Goal: Find specific page/section: Find specific page/section

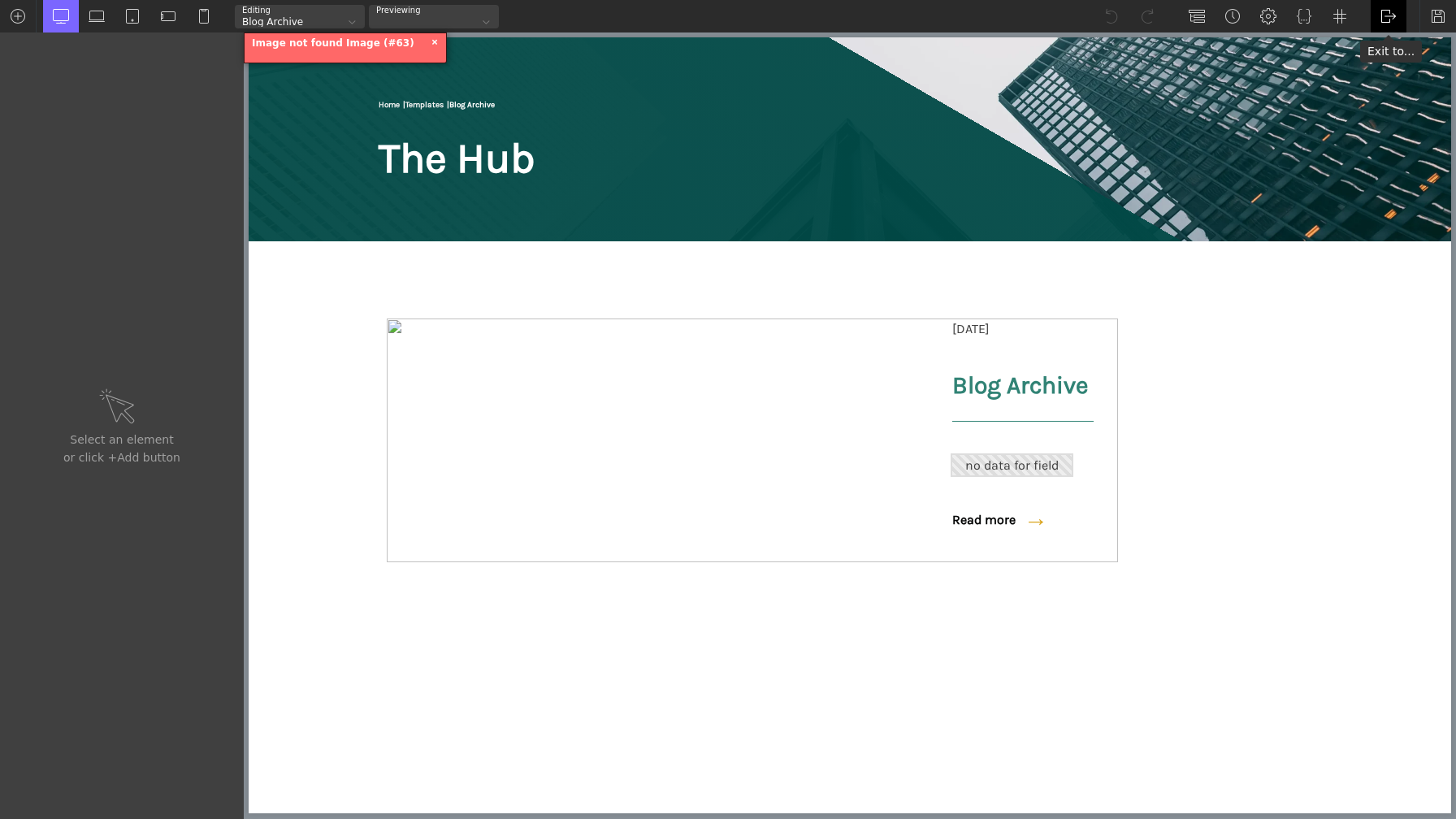
click at [1392, 13] on img at bounding box center [1388, 16] width 16 height 16
click at [1399, 47] on link "WP Admin" at bounding box center [1406, 42] width 69 height 26
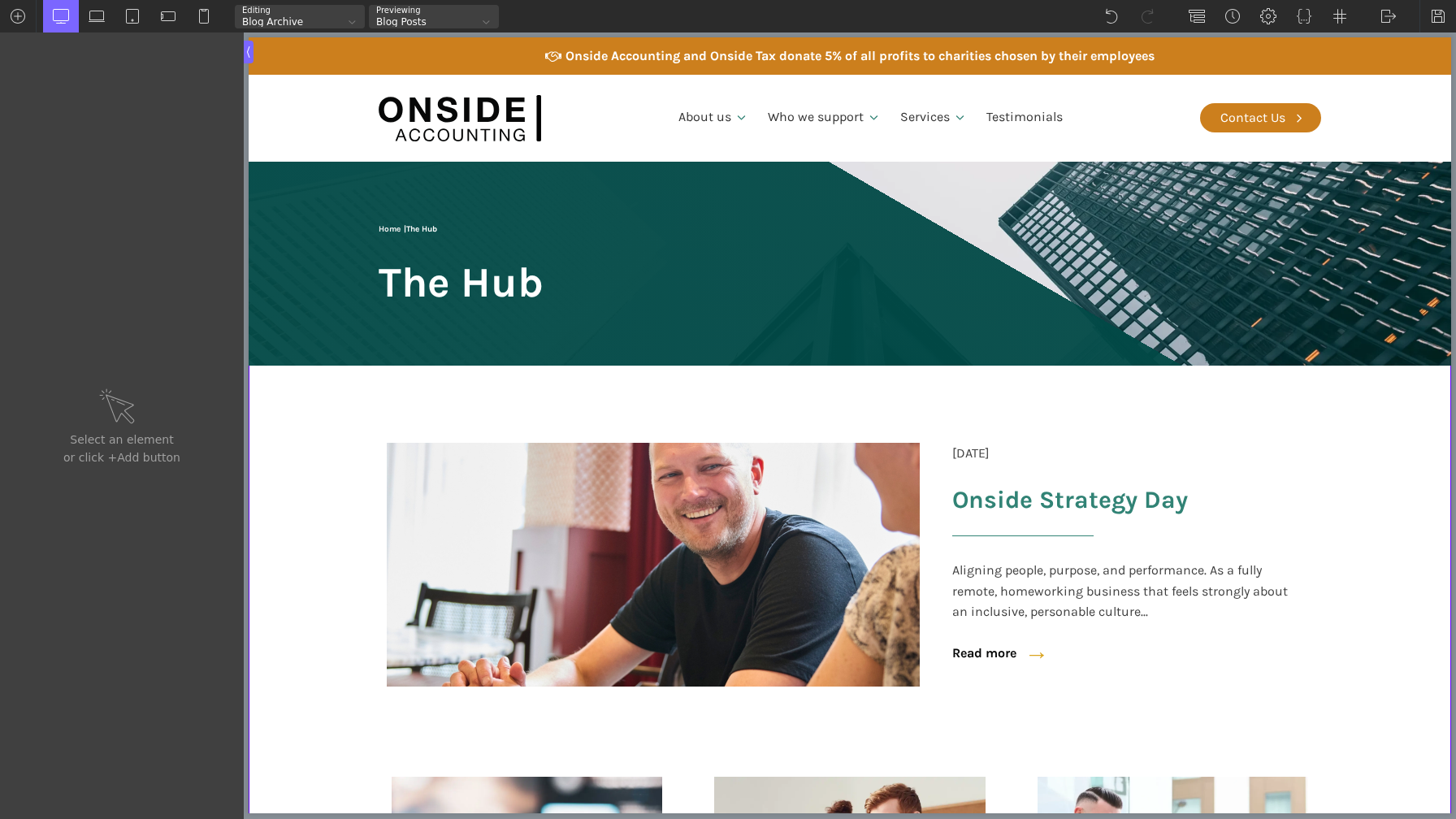
click at [327, 18] on div "Blog Archive" at bounding box center [289, 22] width 109 height 10
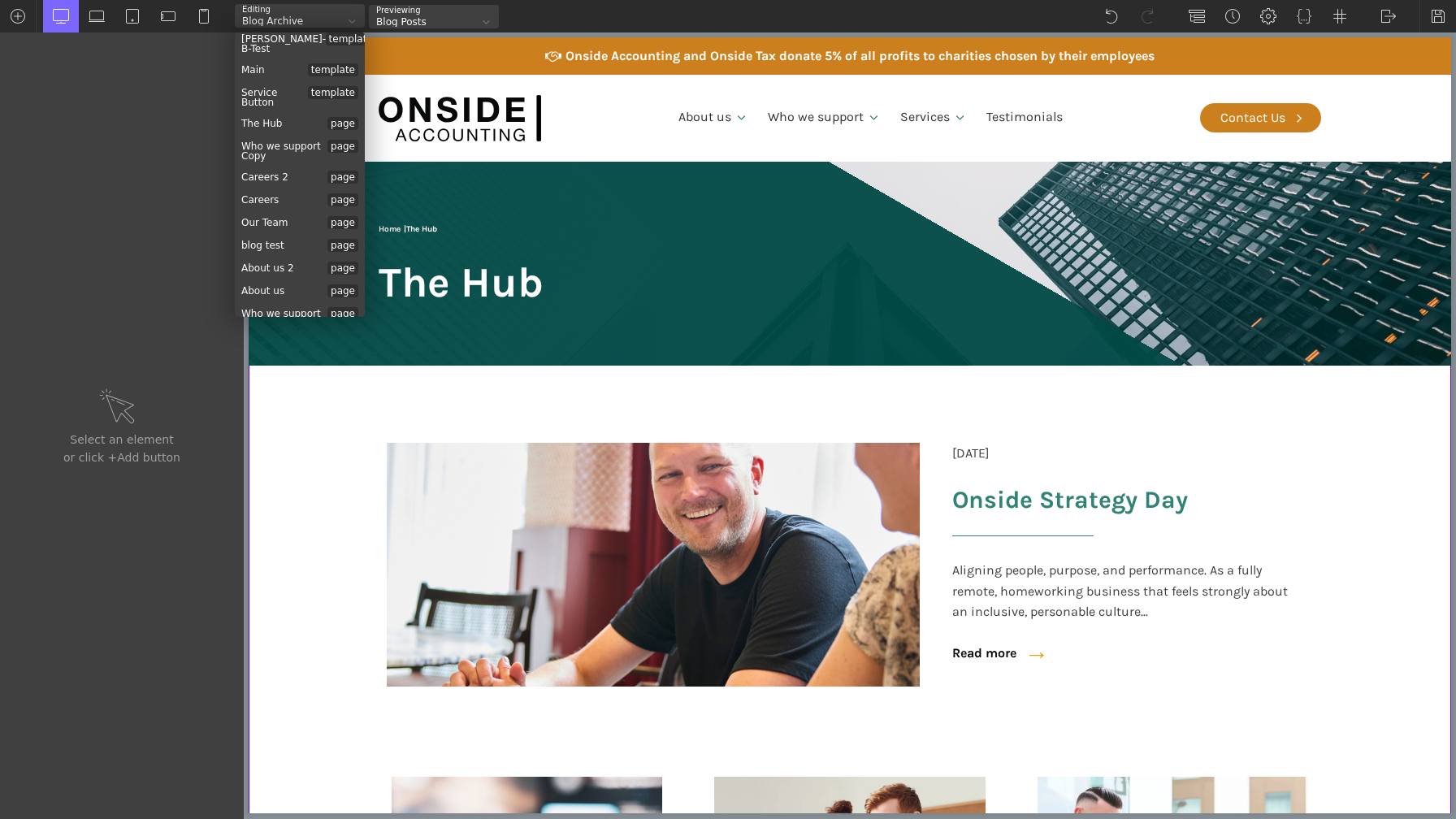
scroll to position [248, 0]
click at [285, 232] on div "blog test page" at bounding box center [300, 243] width 130 height 23
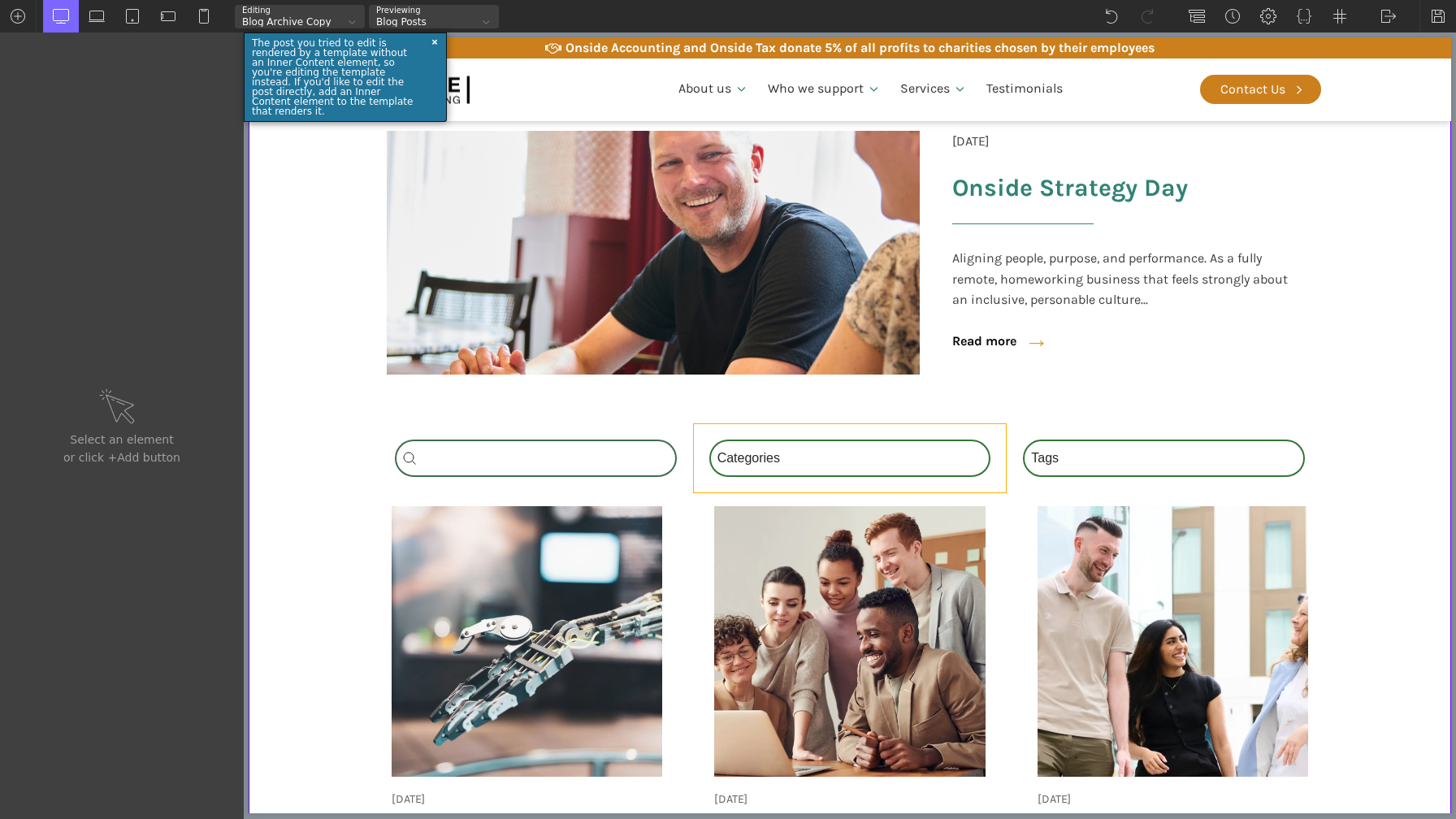
scroll to position [289, 0]
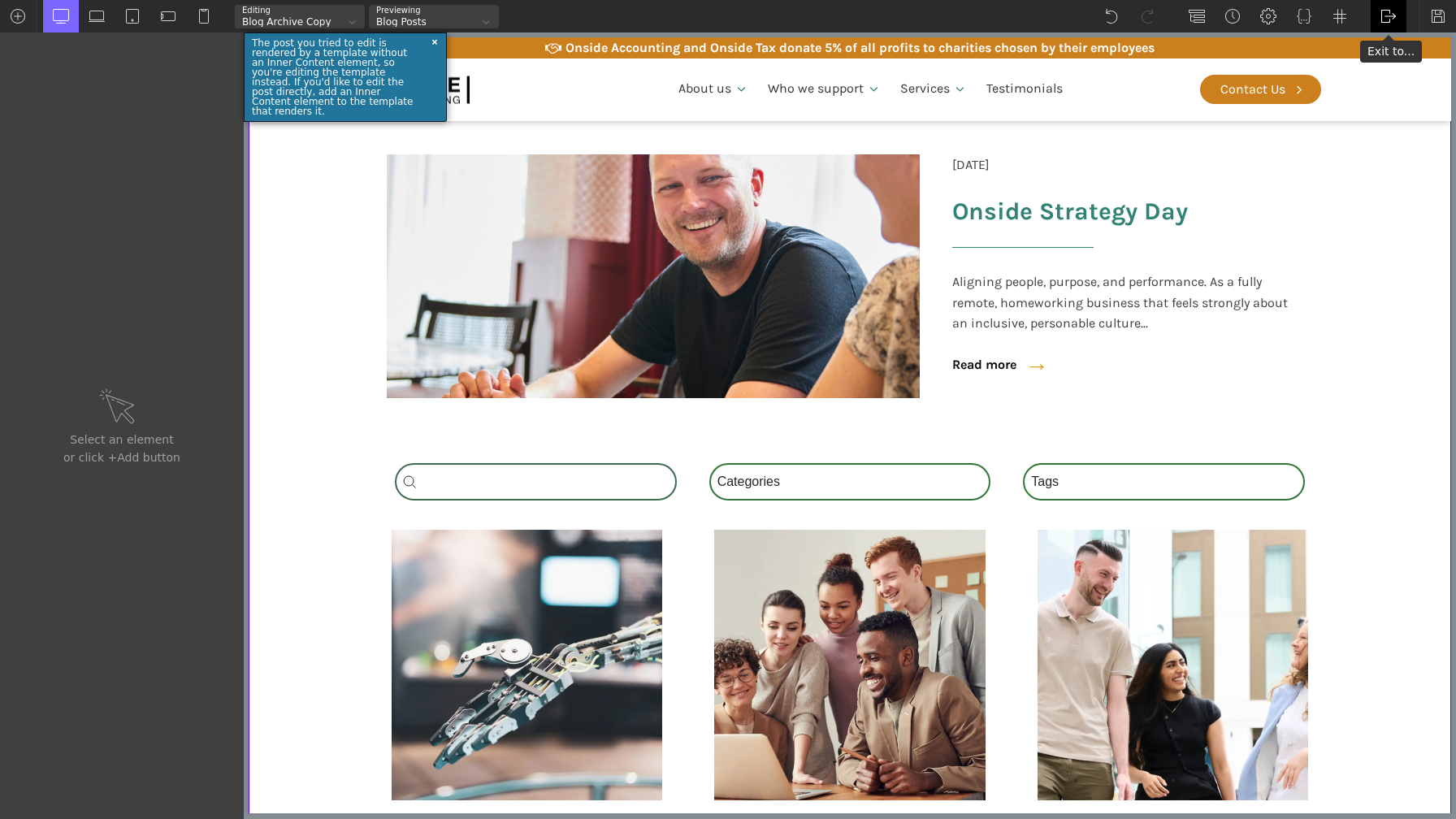
click at [1391, 15] on img at bounding box center [1388, 16] width 16 height 16
click at [1392, 65] on link "Frontend" at bounding box center [1406, 68] width 69 height 26
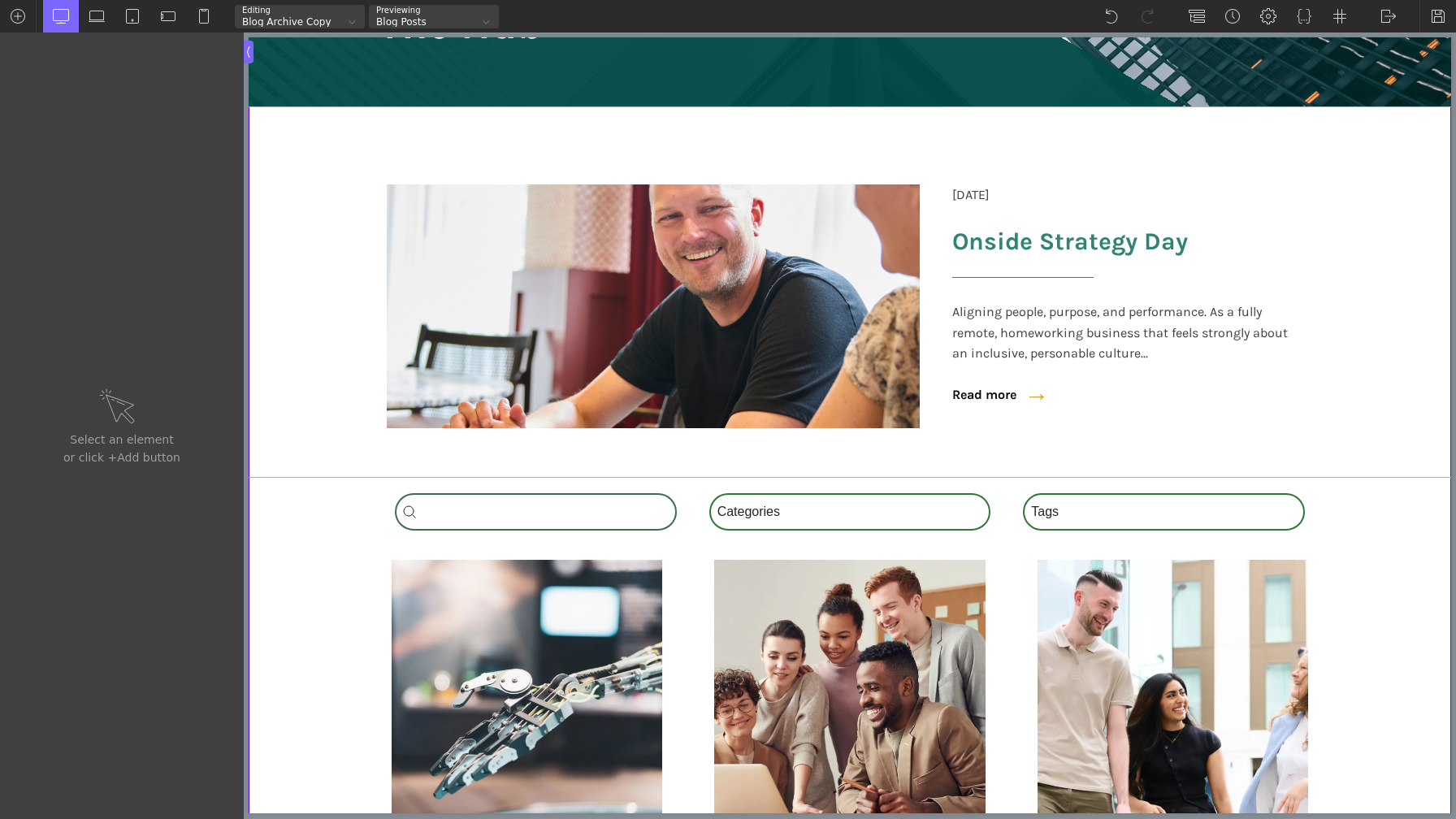
scroll to position [260, 0]
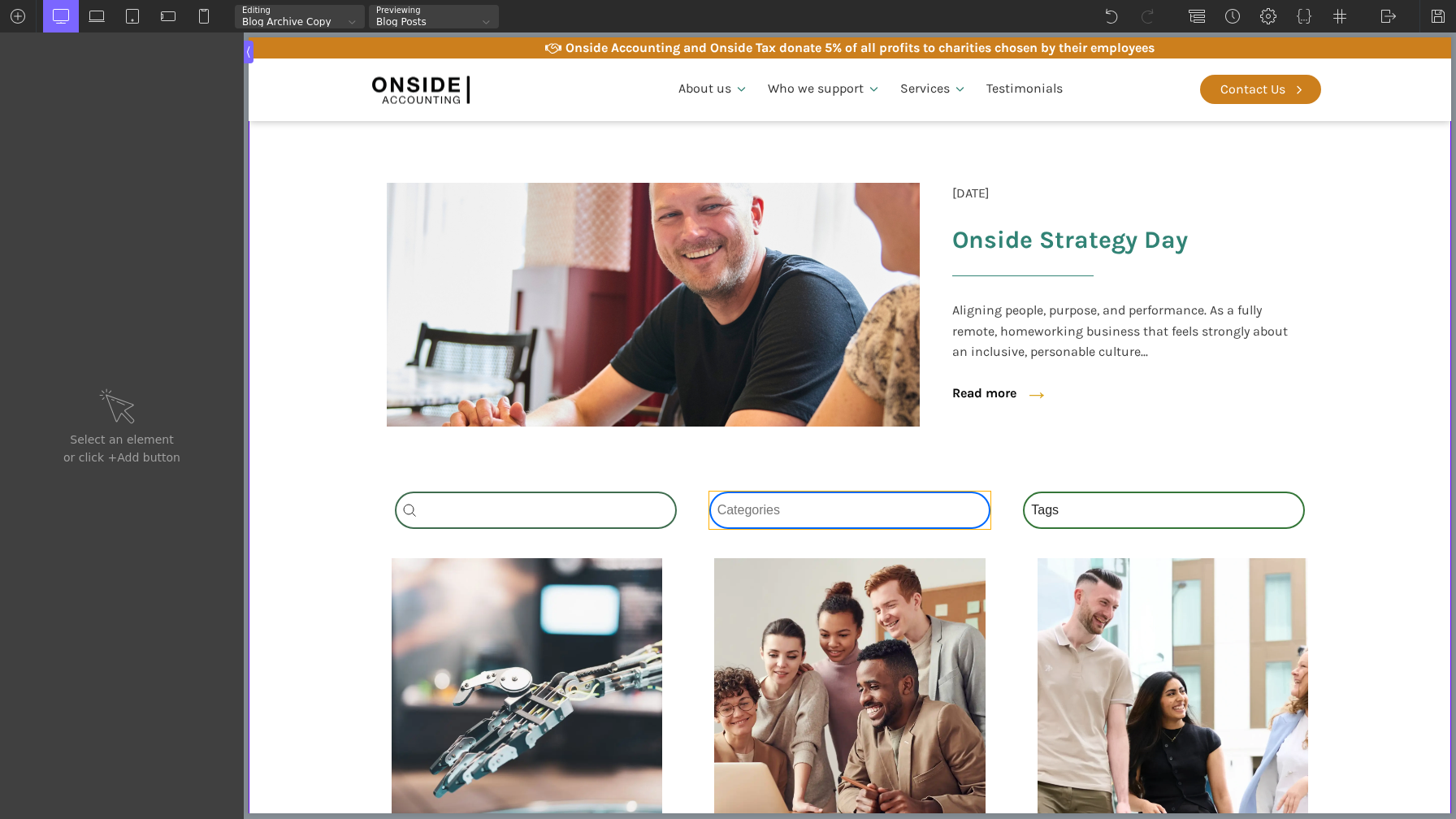
type input "-wpgb-facet-97-488"
click at [865, 515] on div "Category Select content Categories All (4) News (2) Blog (1) Fact Sheets (1)" at bounding box center [850, 511] width 282 height 37
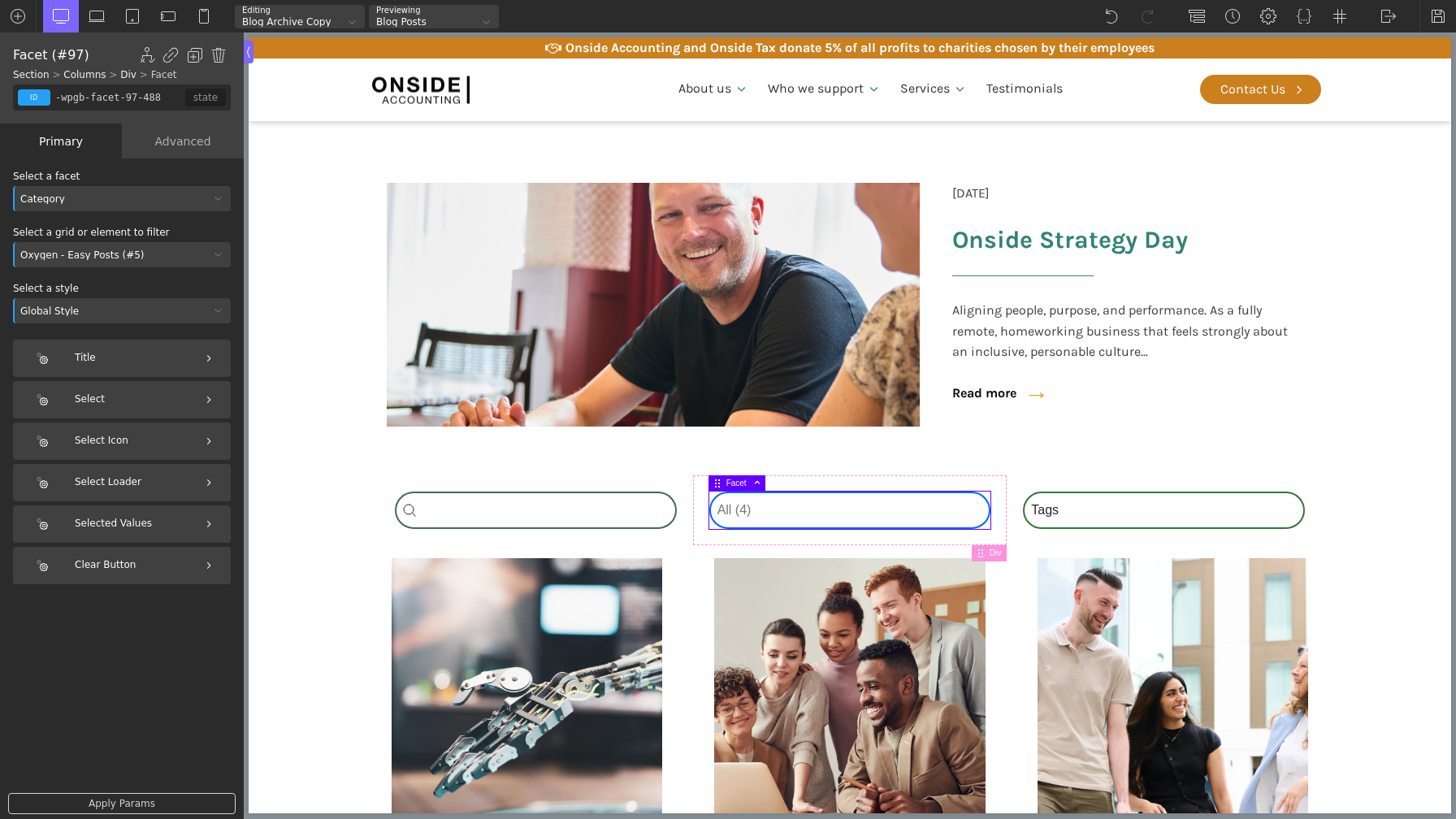
click at [838, 509] on select "Categories All (4) News (2) Blog (1) Fact Sheets (1)" at bounding box center [850, 511] width 282 height 37
select select "news"
click at [797, 506] on select "Categories All (4) News (2) Blog (1) Fact Sheets (1)" at bounding box center [850, 511] width 282 height 37
select select
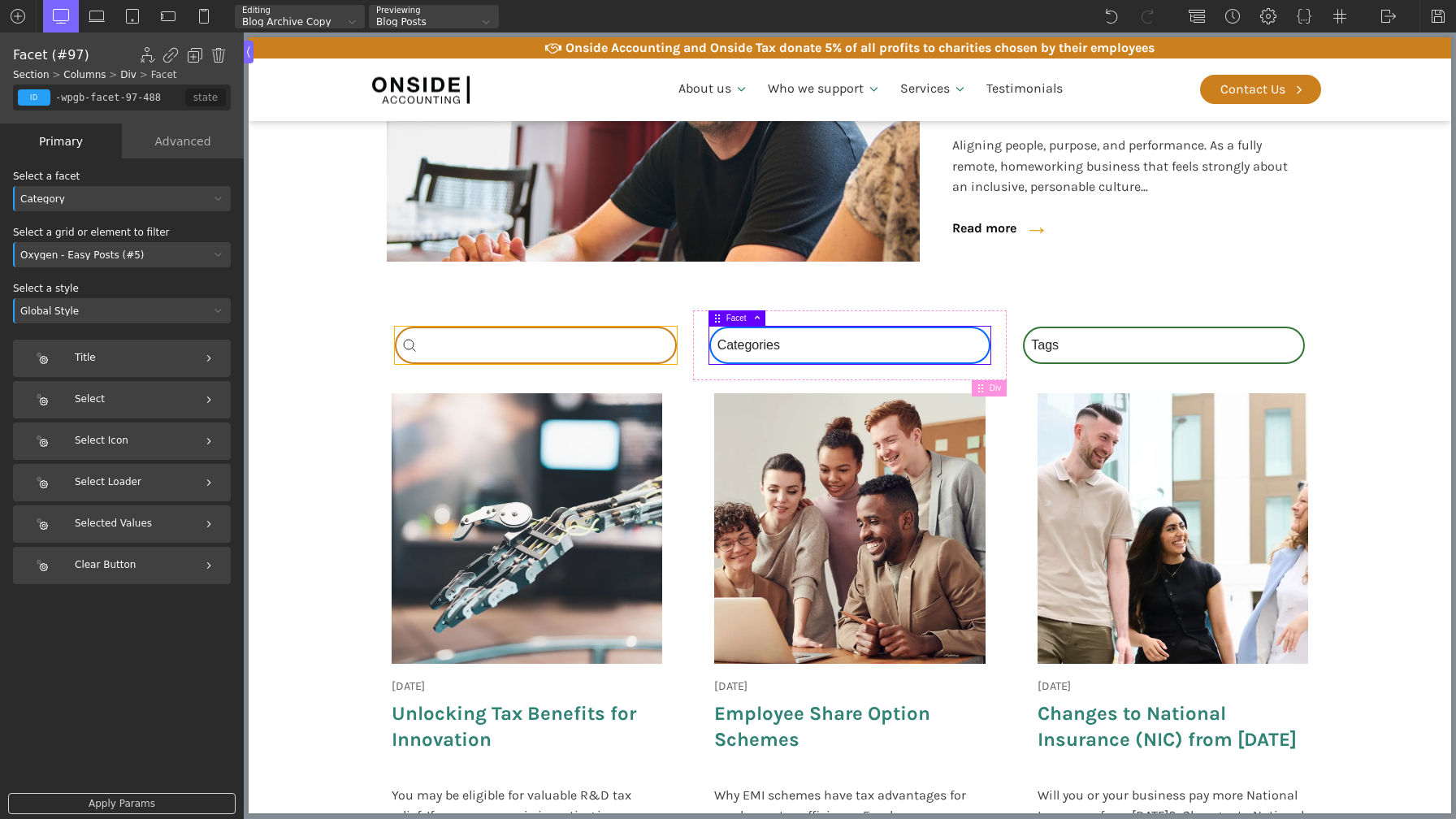
scroll to position [429, 0]
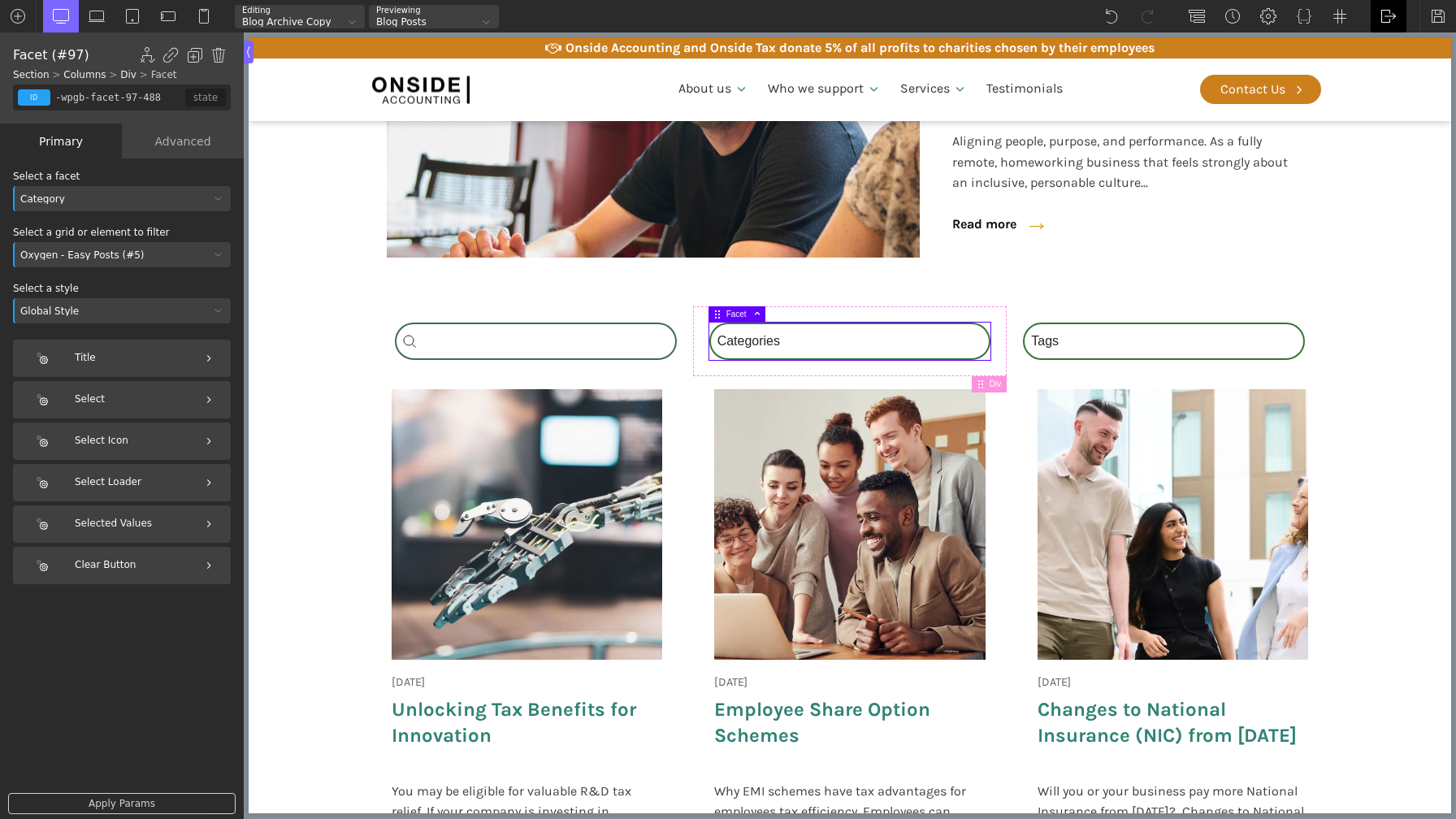
click at [1388, 15] on img at bounding box center [1388, 16] width 16 height 16
click at [1390, 46] on link "WP Admin" at bounding box center [1406, 42] width 69 height 26
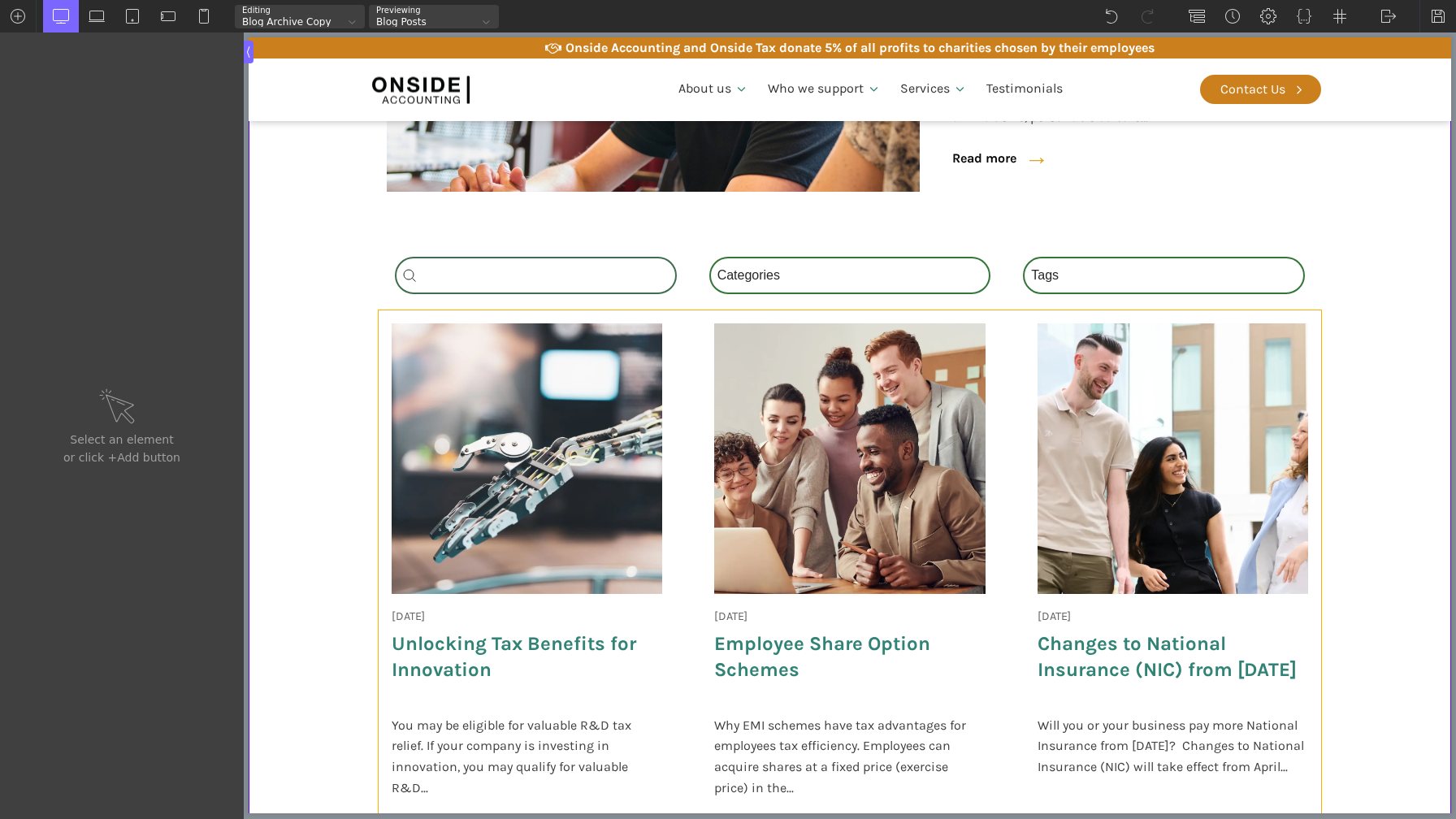
scroll to position [495, 0]
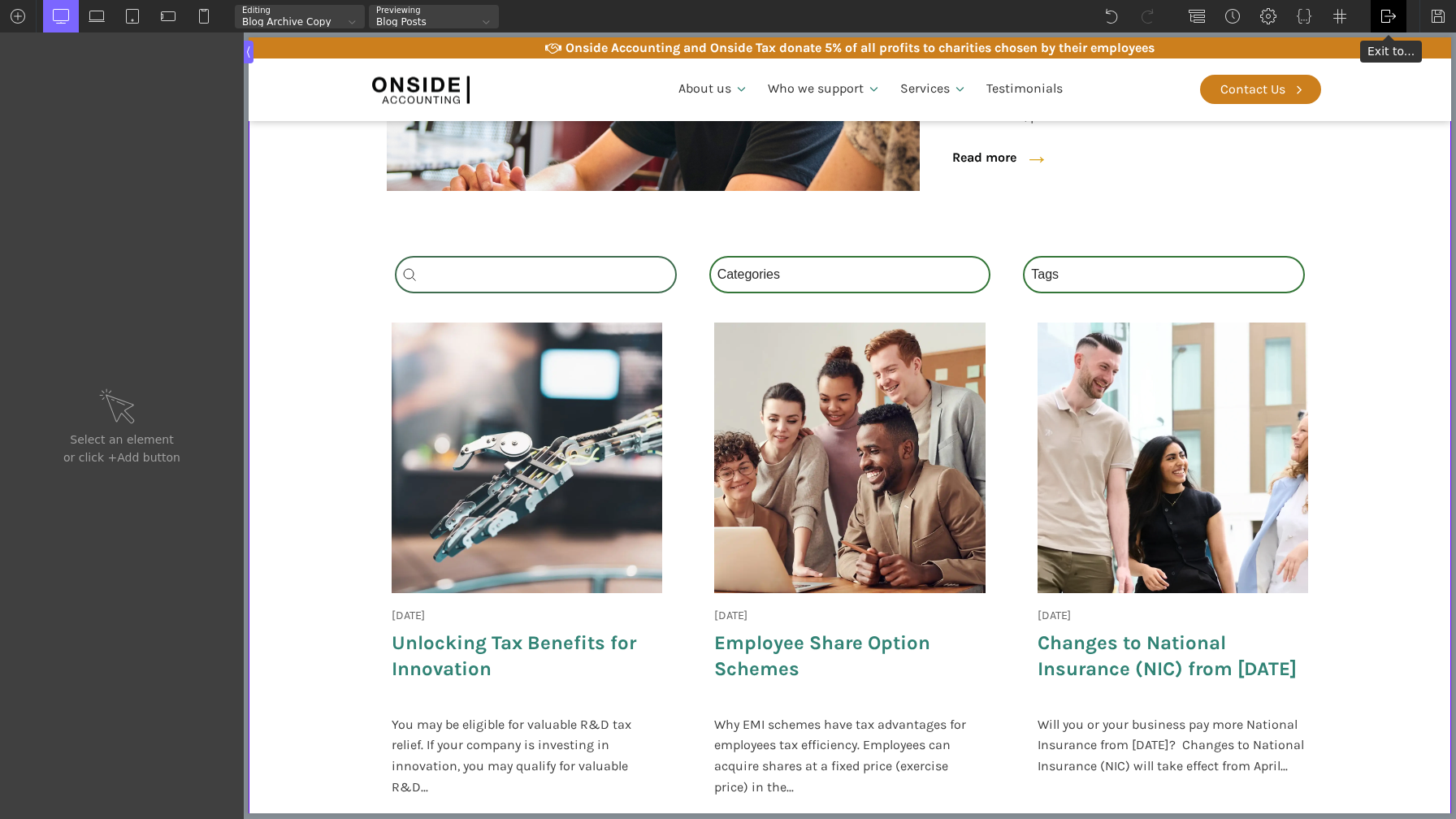
click at [1381, 13] on img at bounding box center [1388, 16] width 16 height 16
click at [1382, 67] on link "Frontend" at bounding box center [1406, 68] width 69 height 26
type input "-wpgb-facet-97-488"
click at [806, 276] on div "Category Select content Categories All (4) News (2) Blog (1) Fact Sheets (1)" at bounding box center [850, 274] width 282 height 37
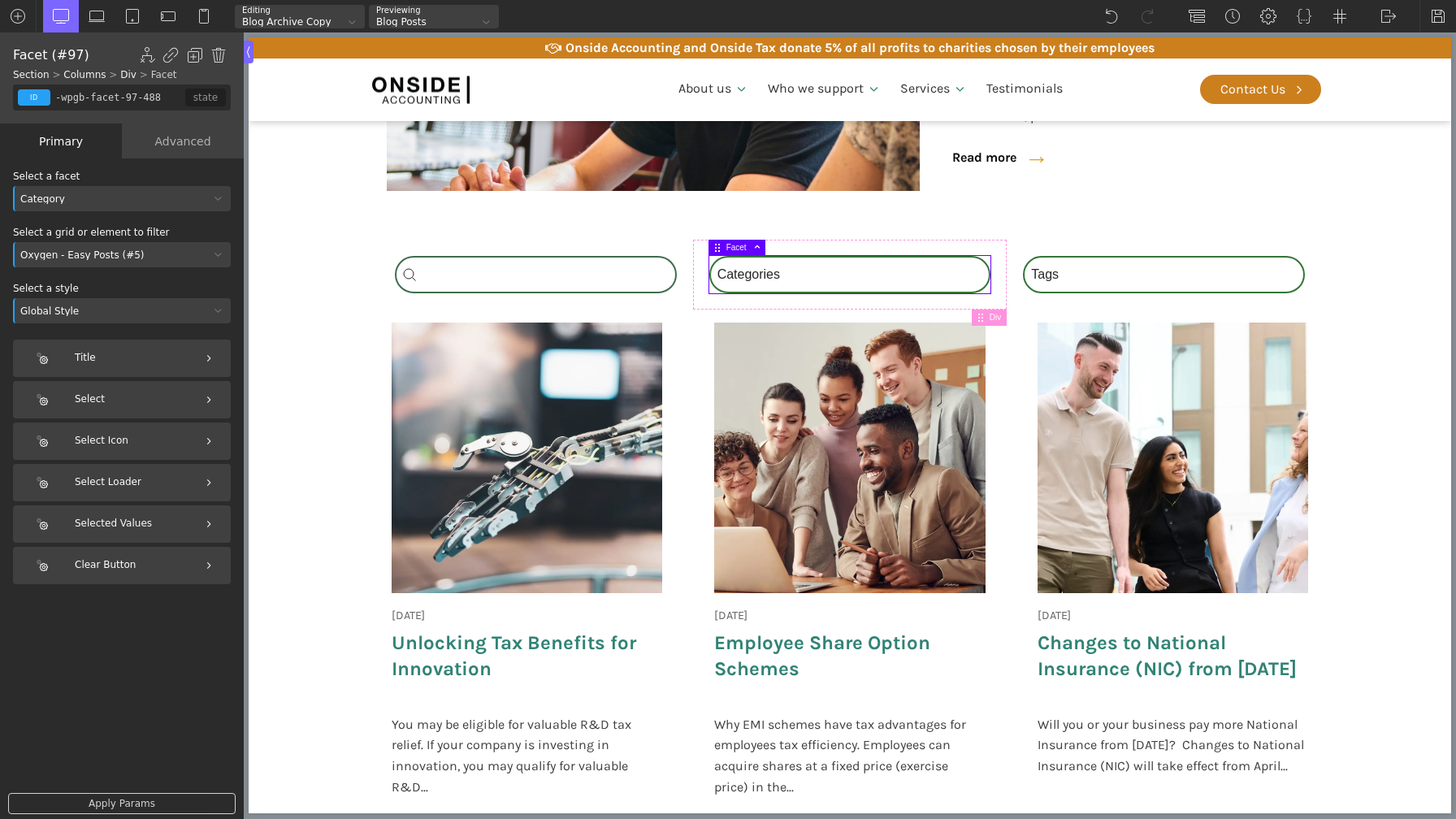
click at [143, 485] on div "Select Loader" at bounding box center [121, 483] width 218 height 37
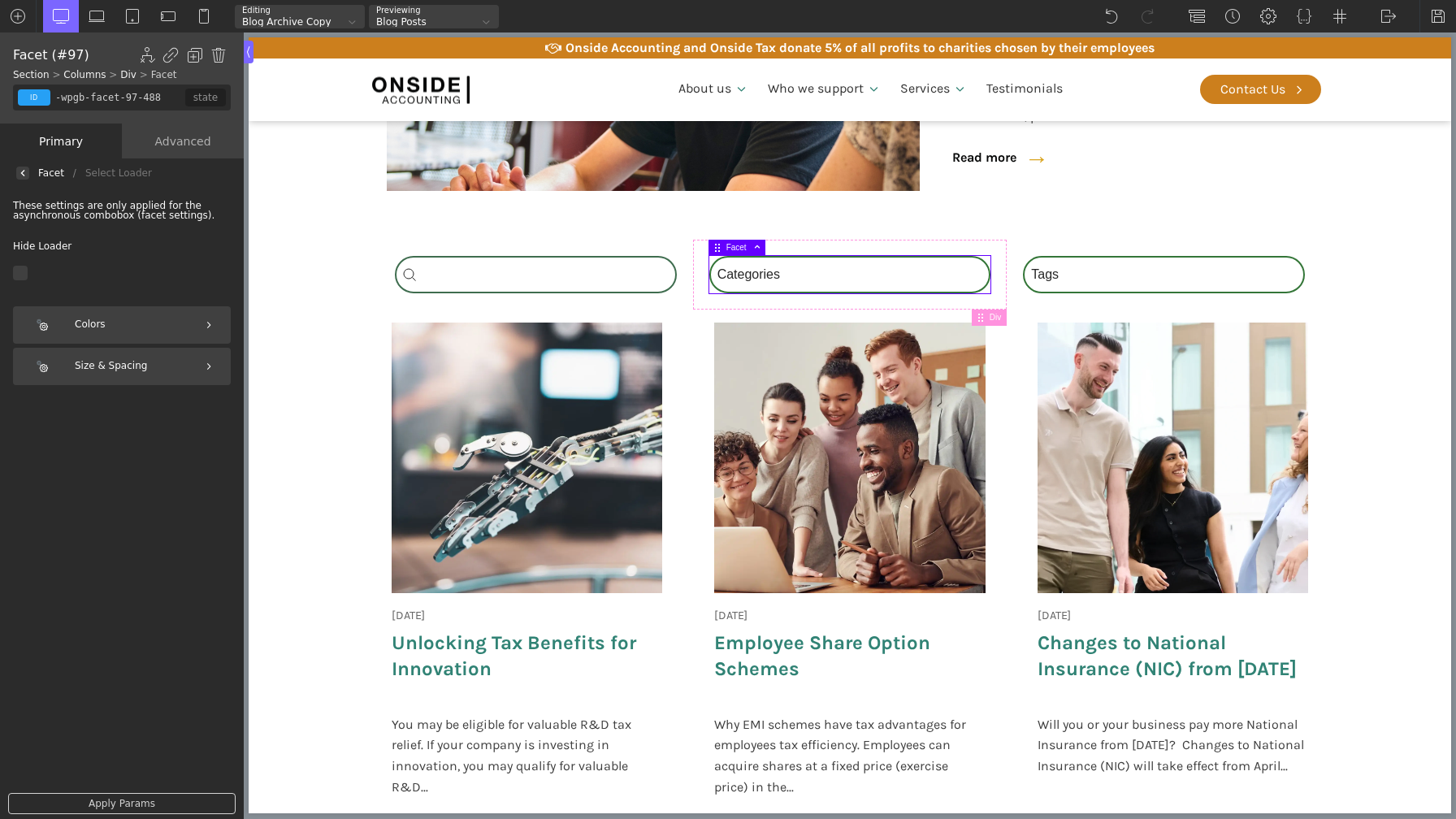
click at [22, 176] on div at bounding box center [22, 173] width 13 height 13
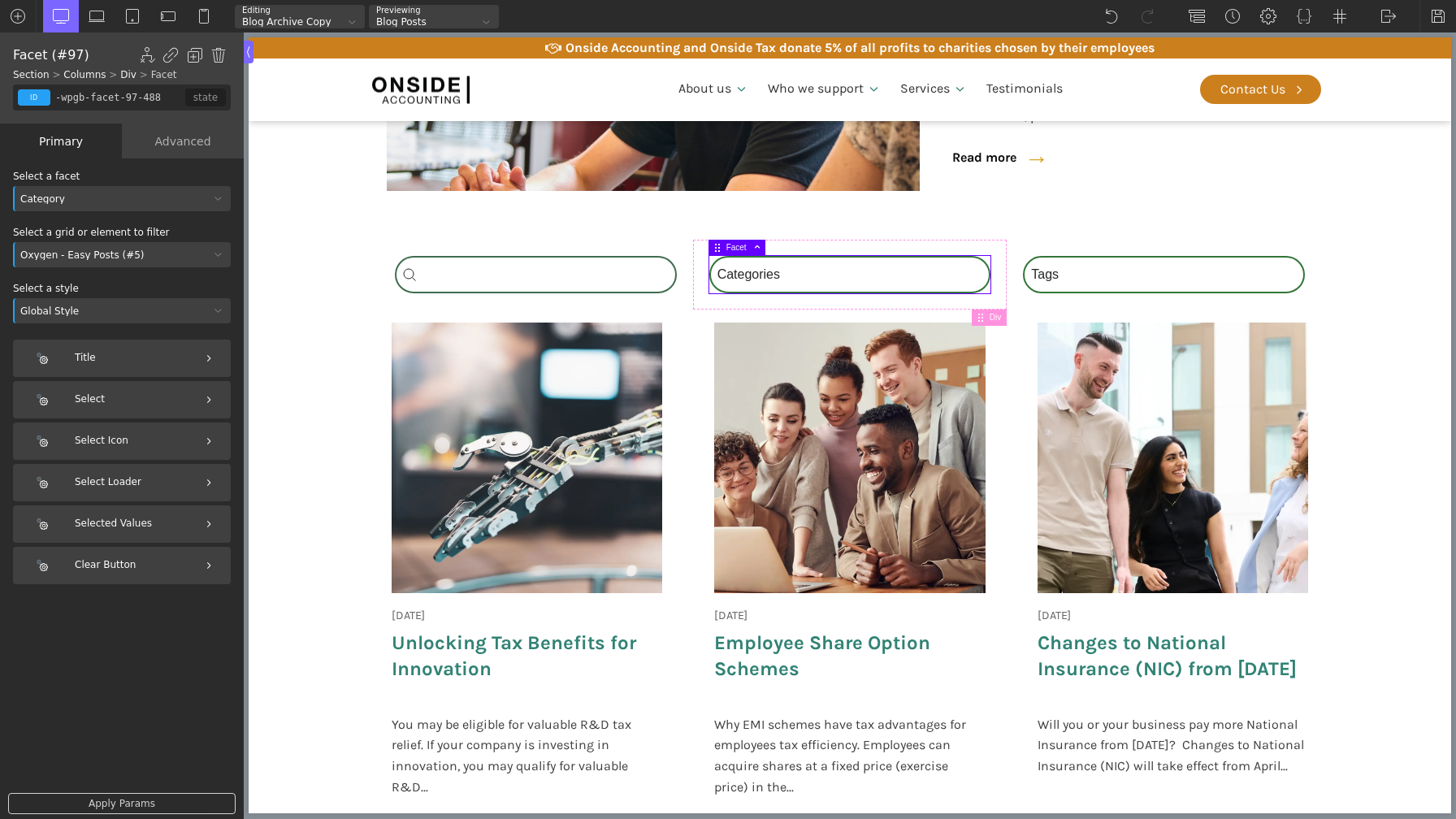
click at [150, 203] on div "Category" at bounding box center [111, 199] width 197 height 10
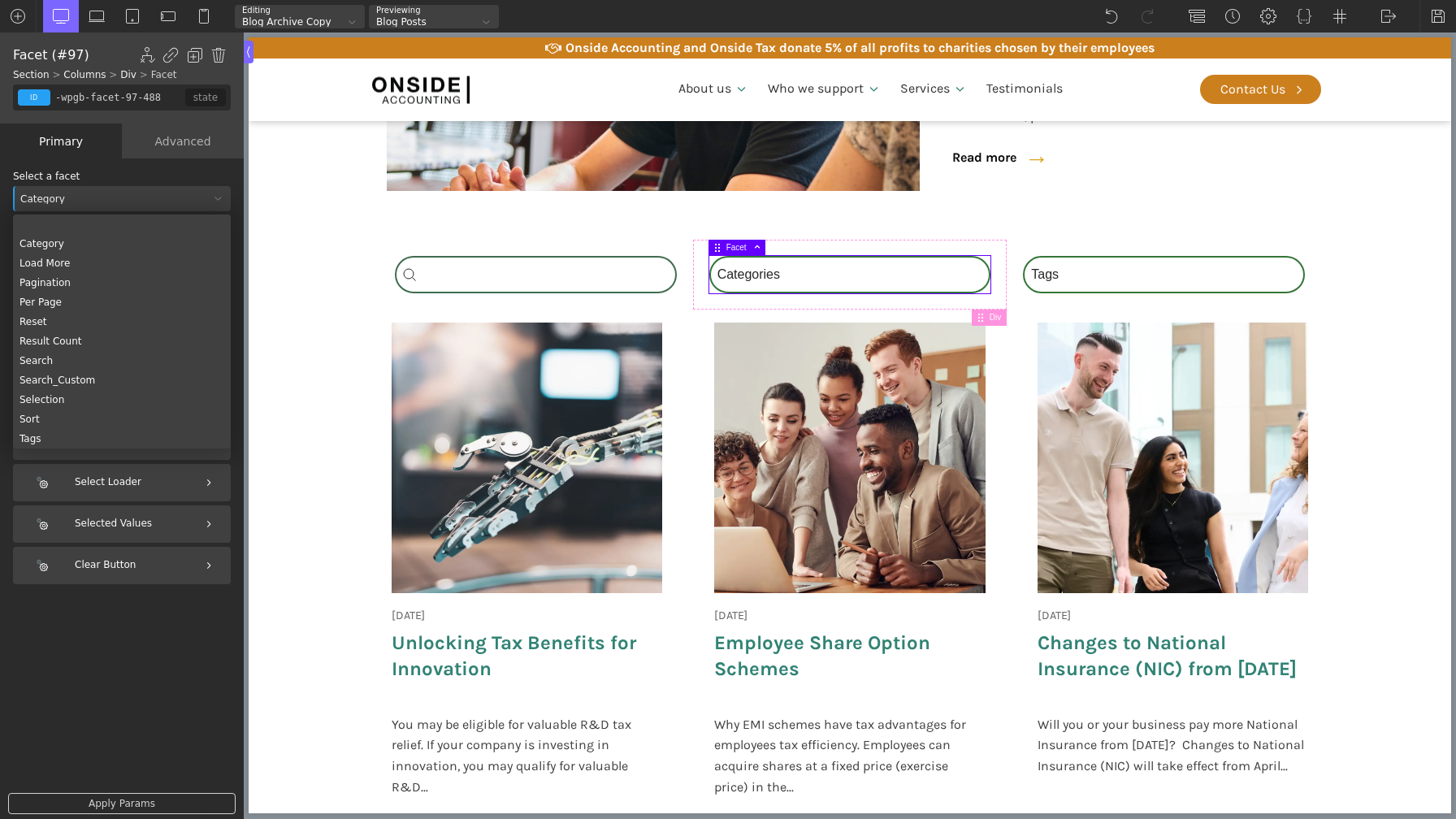
click at [150, 203] on div "Category" at bounding box center [111, 199] width 197 height 10
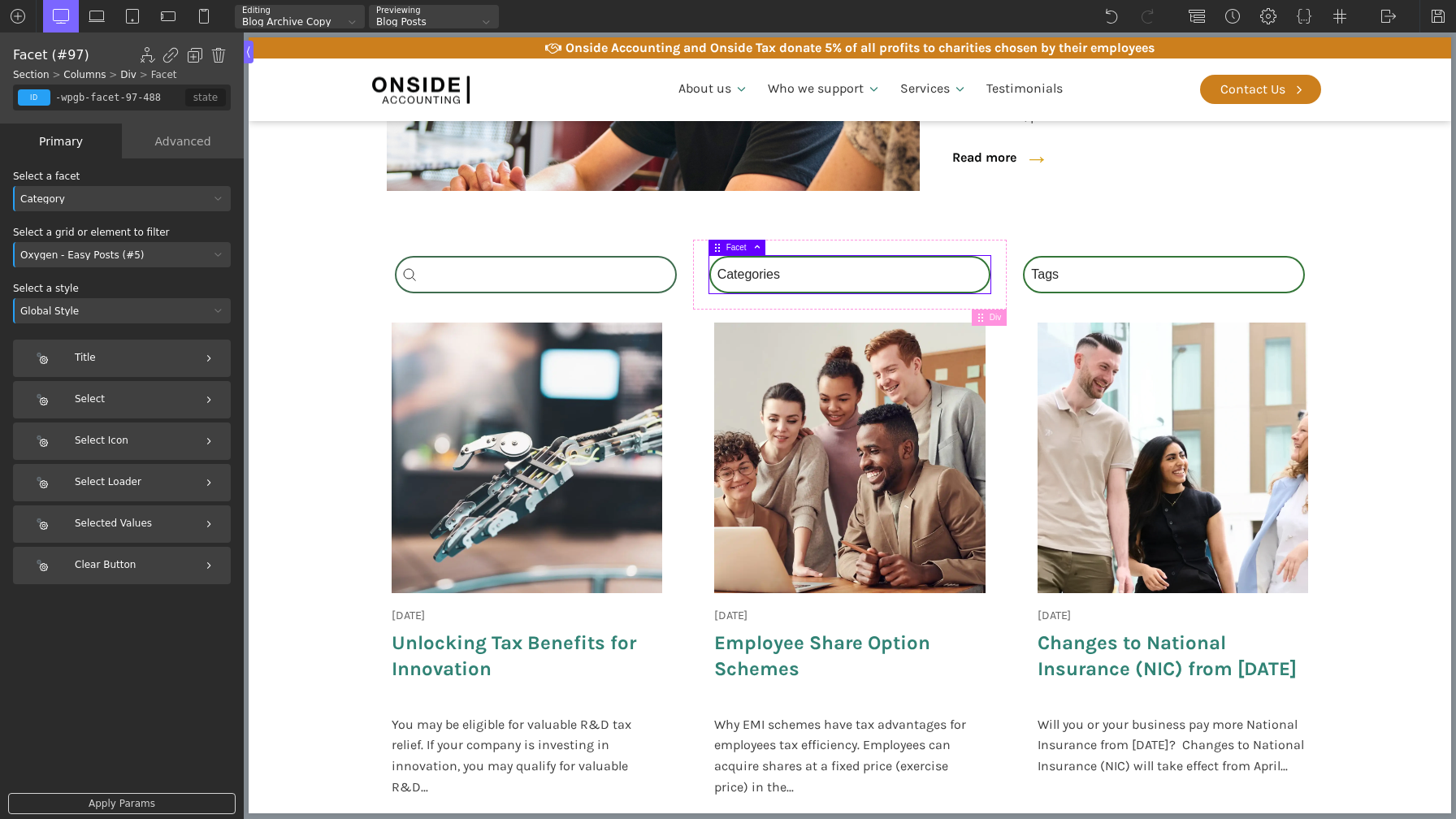
click at [107, 192] on div "Category" at bounding box center [121, 199] width 218 height 25
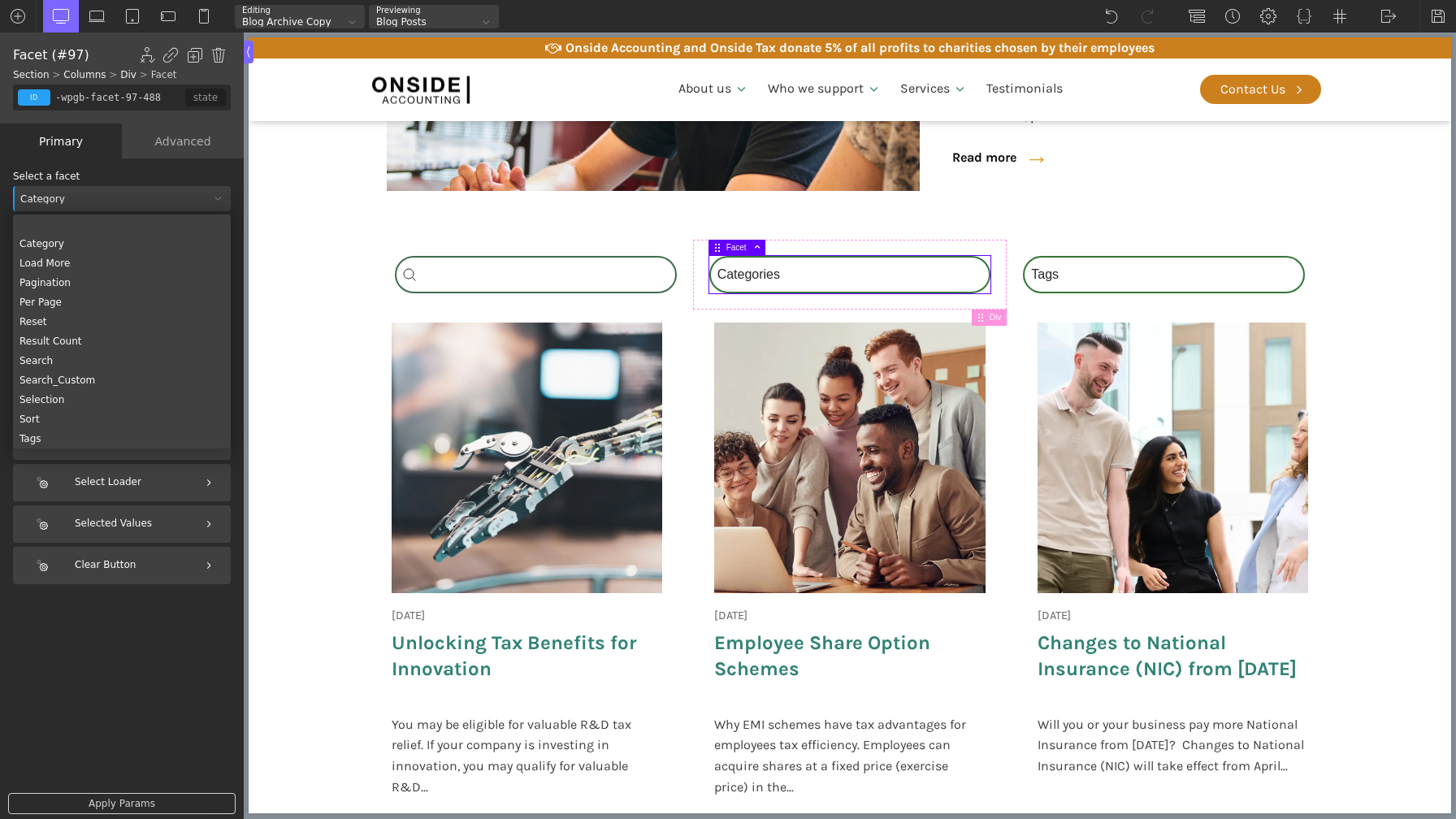
click at [107, 192] on div "Category" at bounding box center [121, 199] width 218 height 25
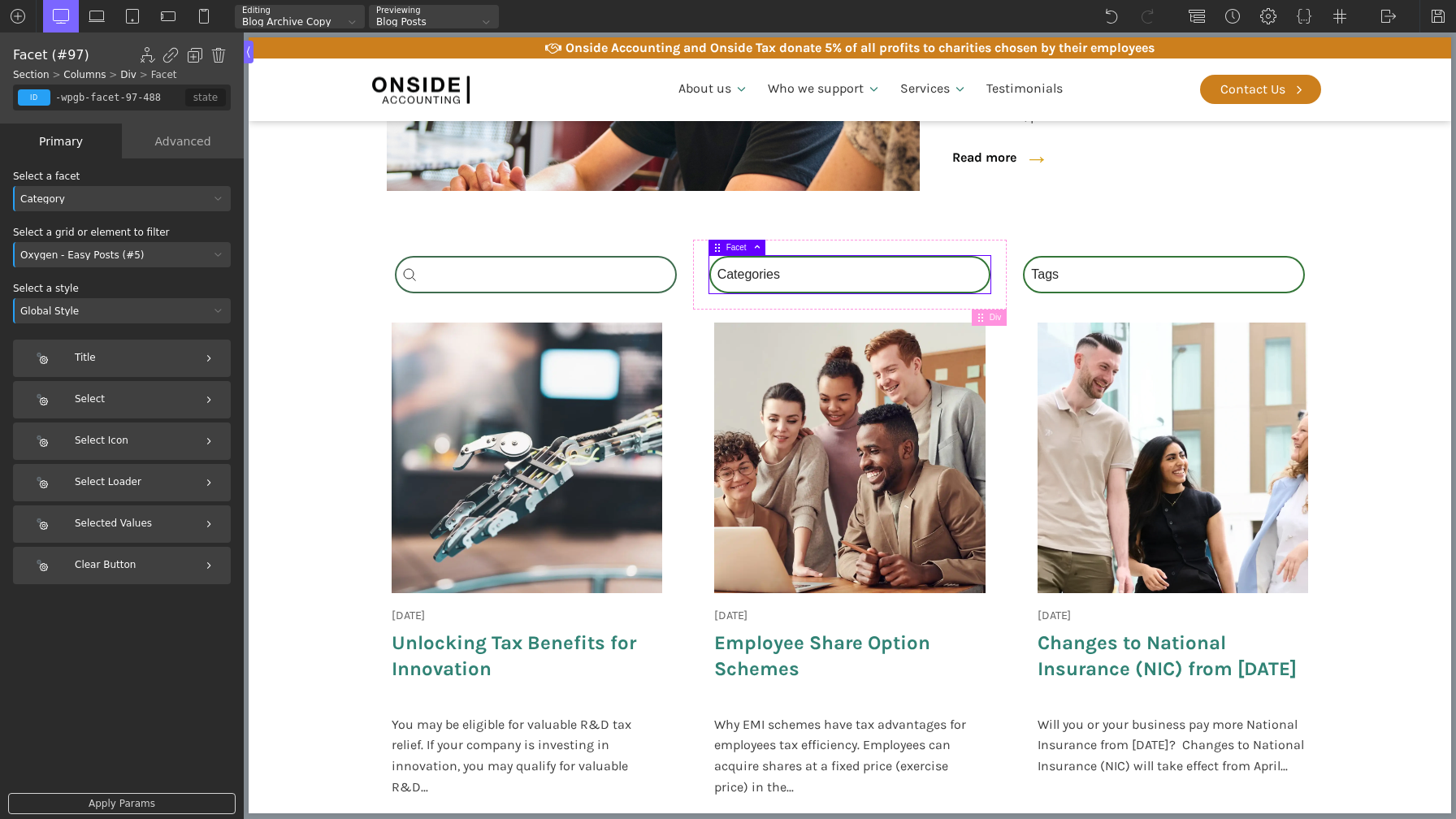
click at [131, 397] on div "Select" at bounding box center [121, 400] width 218 height 37
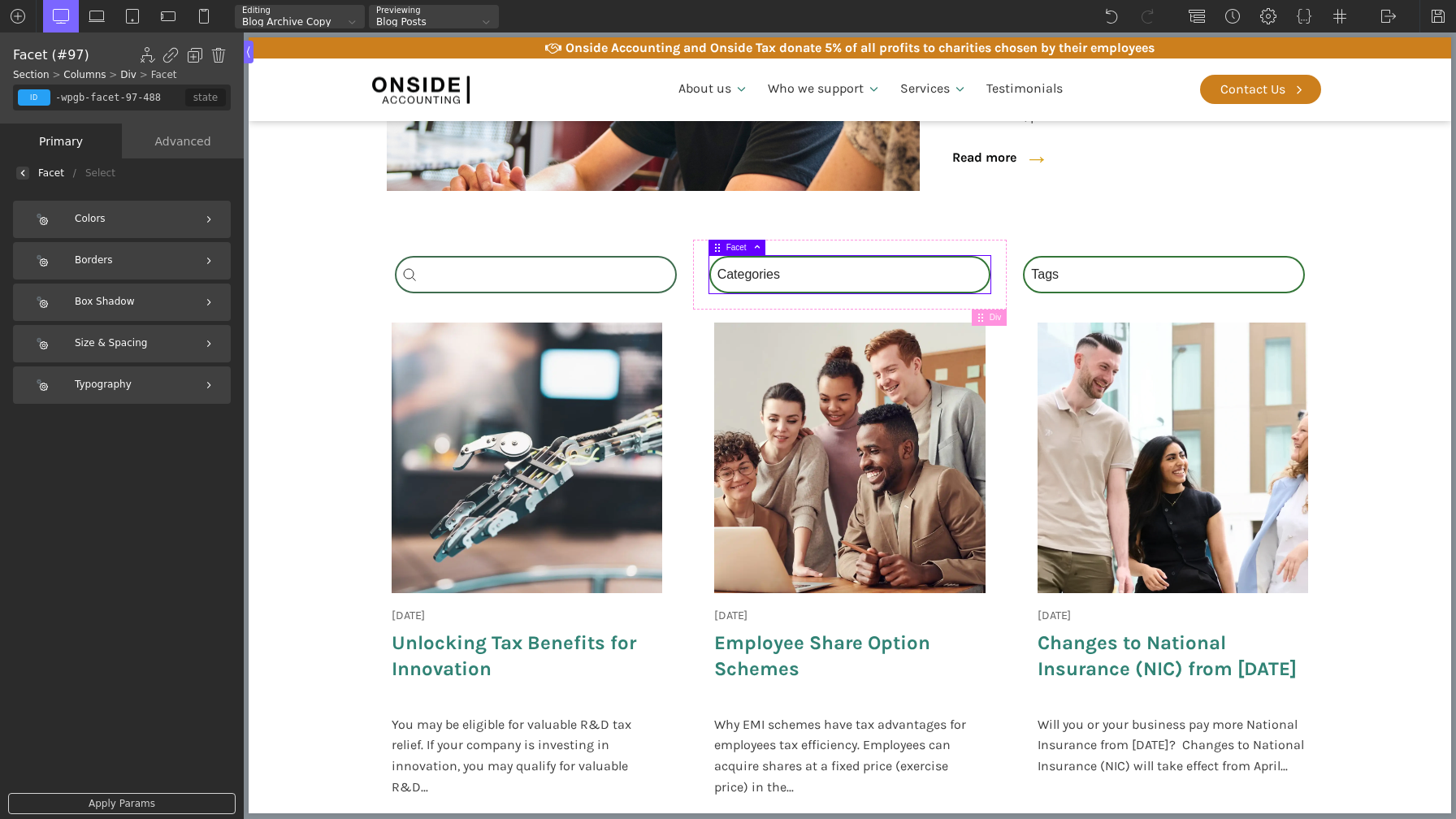
click at [35, 176] on div "Facet / Select" at bounding box center [122, 173] width 244 height 30
click at [27, 172] on div at bounding box center [22, 173] width 13 height 13
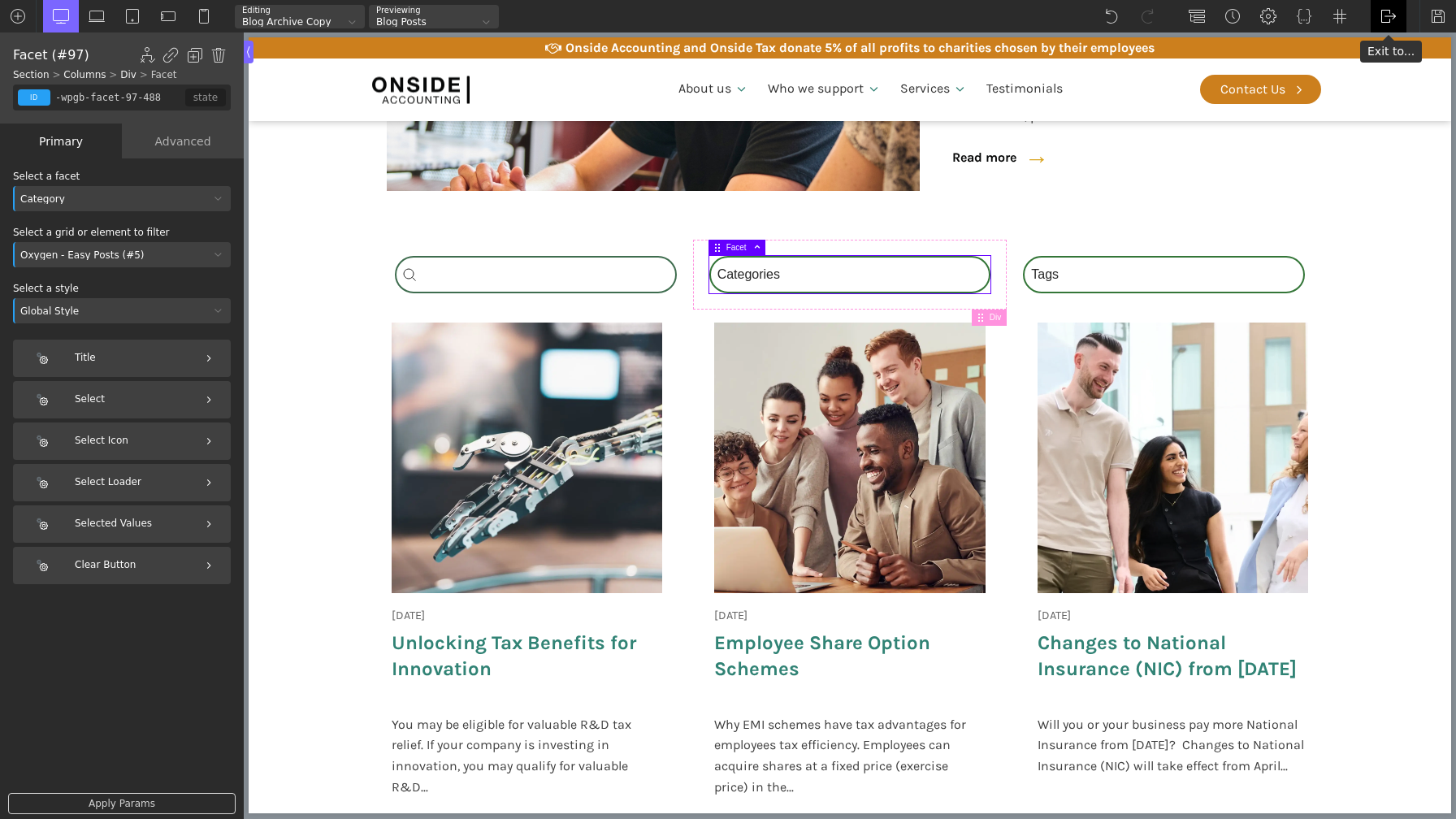
click at [1385, 25] on div "WP Admin Frontend Frontend" at bounding box center [1389, 16] width 36 height 32
click at [1395, 47] on link "WP Admin" at bounding box center [1406, 42] width 69 height 26
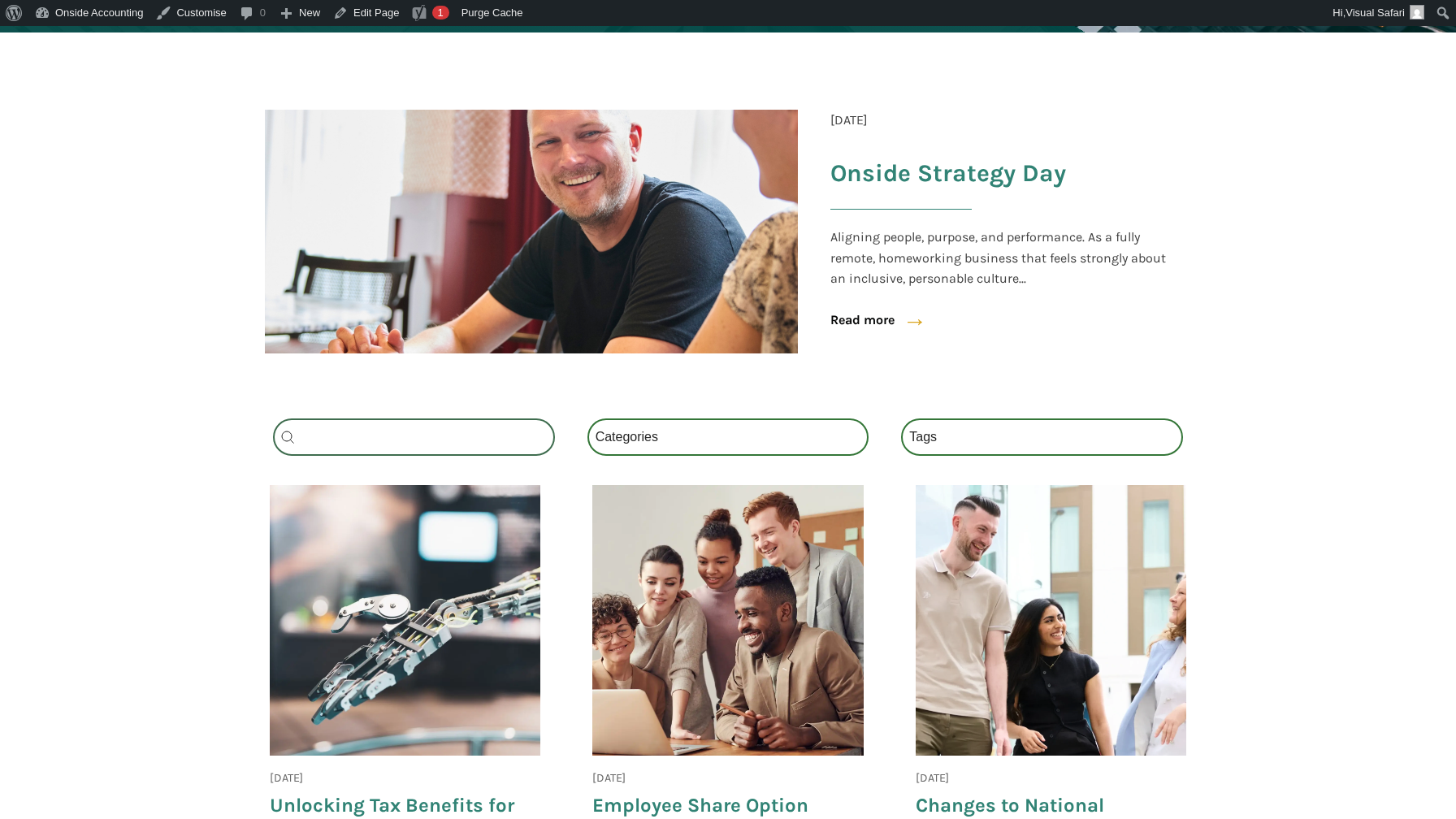
scroll to position [394, 0]
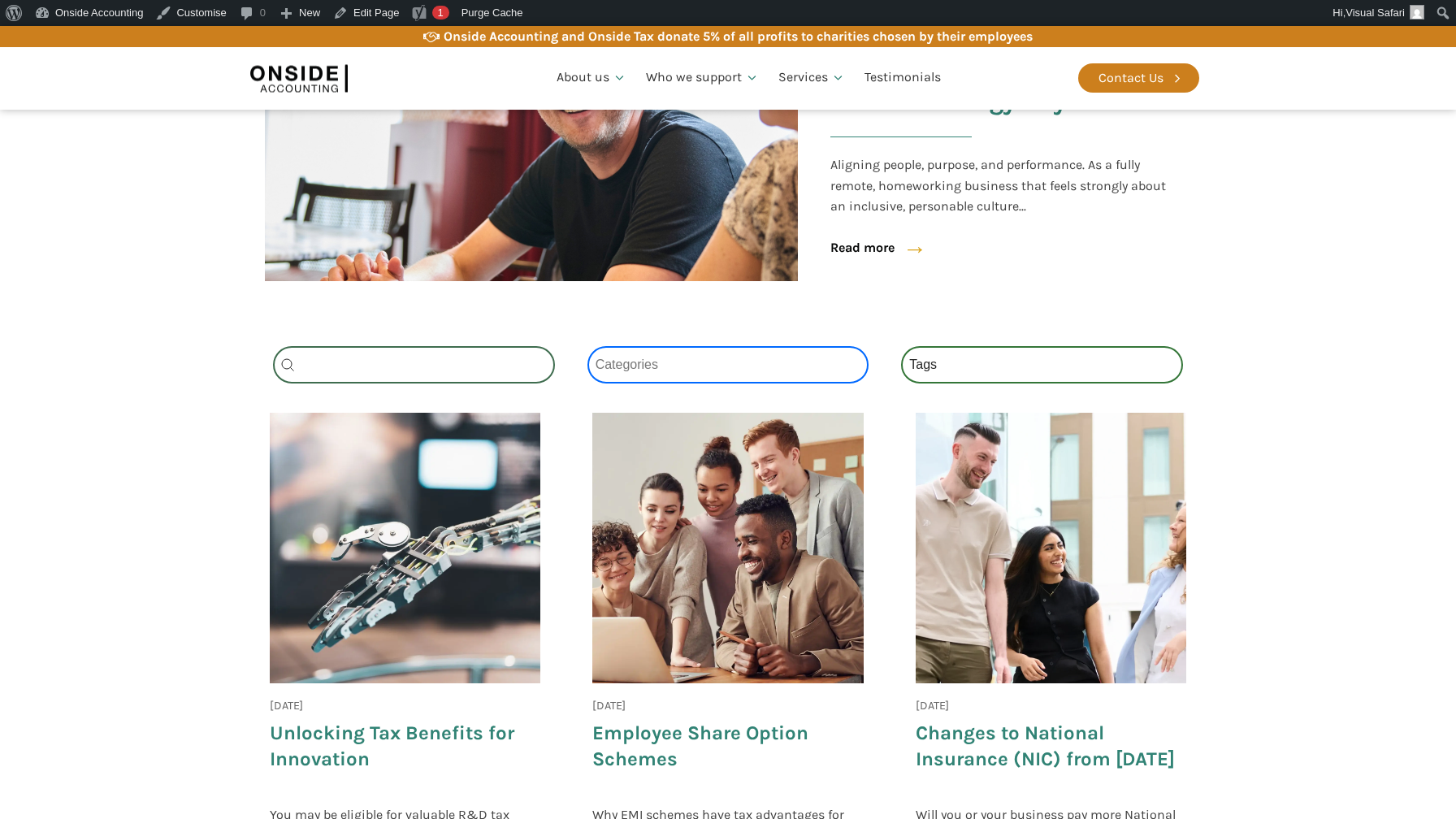
click at [652, 373] on select "Categories All (4) News (2) Blog (1) Fact Sheets (1)" at bounding box center [728, 365] width 282 height 37
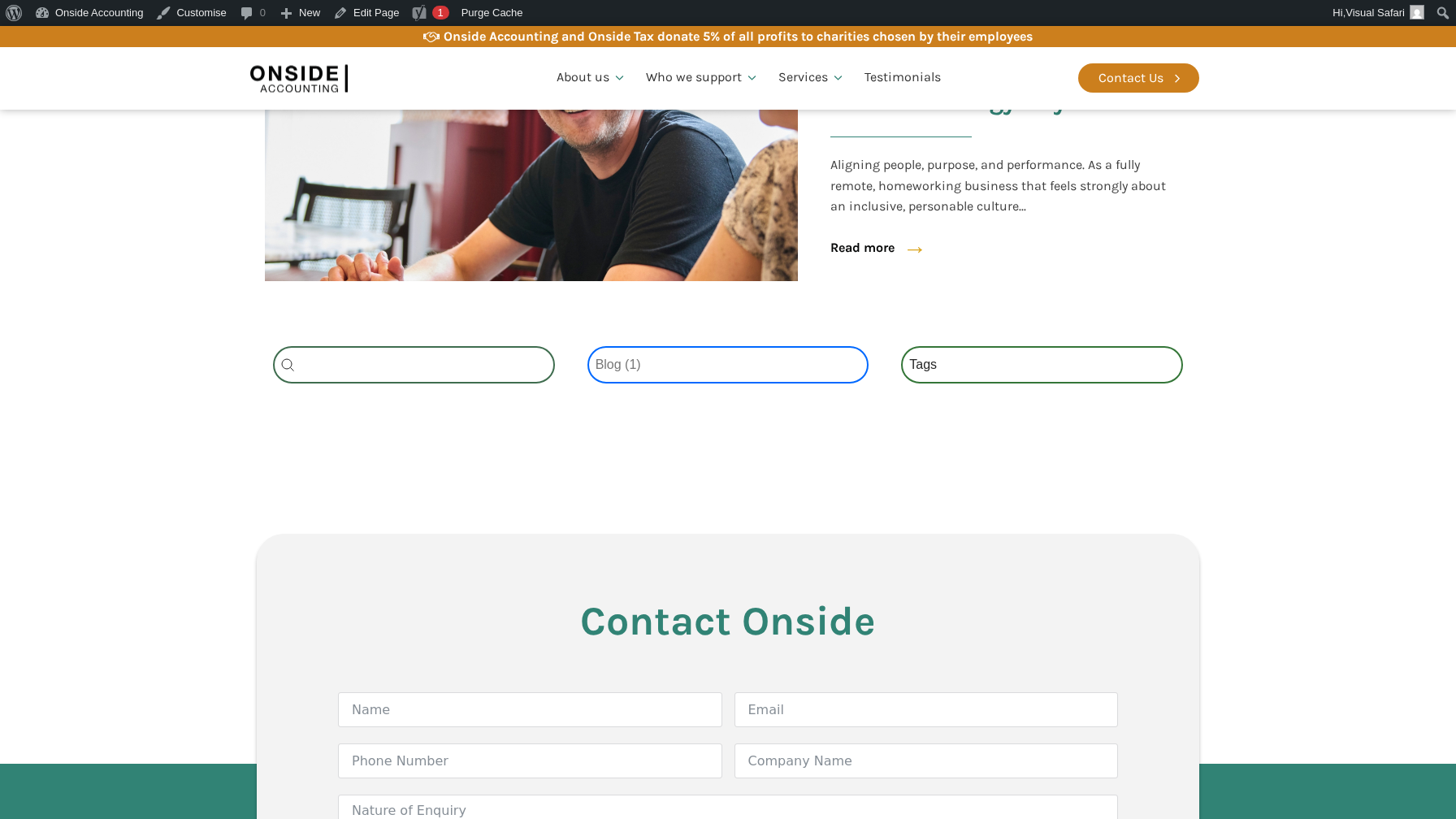
click at [650, 361] on select "Categories All (4) News (2) Blog (1) Fact Sheets (1)" at bounding box center [728, 365] width 282 height 37
click at [650, 367] on select "Categories All (4) News (2) Blog (1) Fact Sheets (1)" at bounding box center [728, 365] width 282 height 37
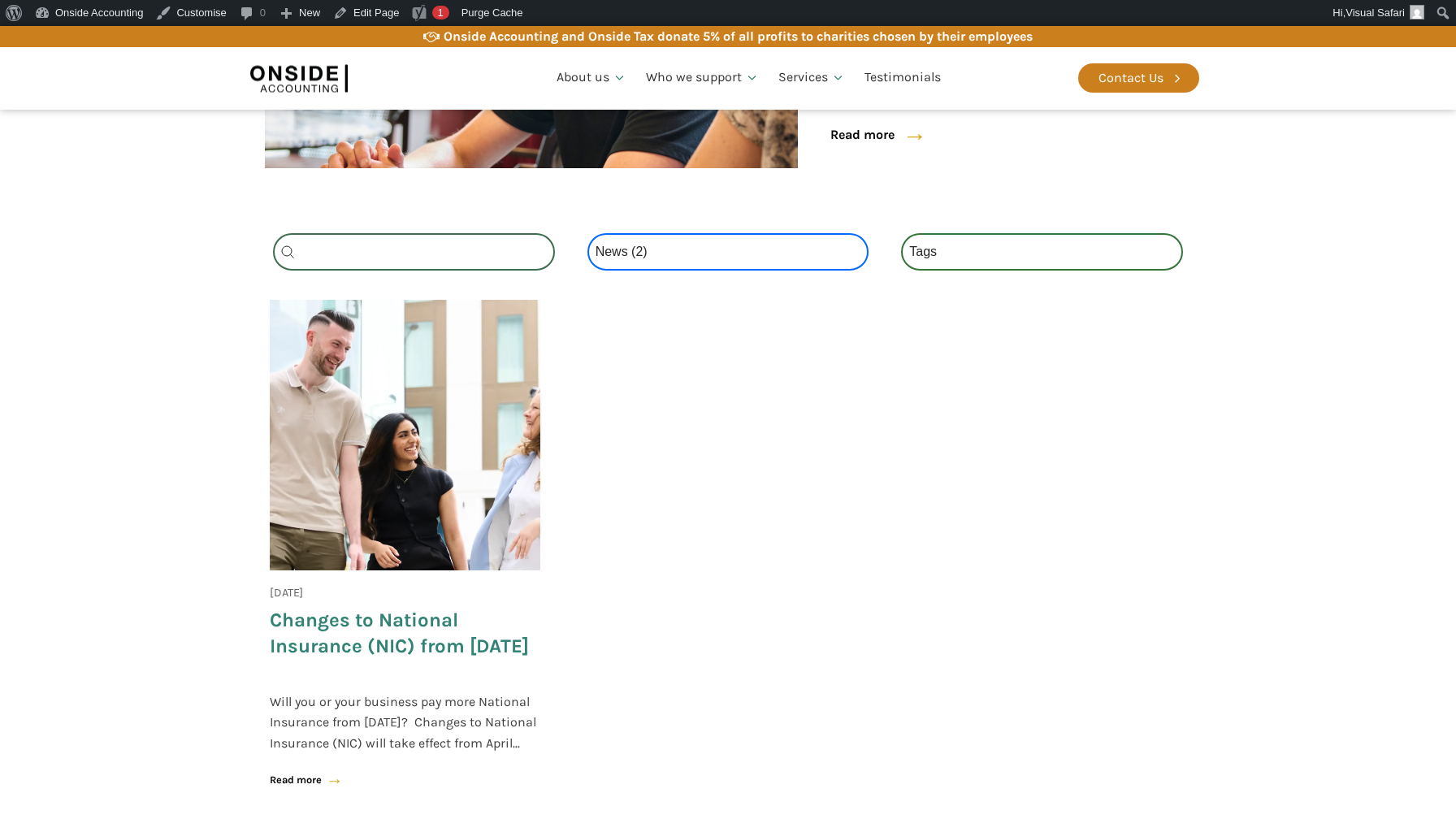
scroll to position [513, 0]
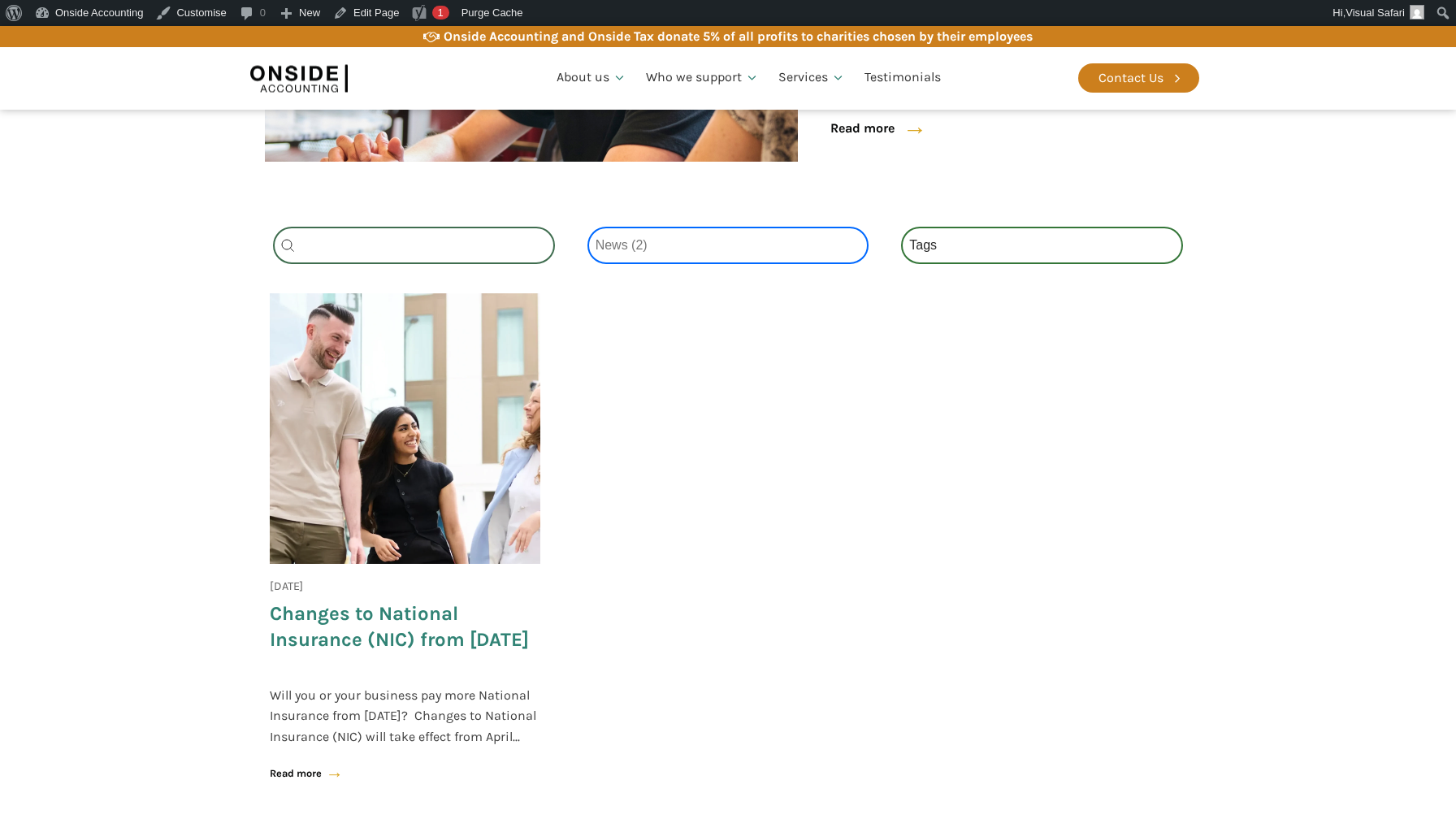
click at [628, 258] on select "Categories All (4) News (2) Blog (1) Fact Sheets (1)" at bounding box center [728, 246] width 282 height 37
select select "all"
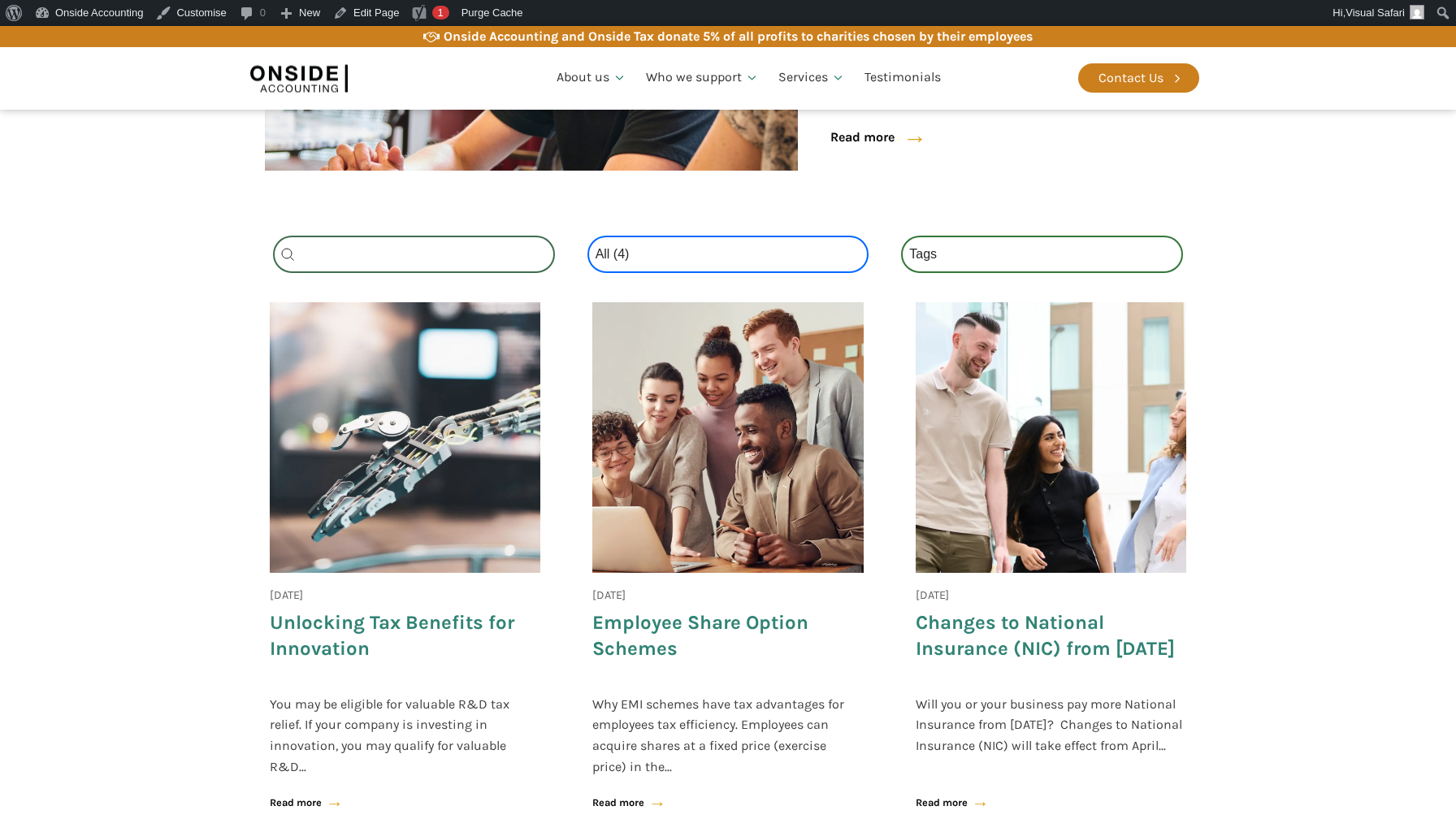
scroll to position [435, 0]
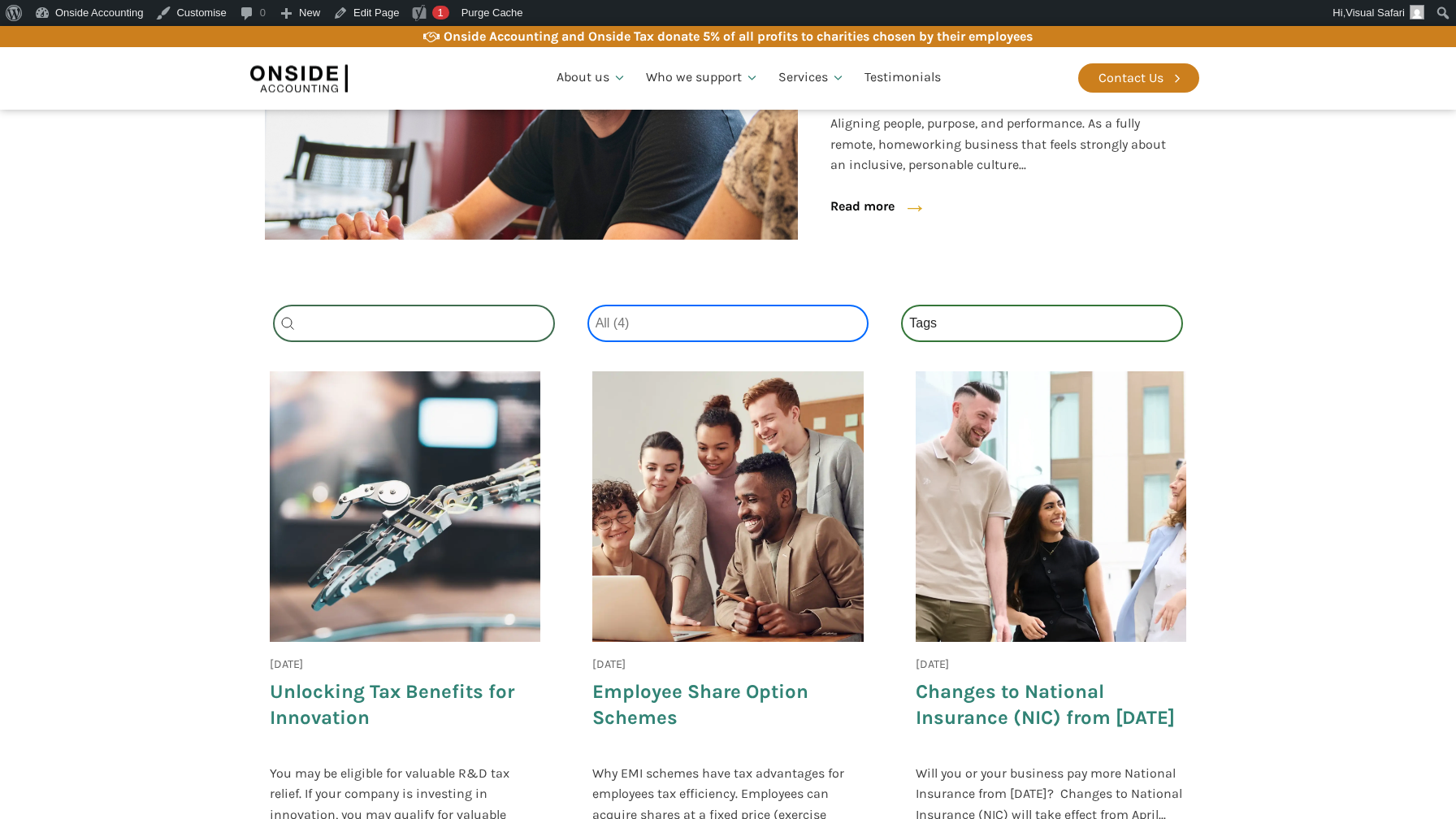
click at [672, 310] on select "Categories All (4) News (2) Blog (1) Fact Sheets (1)" at bounding box center [728, 324] width 282 height 37
select select
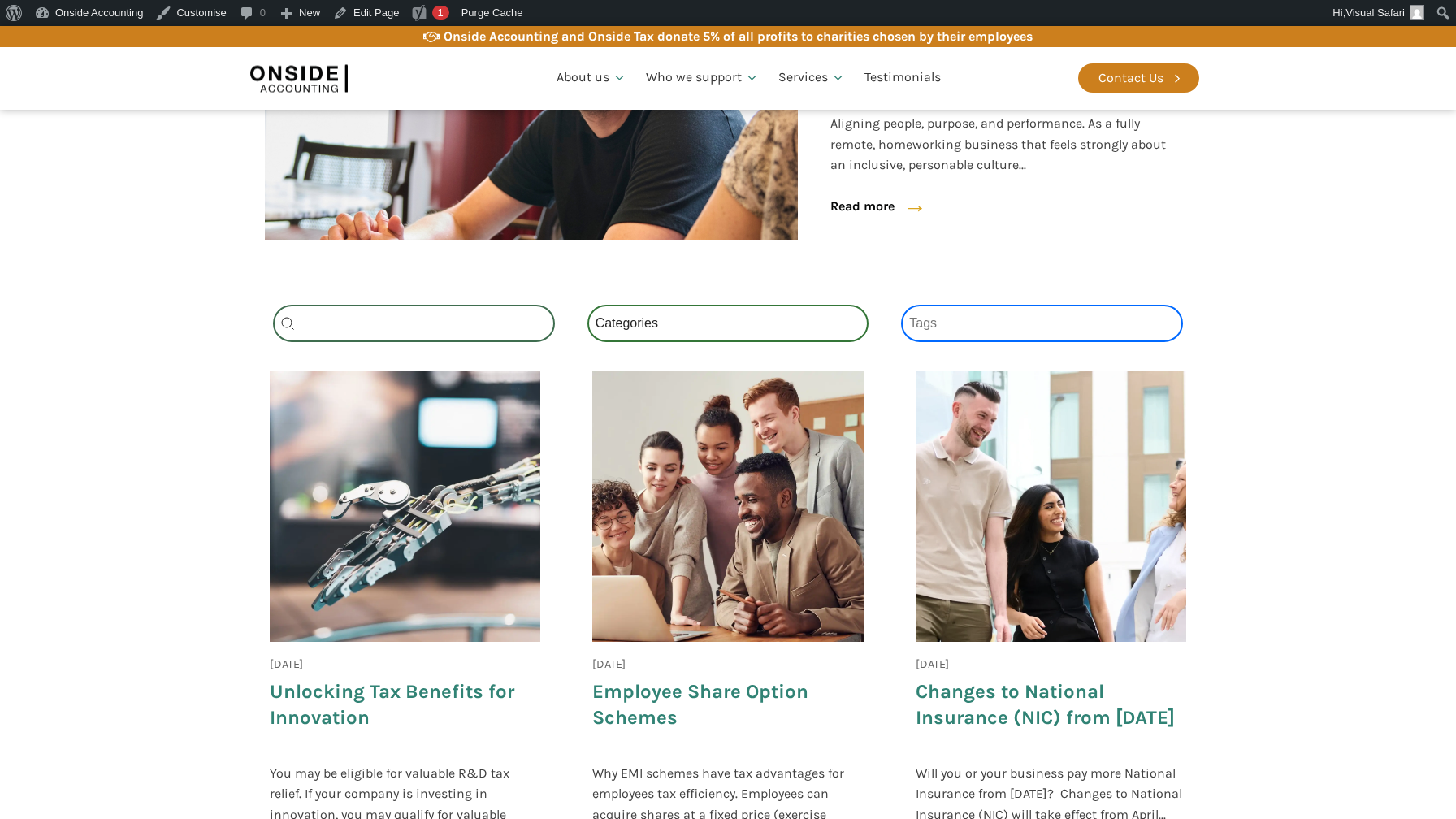
click at [963, 323] on select "Tags National Insurance (1) Onside (1) Schemes (1) Tax (1)" at bounding box center [1042, 324] width 282 height 37
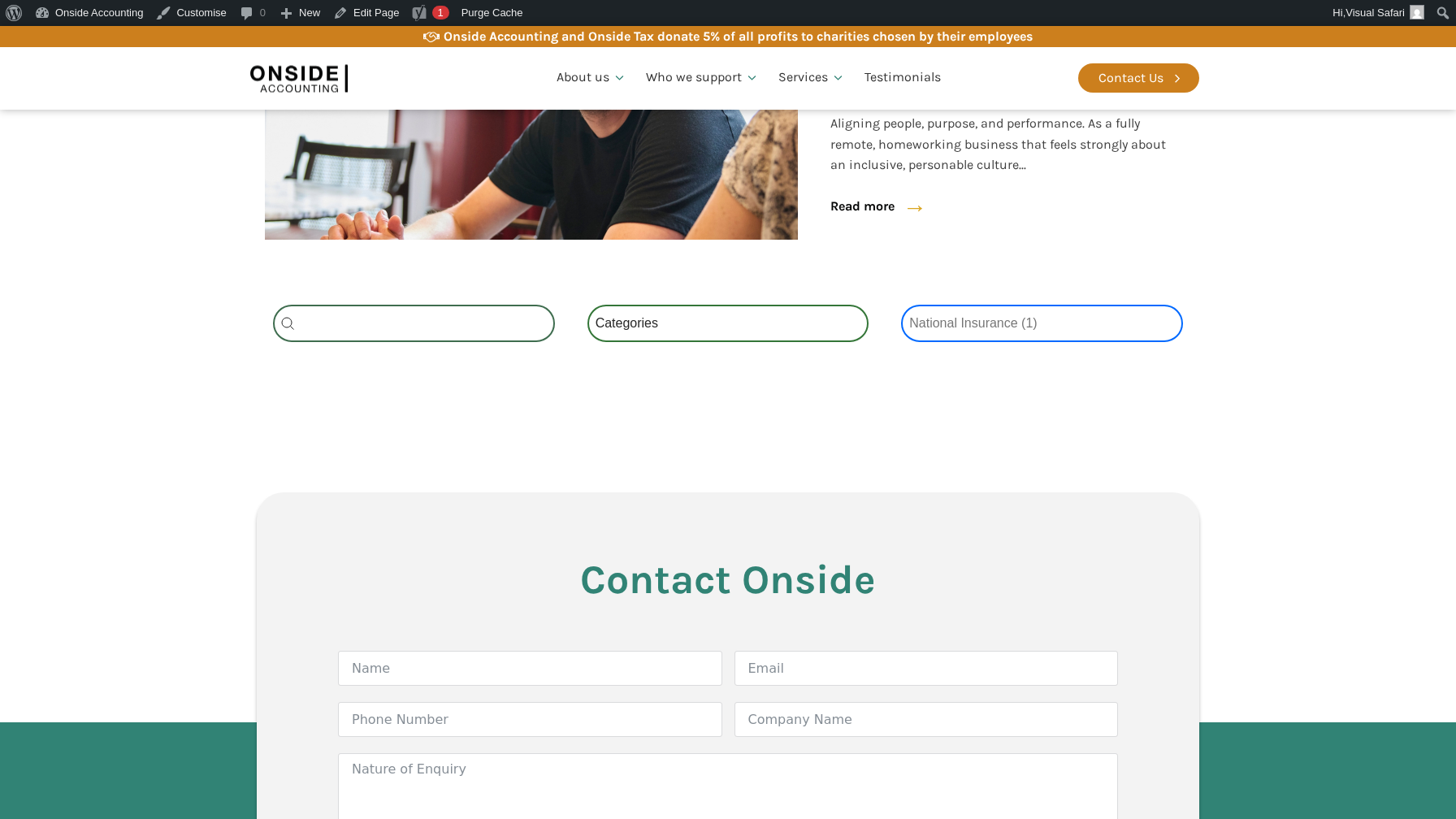
click at [954, 323] on select "Tags National Insurance (1) Onside (1) Schemes (1) Tax (1)" at bounding box center [1042, 324] width 282 height 37
click at [949, 329] on select "Tags National Insurance (1) Onside (1) Schemes (1) Tax (1)" at bounding box center [1042, 324] width 282 height 37
click at [938, 324] on select "Tags National Insurance (1) Onside (1) Schemes (1) Tax (1)" at bounding box center [1042, 324] width 282 height 37
select select "tax"
click at [922, 328] on select "Tags National Insurance (1) Onside (1) Schemes (1) Tax (1)" at bounding box center [1042, 324] width 282 height 37
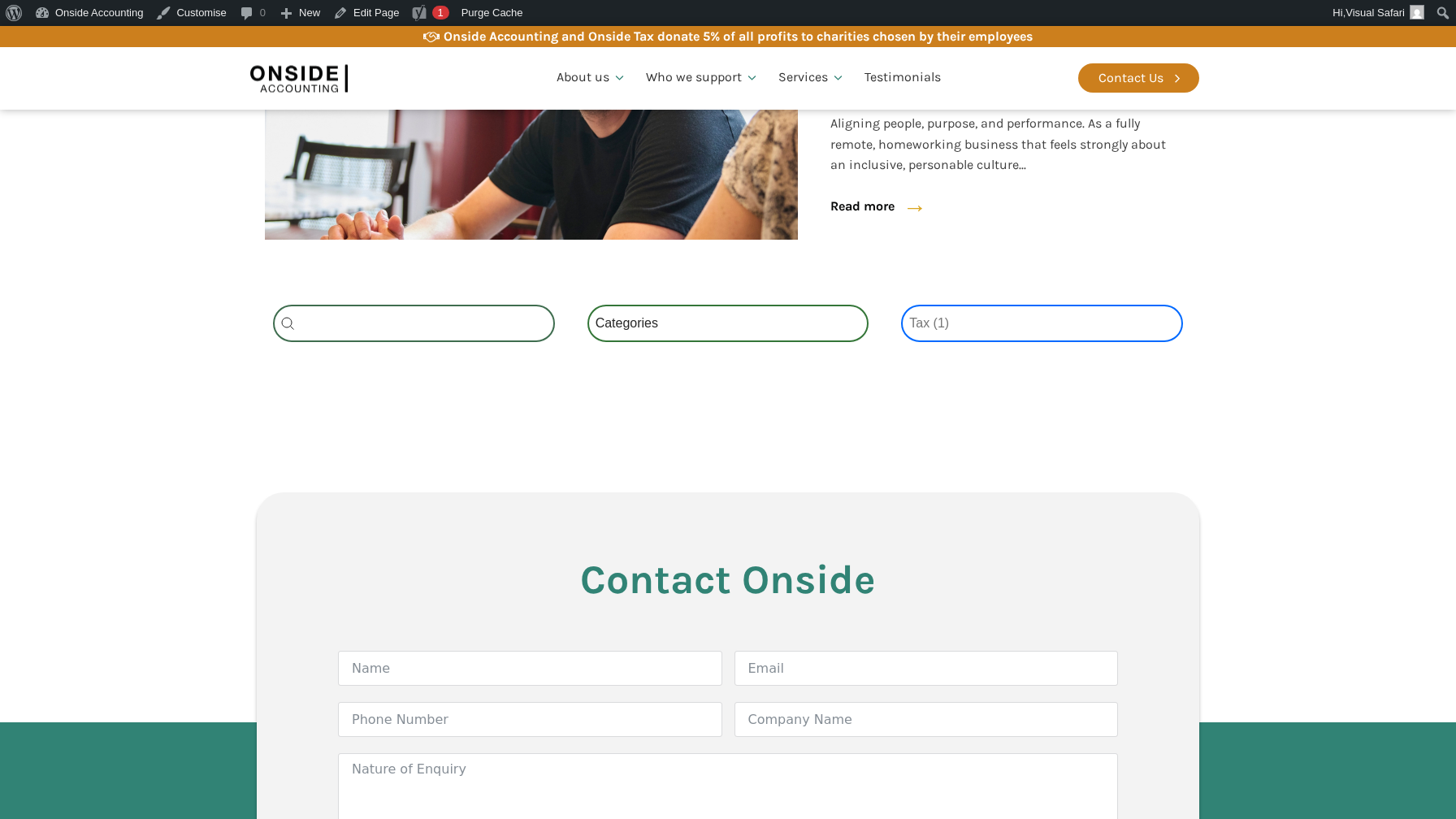
select select
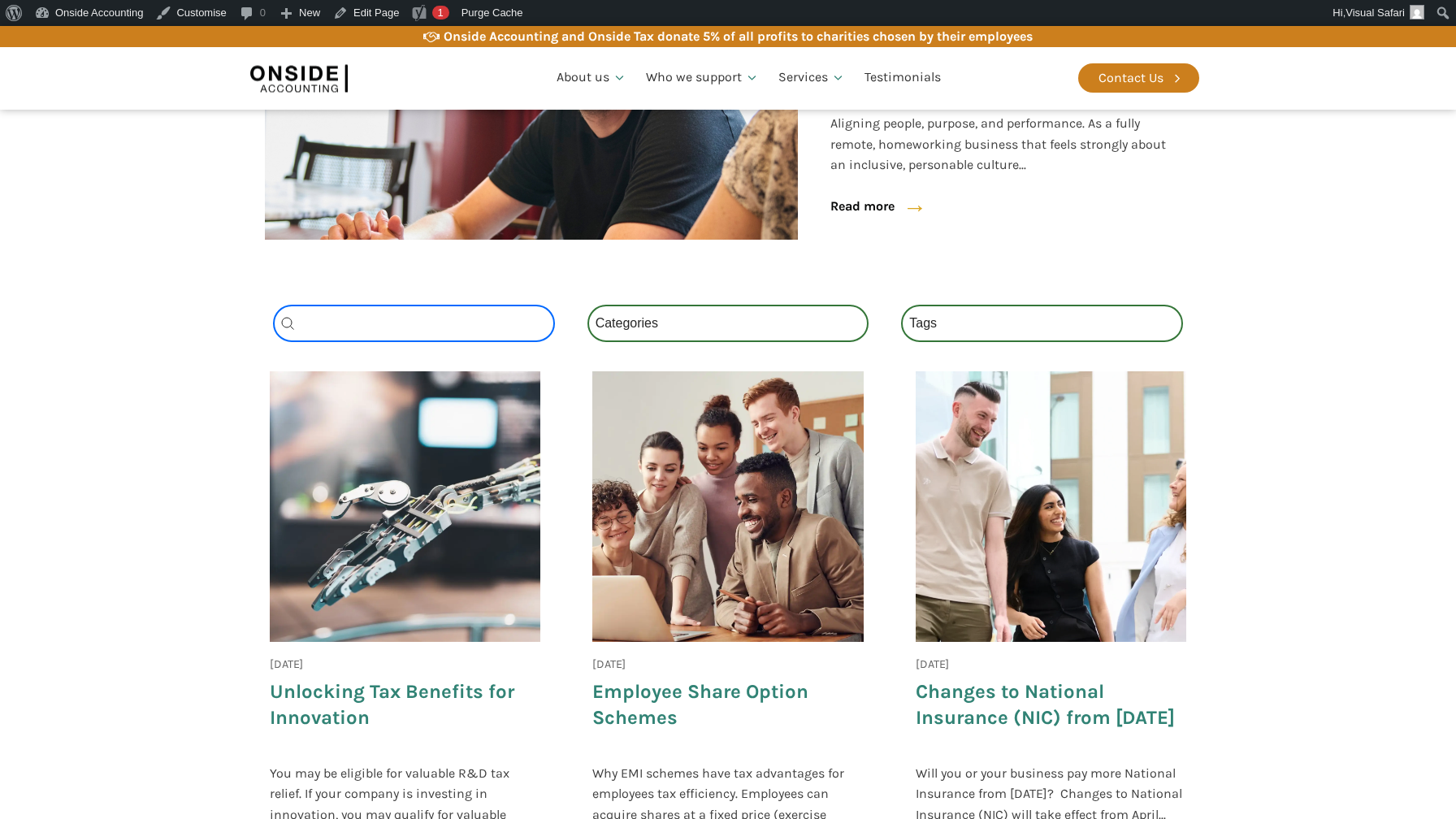
click at [450, 329] on input "Search content" at bounding box center [413, 324] width 282 height 37
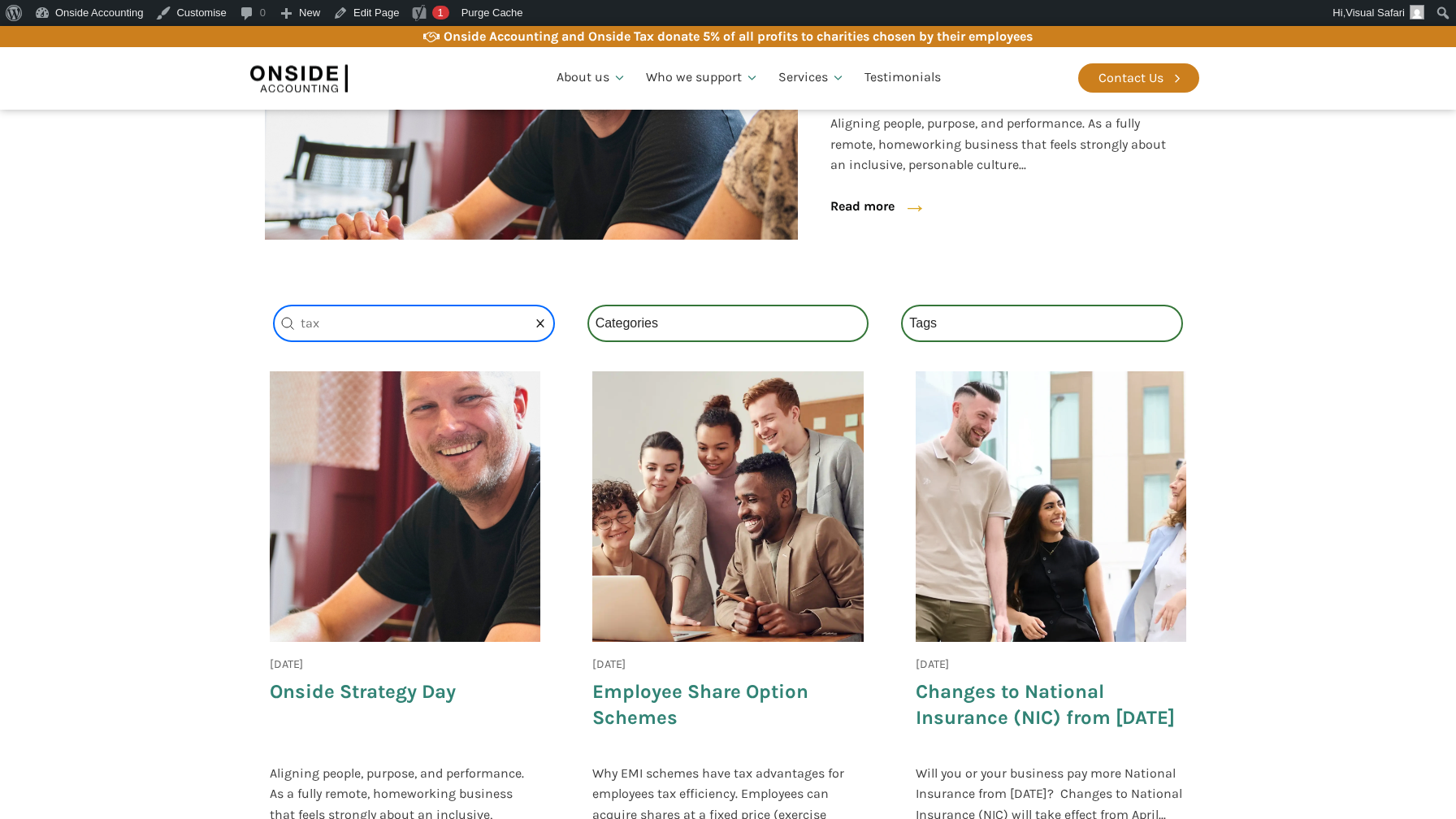
click at [390, 322] on input "tax" at bounding box center [413, 324] width 282 height 37
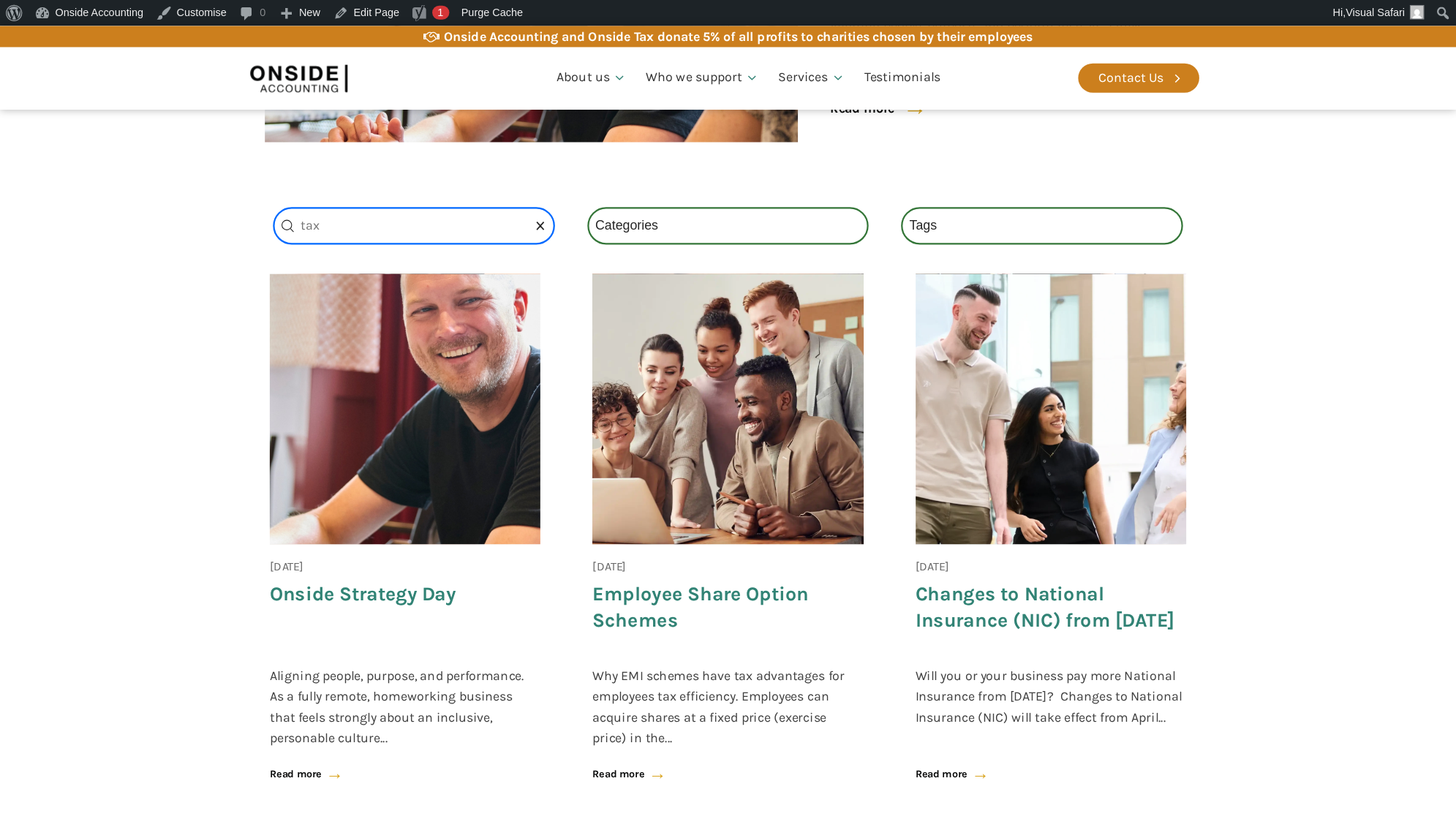
scroll to position [439, 0]
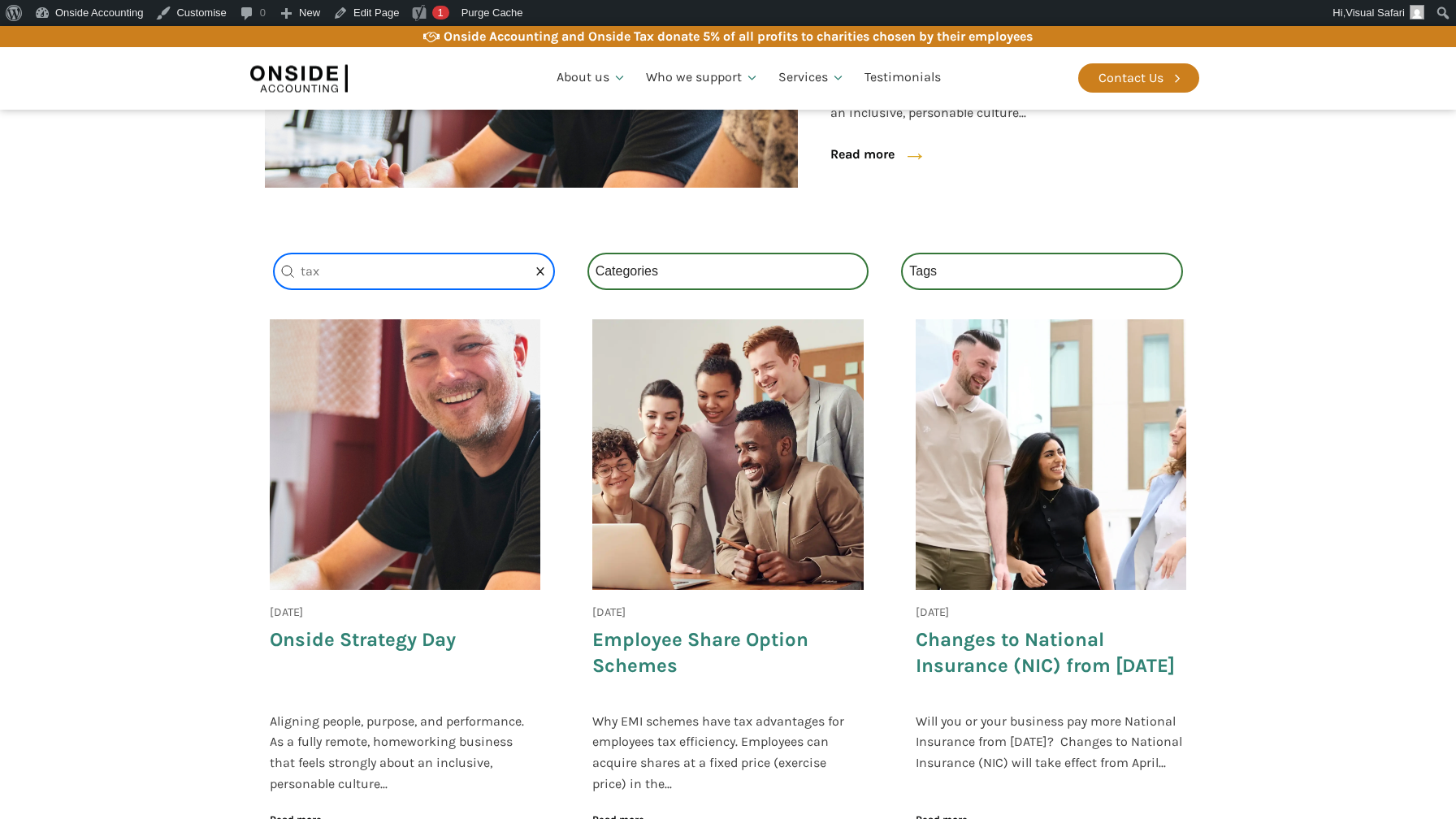
drag, startPoint x: 352, startPoint y: 272, endPoint x: 297, endPoint y: 262, distance: 55.9
click at [297, 262] on input "tax" at bounding box center [413, 271] width 282 height 37
type input "national"
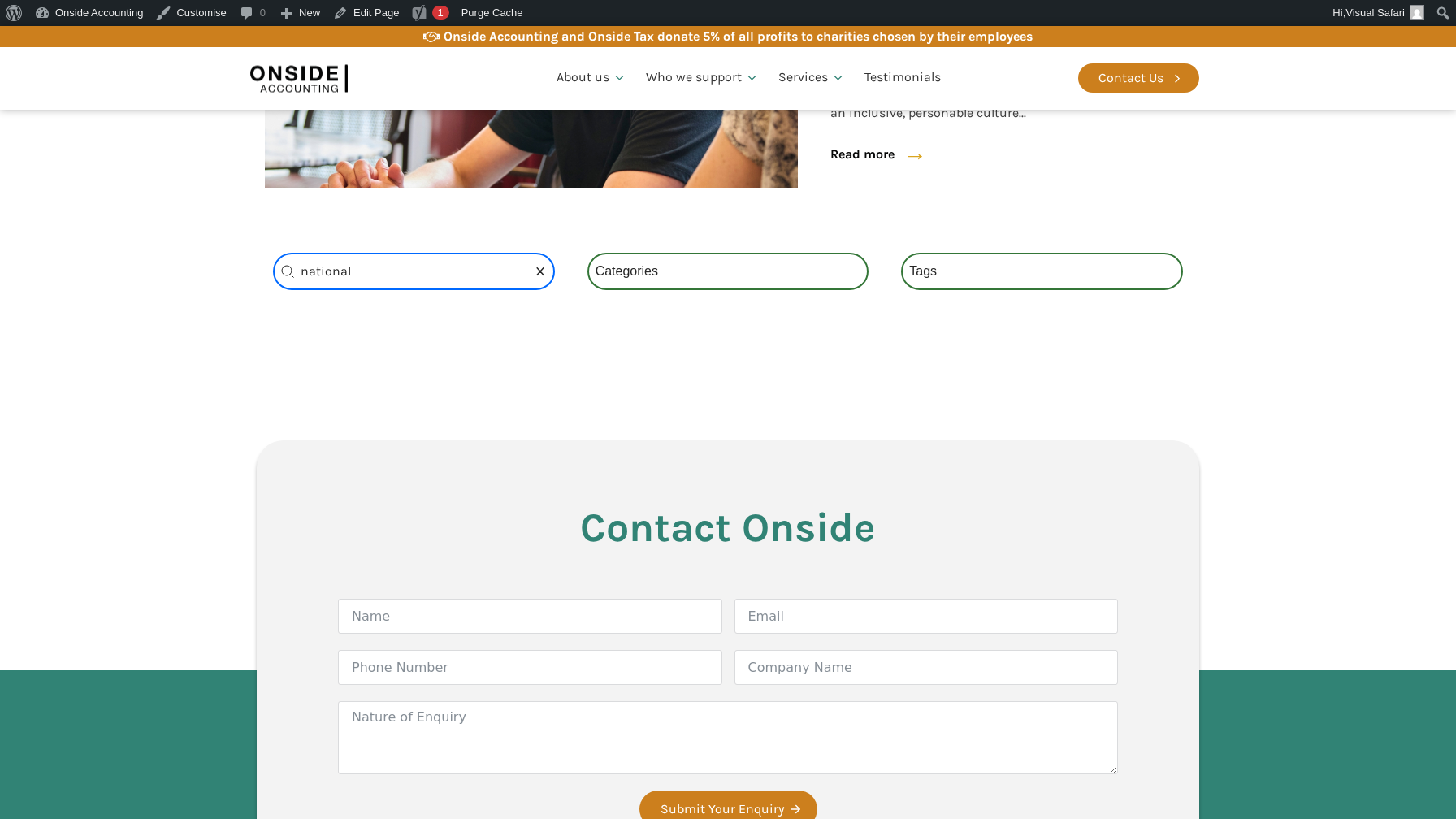
click at [537, 268] on button "Clear" at bounding box center [540, 271] width 32 height 37
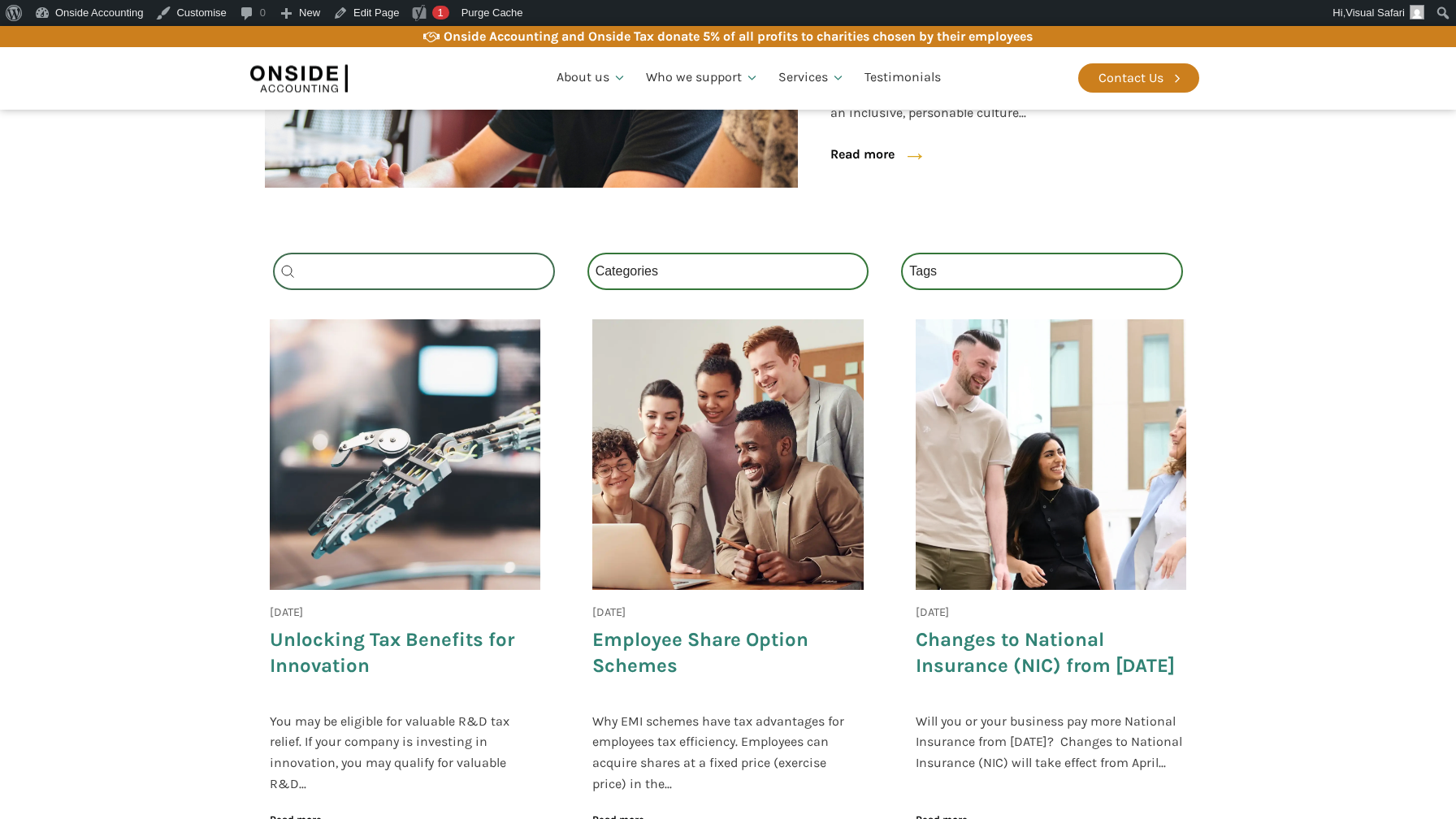
click at [202, 312] on section "Search_Custom Search content Clear Category Select content Categories All (4) N…" at bounding box center [728, 573] width 1456 height 672
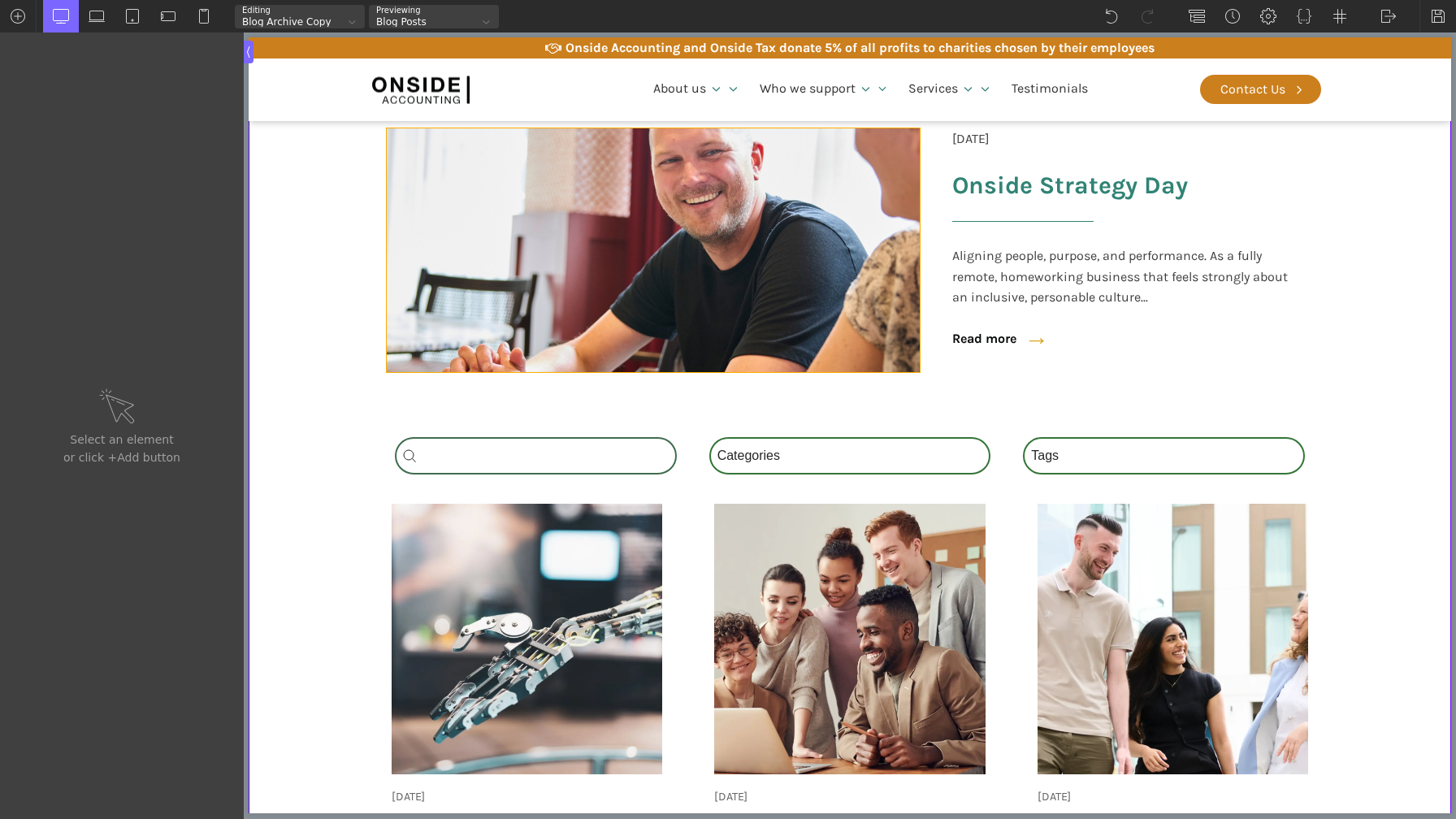
scroll to position [509, 0]
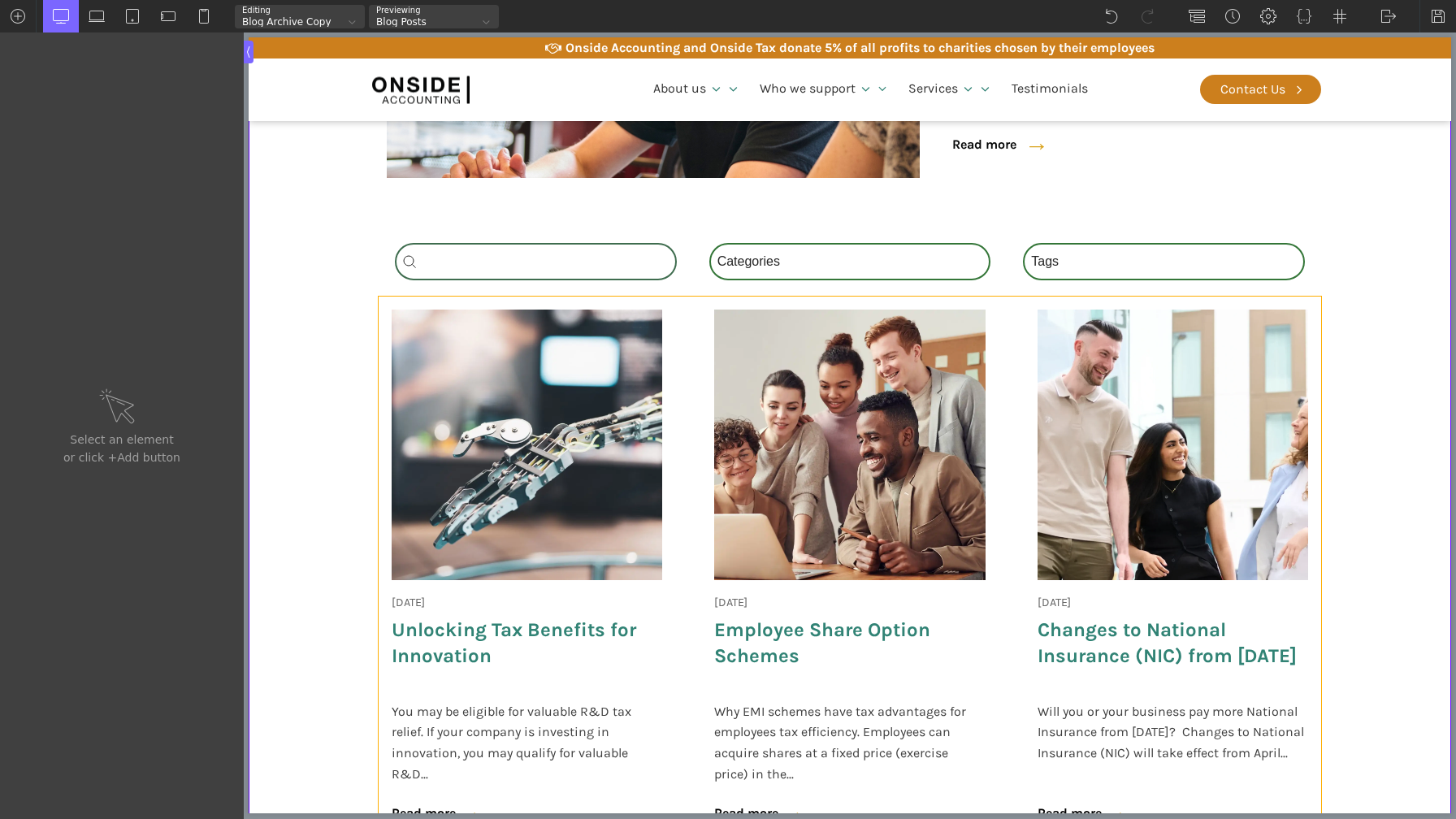
click at [699, 432] on div "[DATE] Onside Strategy Day Aligning people, purpose, and performance. As a full…" at bounding box center [850, 571] width 943 height 550
type input "custom-blog-loop"
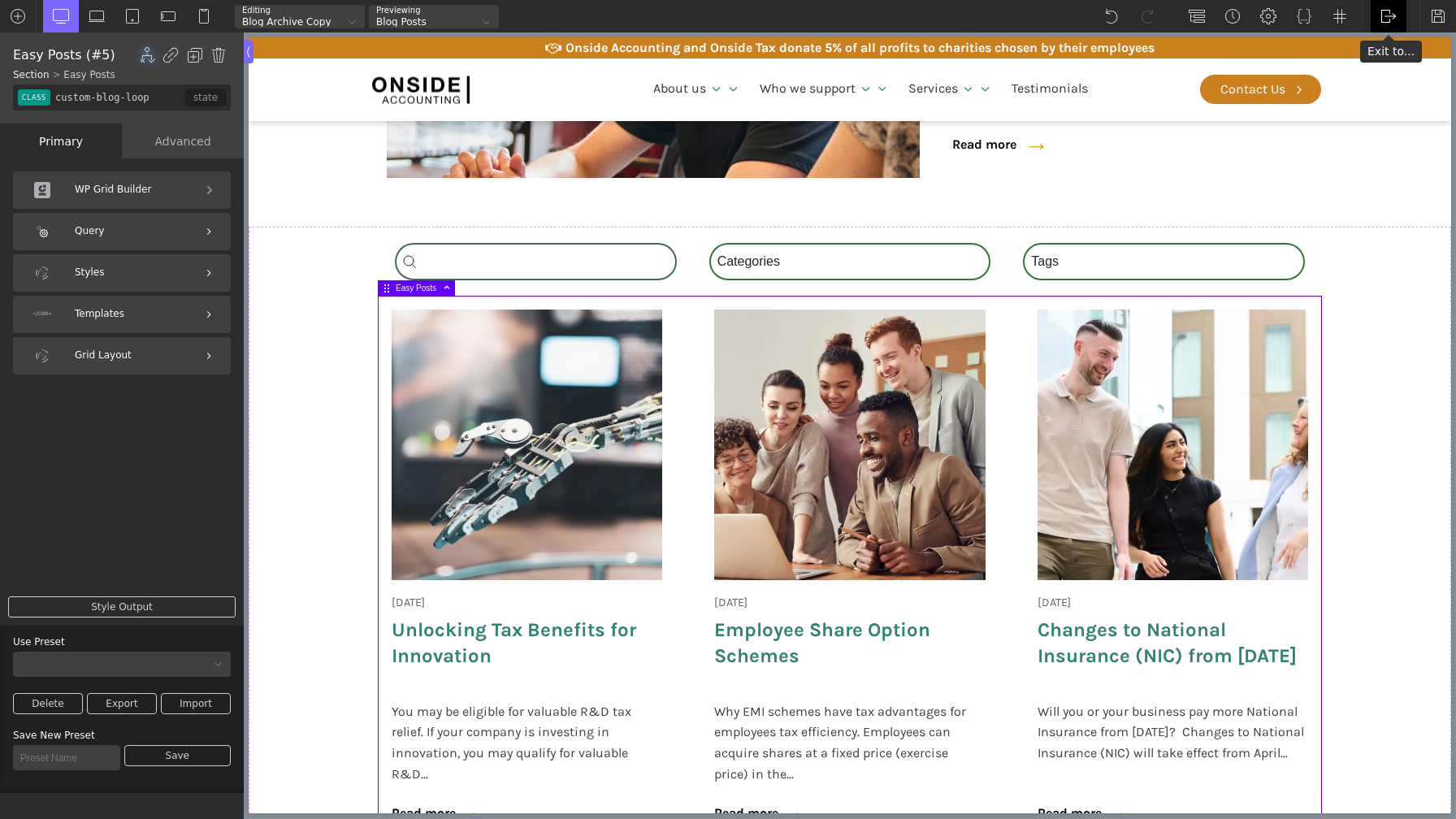
click at [1394, 8] on div "WP Admin Frontend Frontend" at bounding box center [1389, 16] width 36 height 32
click at [1400, 47] on link "WP Admin" at bounding box center [1406, 42] width 69 height 26
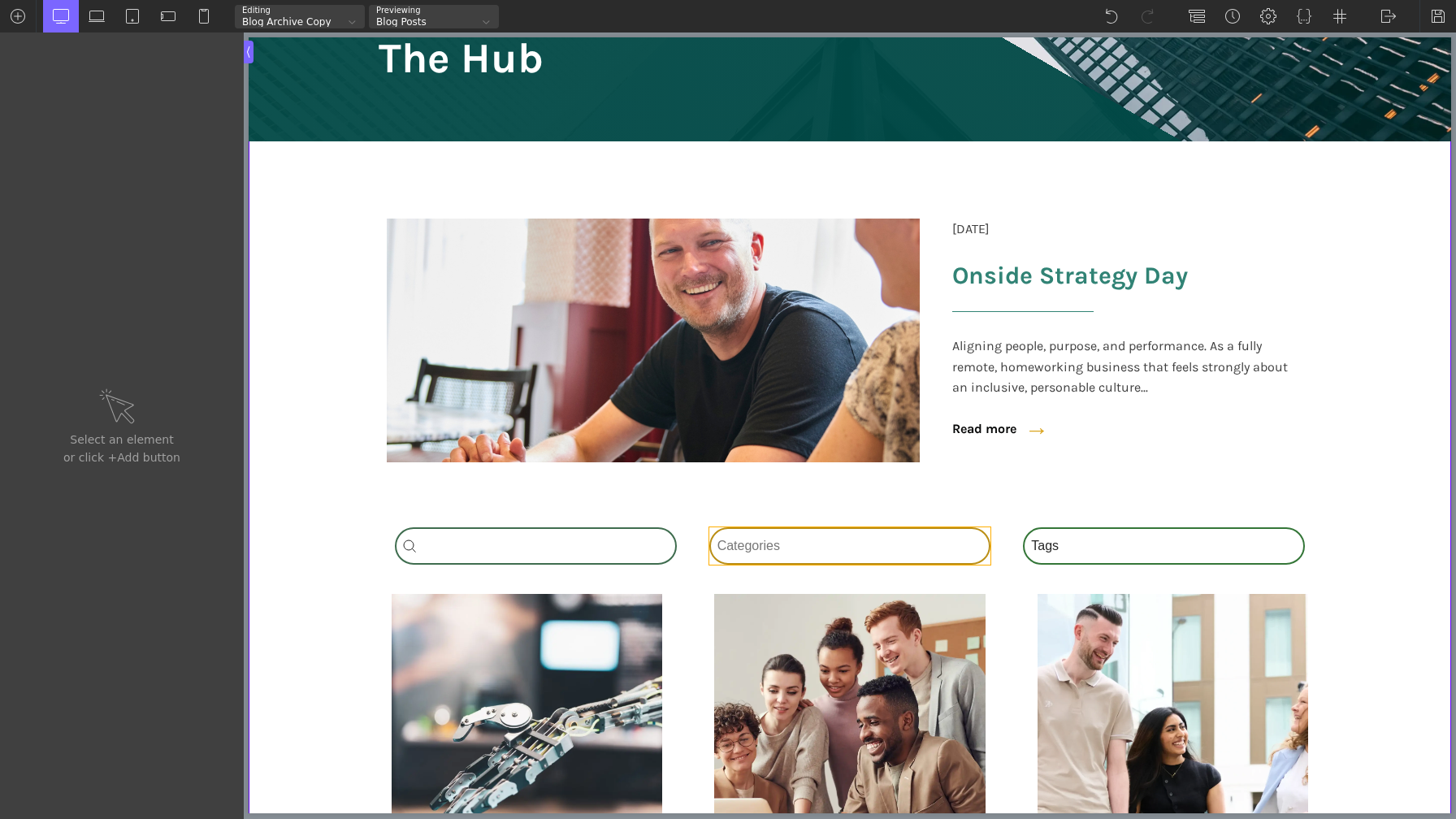
scroll to position [226, 0]
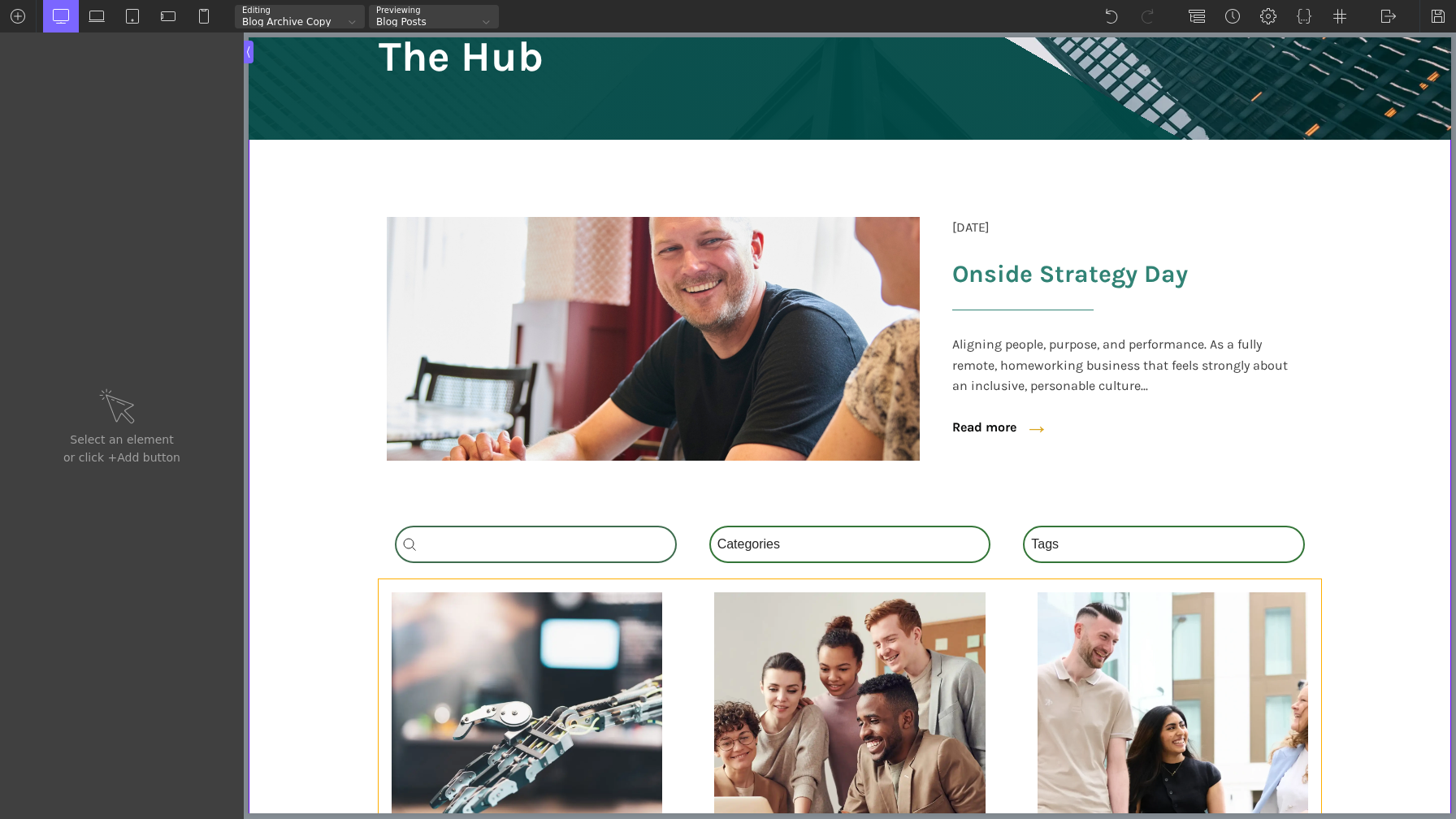
type input "custom-blog-loop"
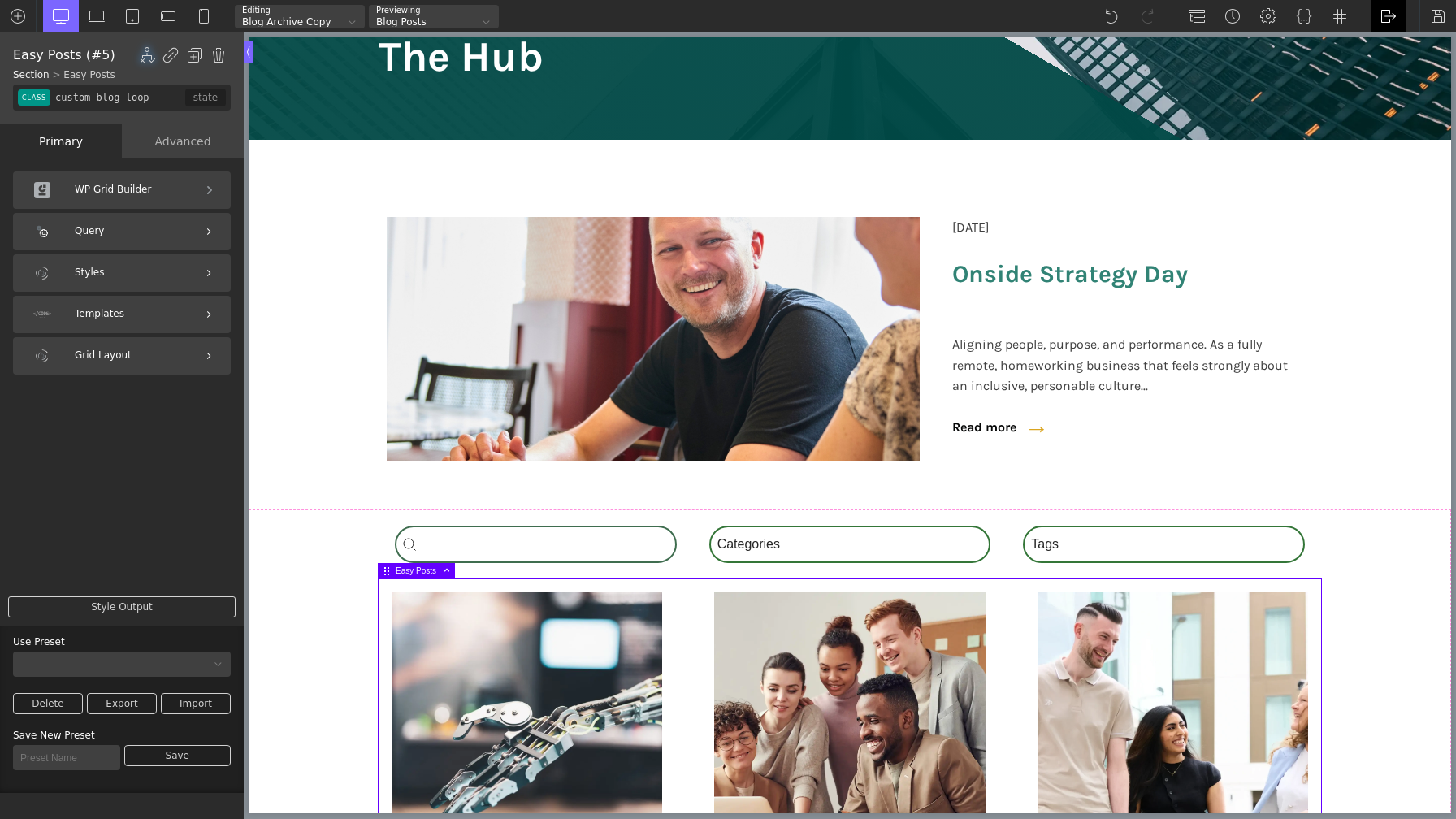
click at [1392, 21] on img at bounding box center [1388, 16] width 16 height 16
click at [1397, 50] on link "WP Admin" at bounding box center [1406, 42] width 69 height 26
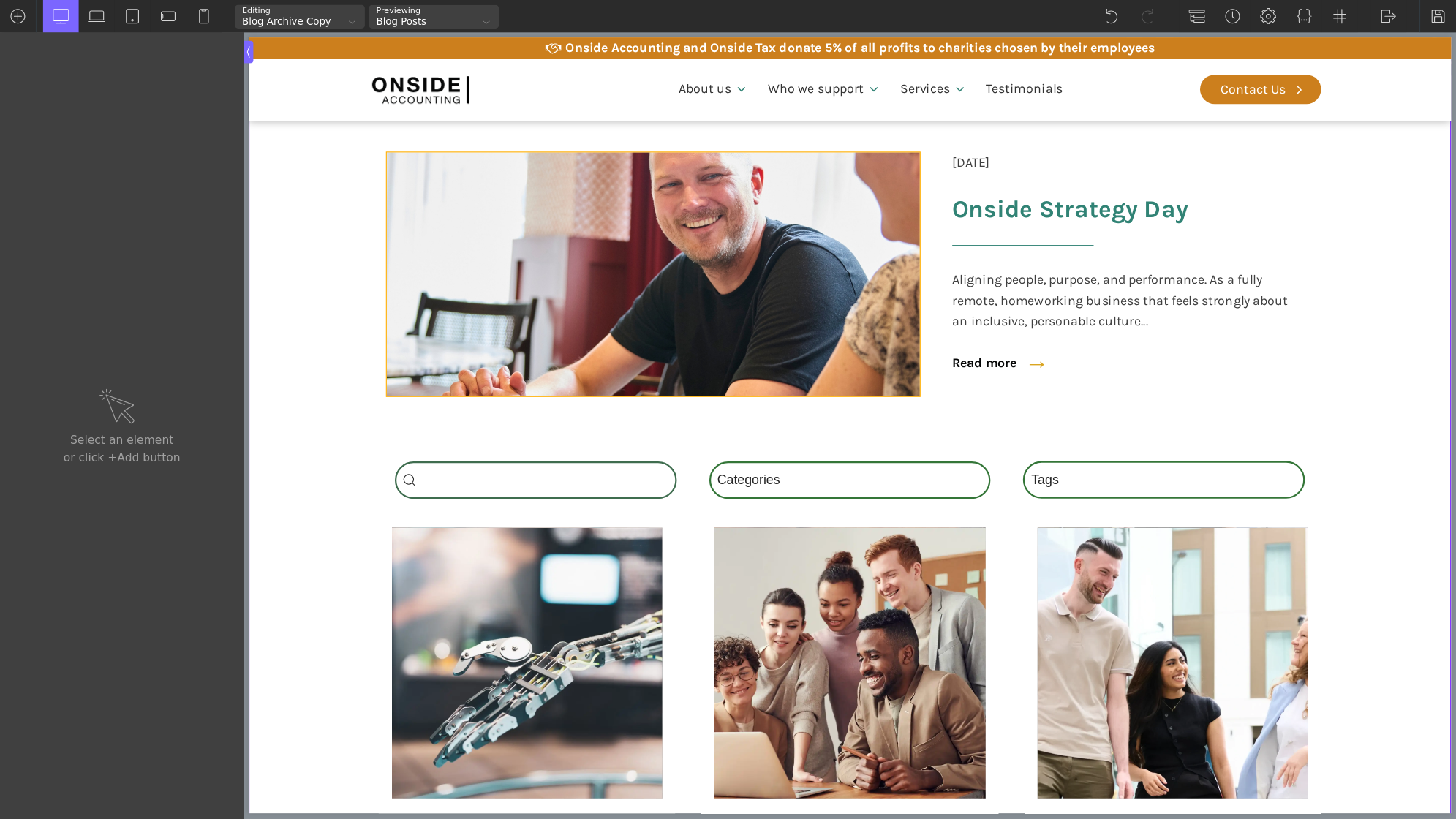
scroll to position [388, 0]
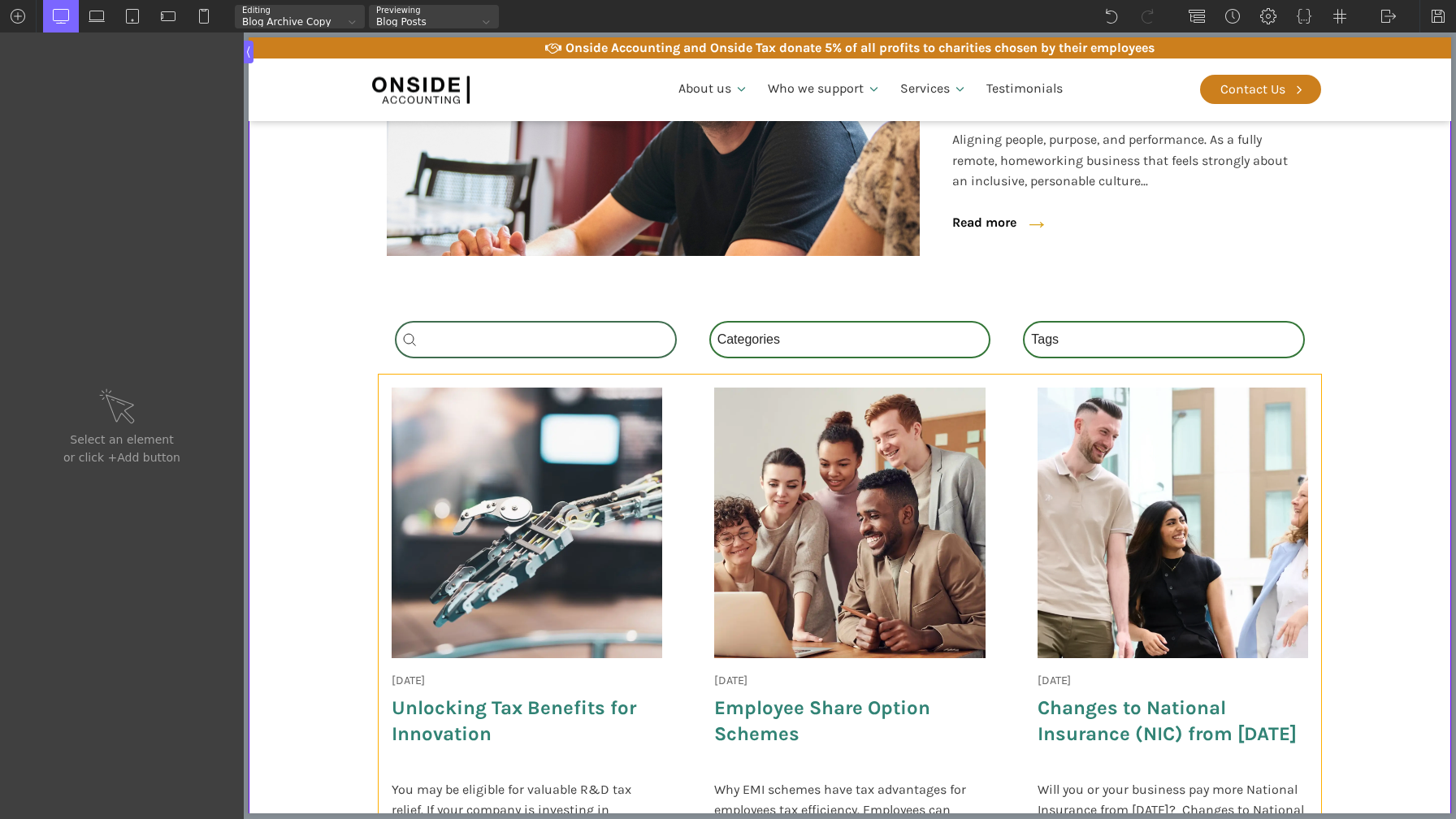
type input "custom-blog-loop"
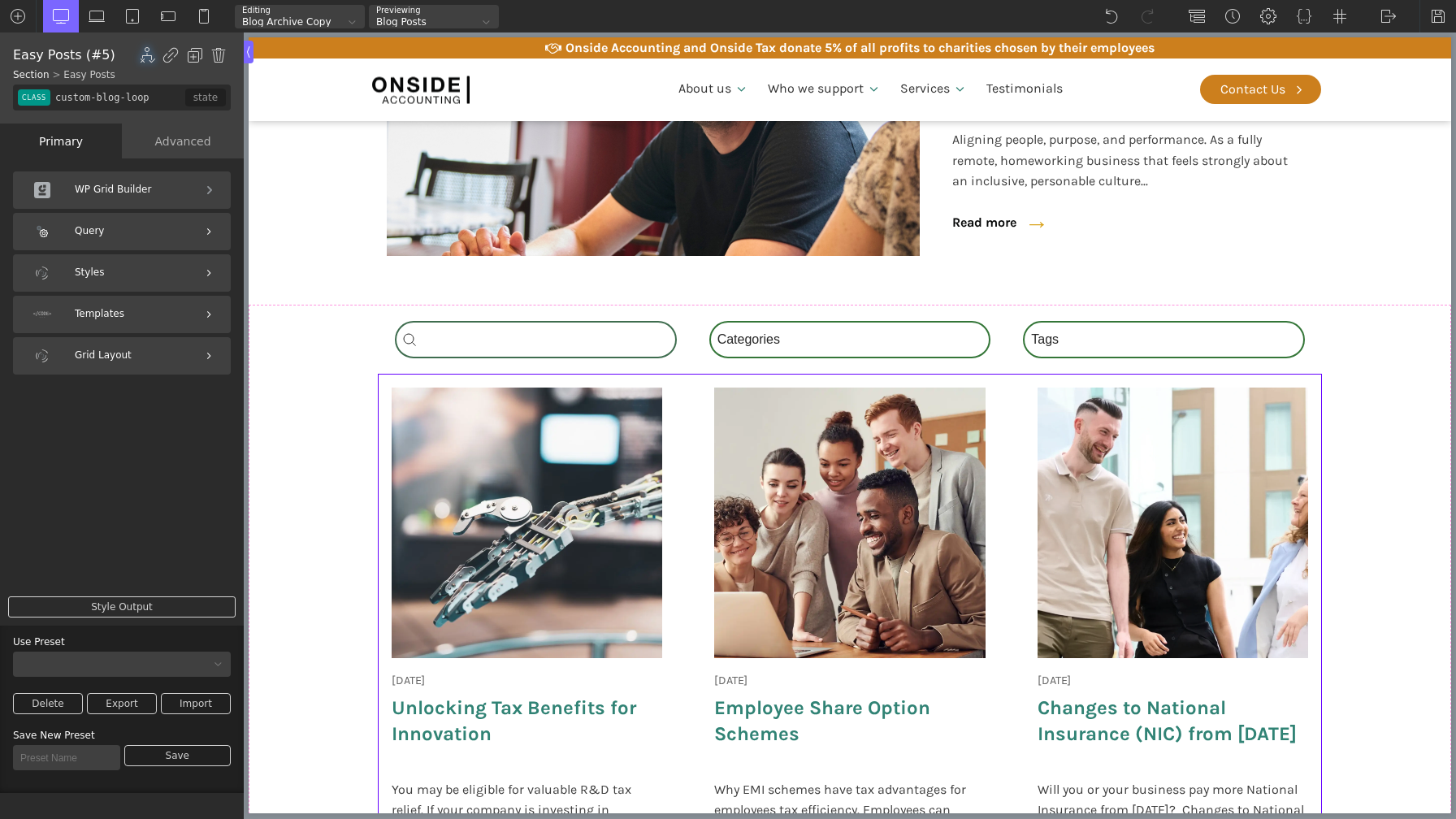
click at [689, 459] on div "[DATE] Onside Strategy Day Aligning people, purpose, and performance. As a full…" at bounding box center [850, 649] width 943 height 550
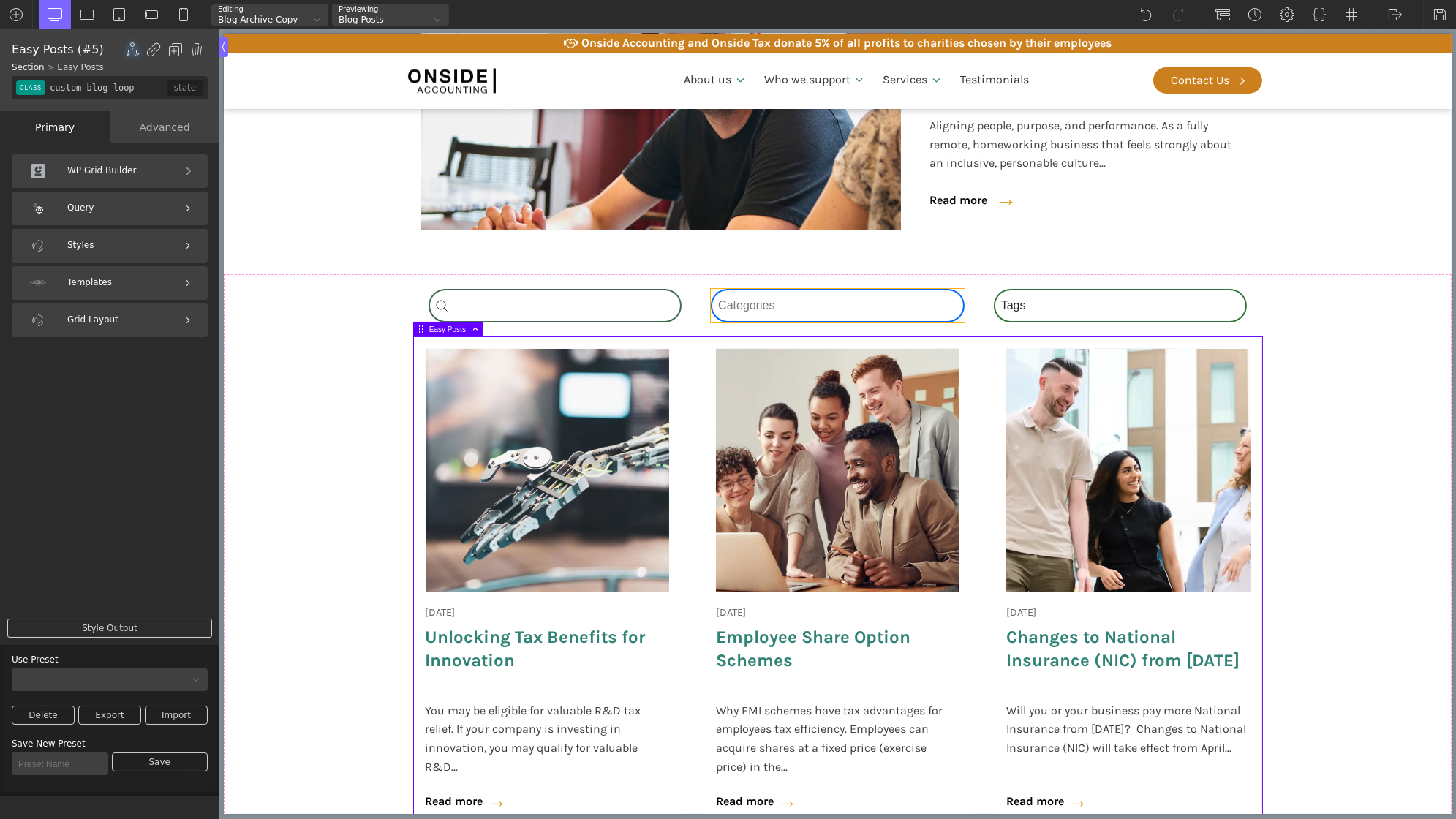
type input "-wpgb-facet-97-488"
click at [802, 309] on div "Category Select content Categories All (4) News (2) Blog (1) Fact Sheets (1)" at bounding box center [837, 306] width 254 height 34
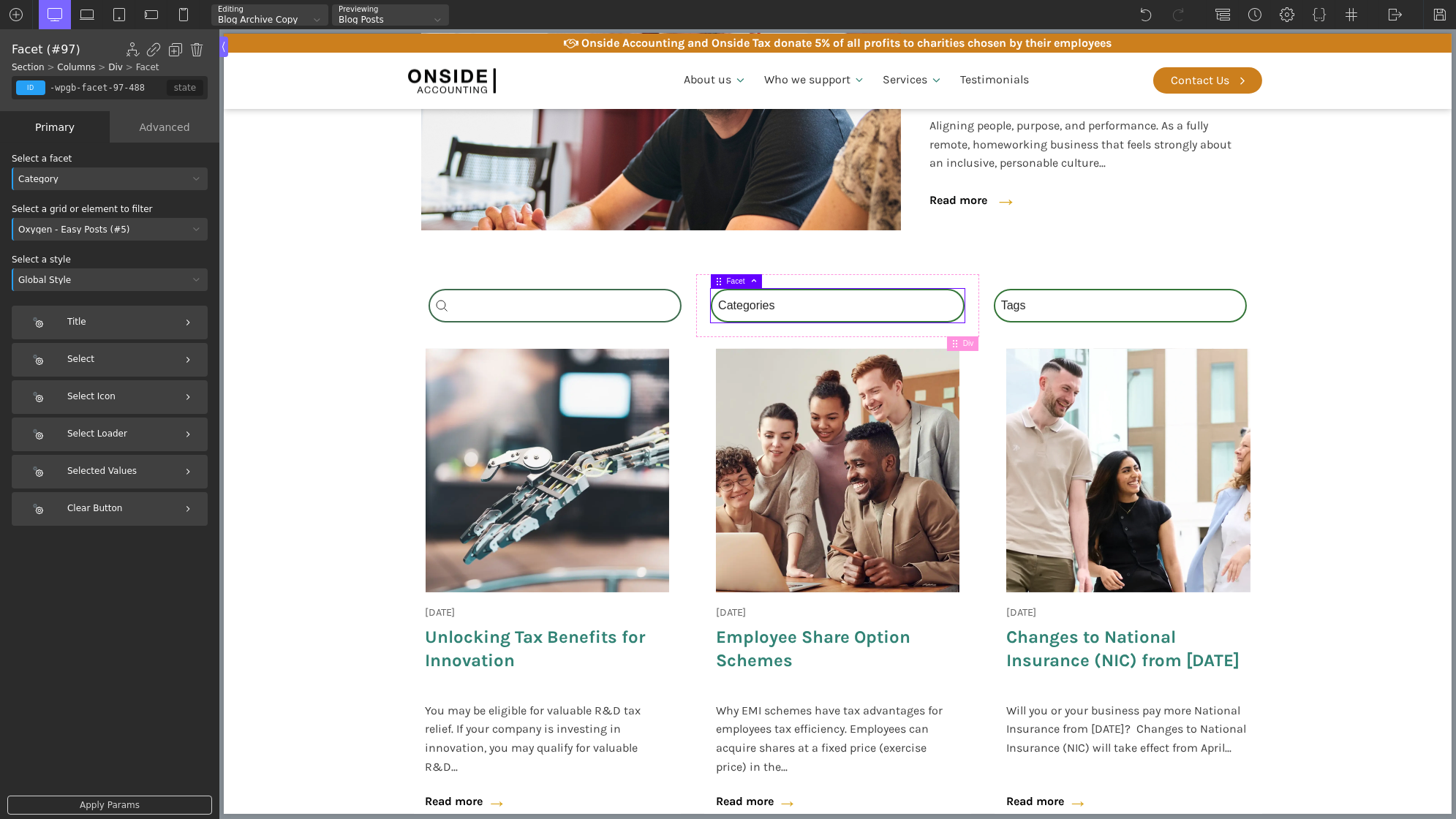
click at [130, 232] on div "Oxygen - Easy Posts (#5)" at bounding box center [100, 230] width 177 height 9
click at [136, 181] on div "Category" at bounding box center [100, 179] width 177 height 9
click at [120, 174] on div "Category" at bounding box center [100, 179] width 177 height 9
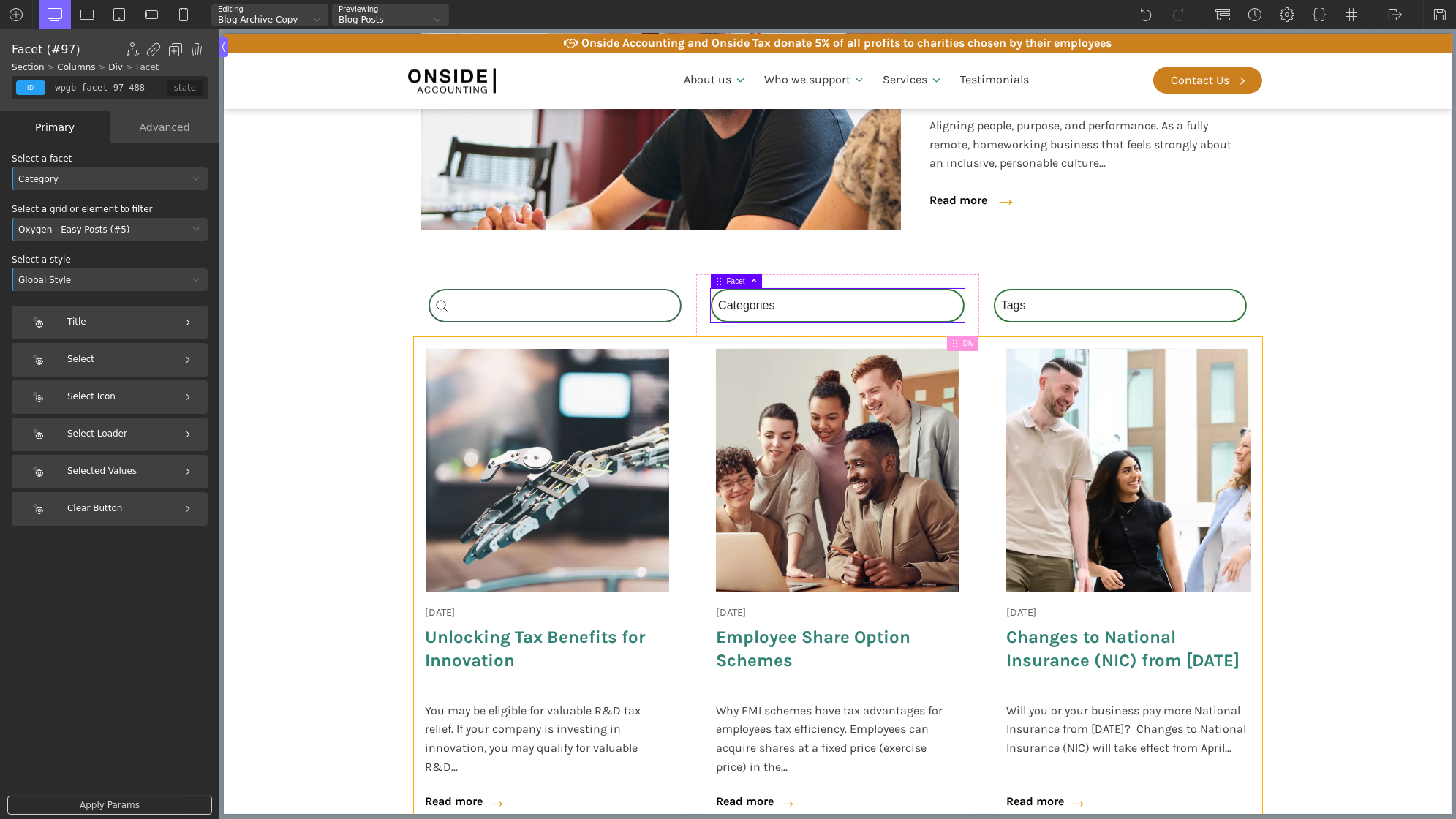
click at [695, 459] on div "18 June 2025 Onside Strategy Day Aligning people, purpose, and performance. As …" at bounding box center [837, 584] width 848 height 494
type input "custom-blog-loop"
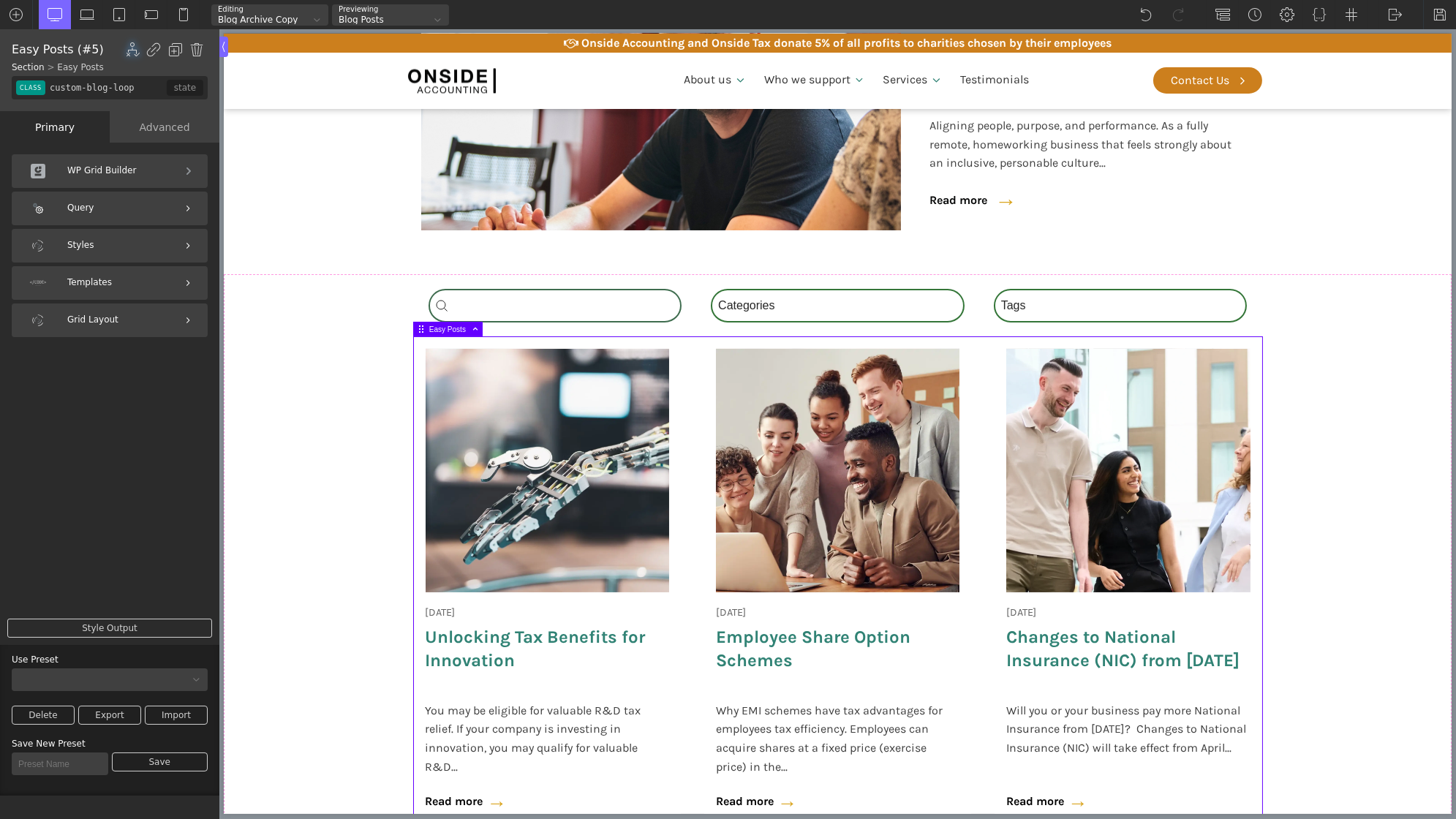
click at [112, 170] on div "WP Grid Builder" at bounding box center [109, 171] width 196 height 34
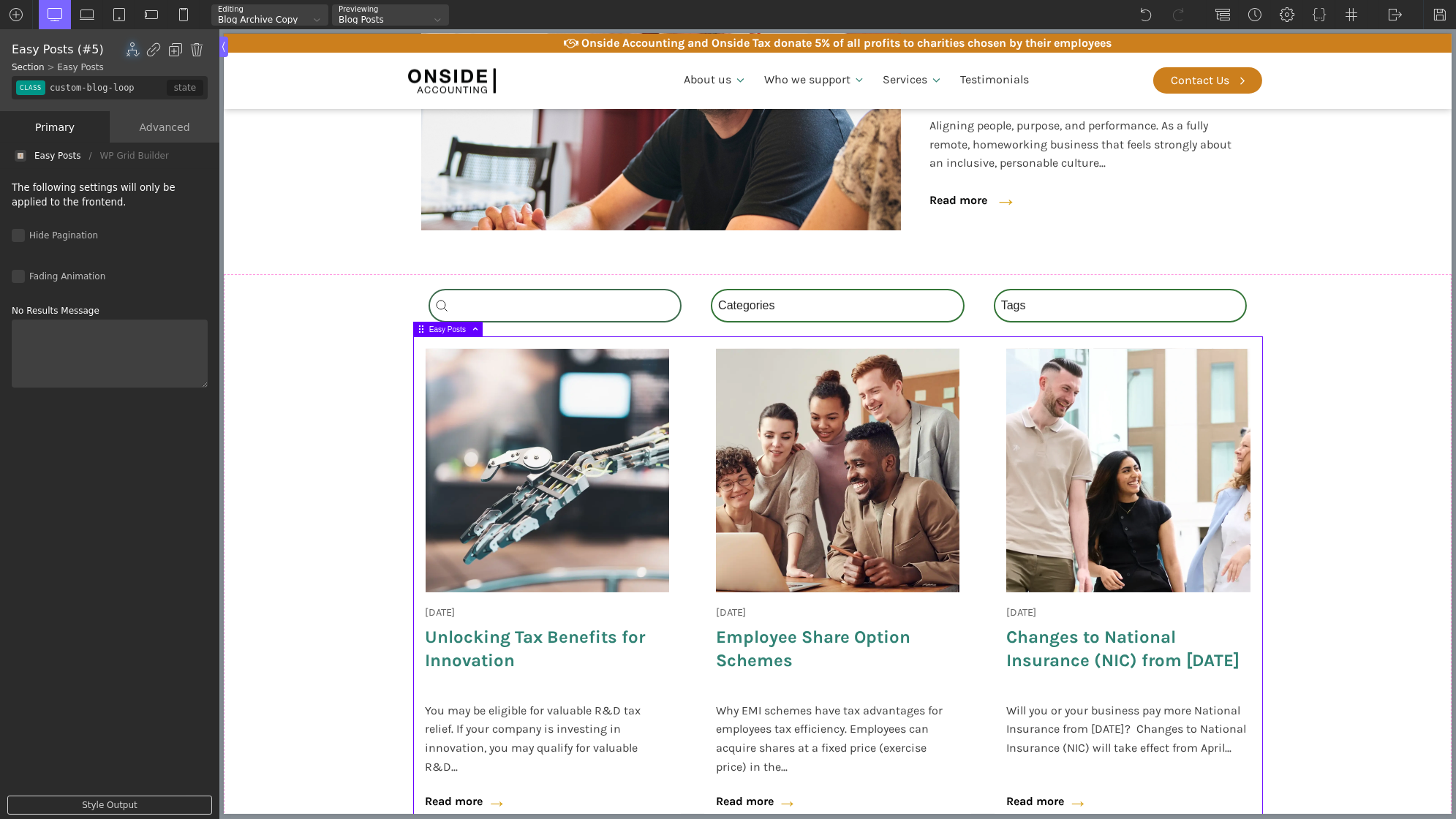
click at [22, 155] on img at bounding box center [21, 156] width 6 height 6
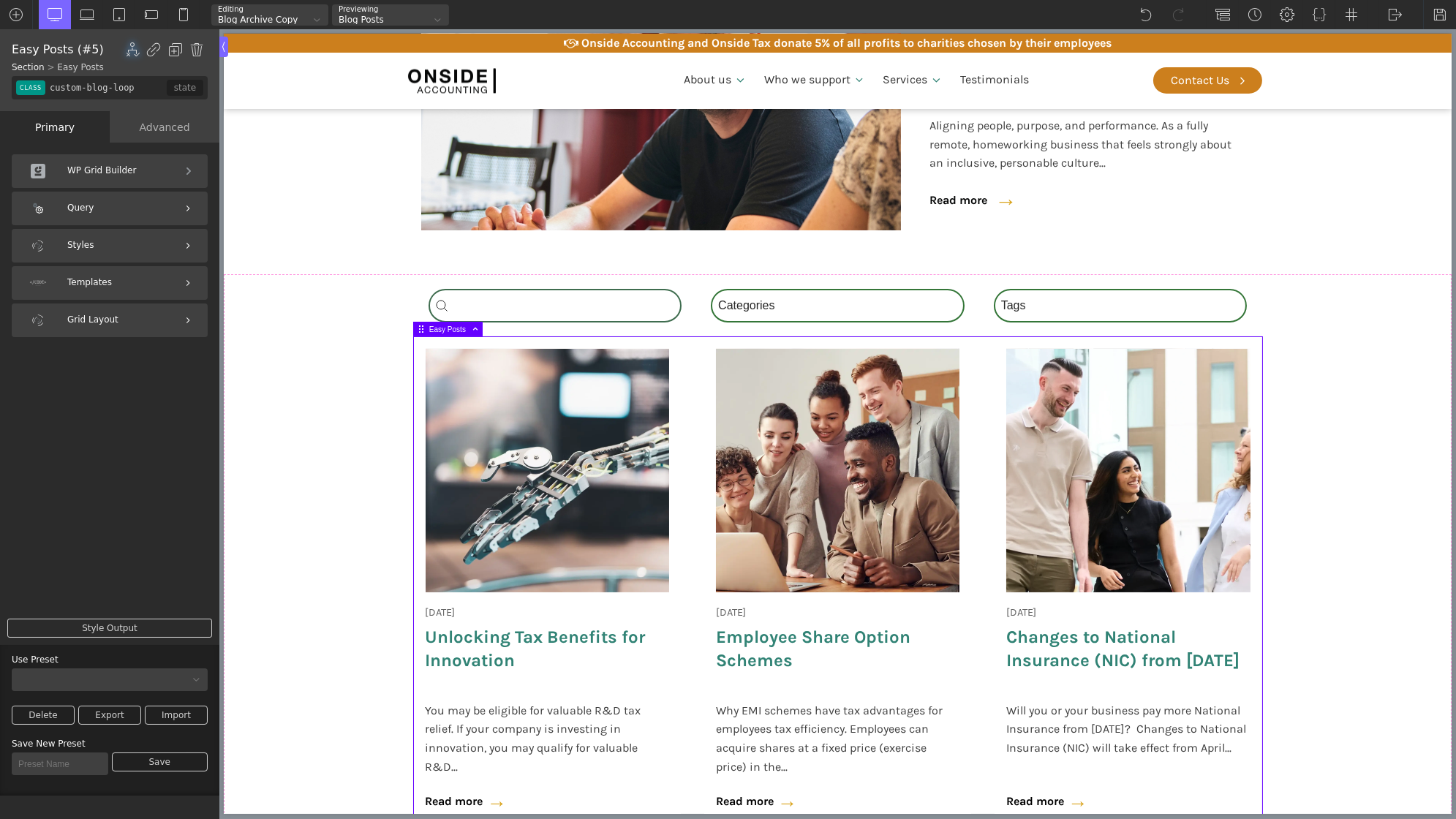
click at [146, 198] on div "Query" at bounding box center [109, 208] width 196 height 34
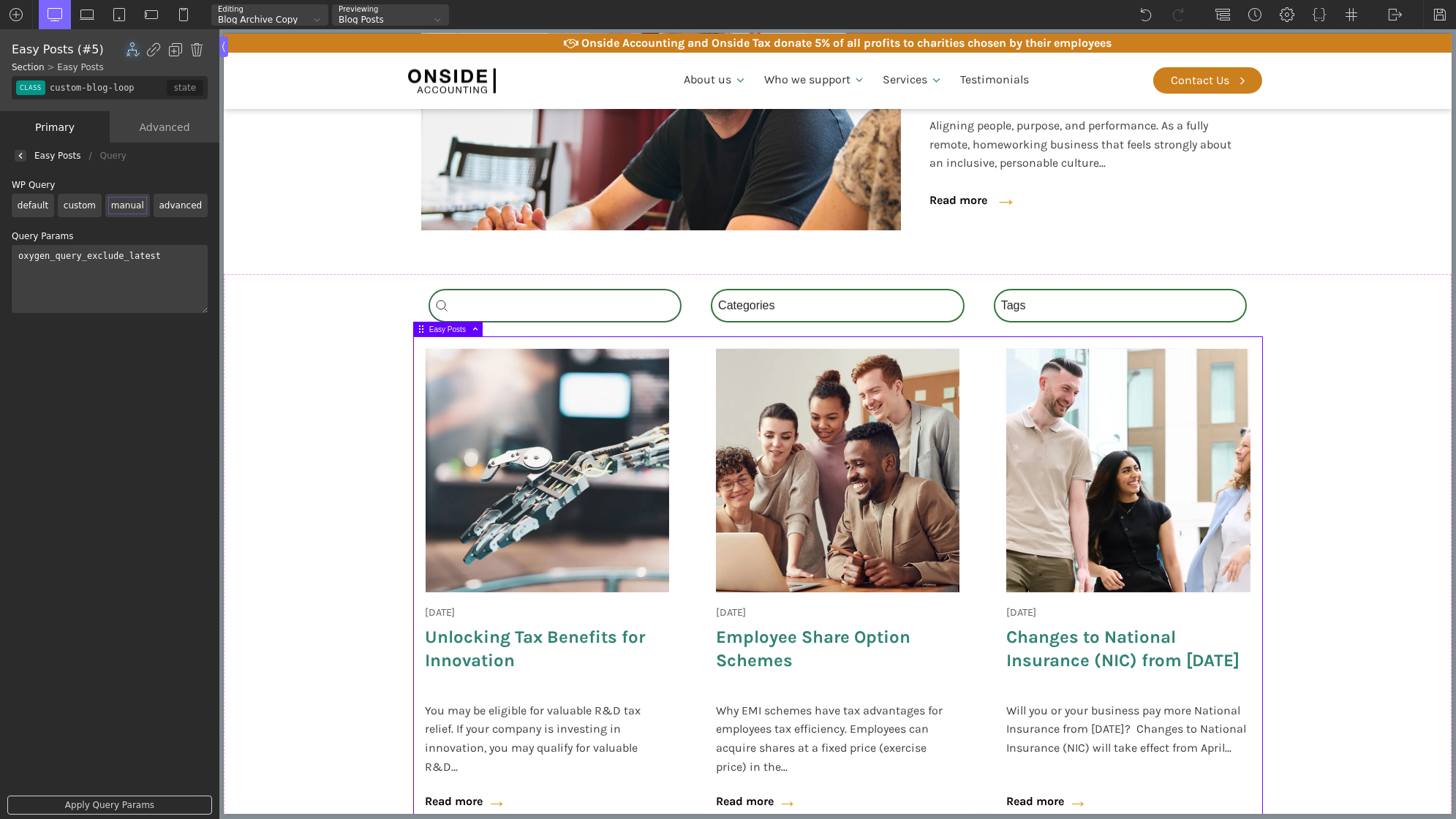
click at [26, 153] on div at bounding box center [20, 155] width 11 height 11
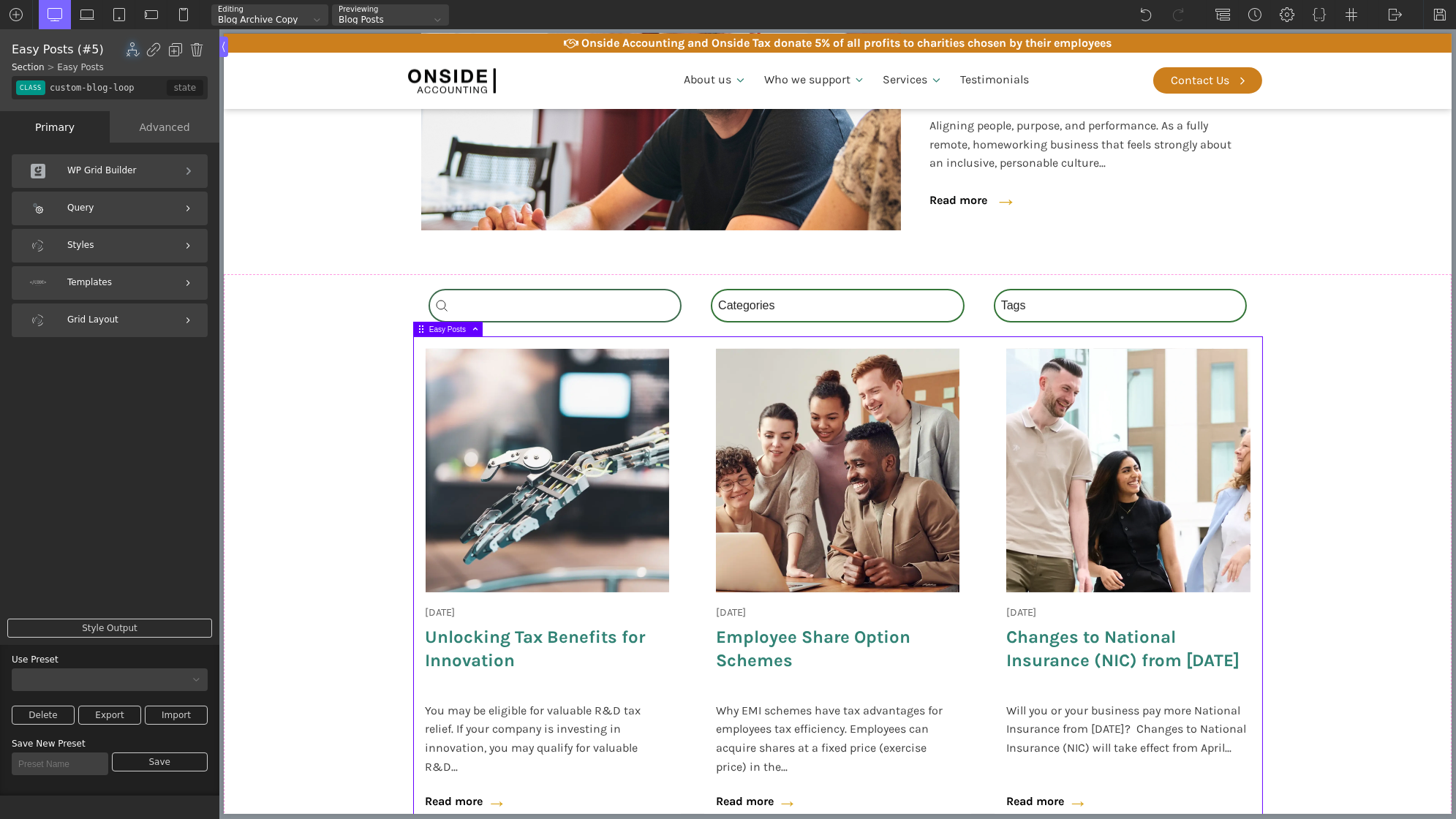
click at [95, 165] on div "WP Grid Builder" at bounding box center [109, 171] width 196 height 34
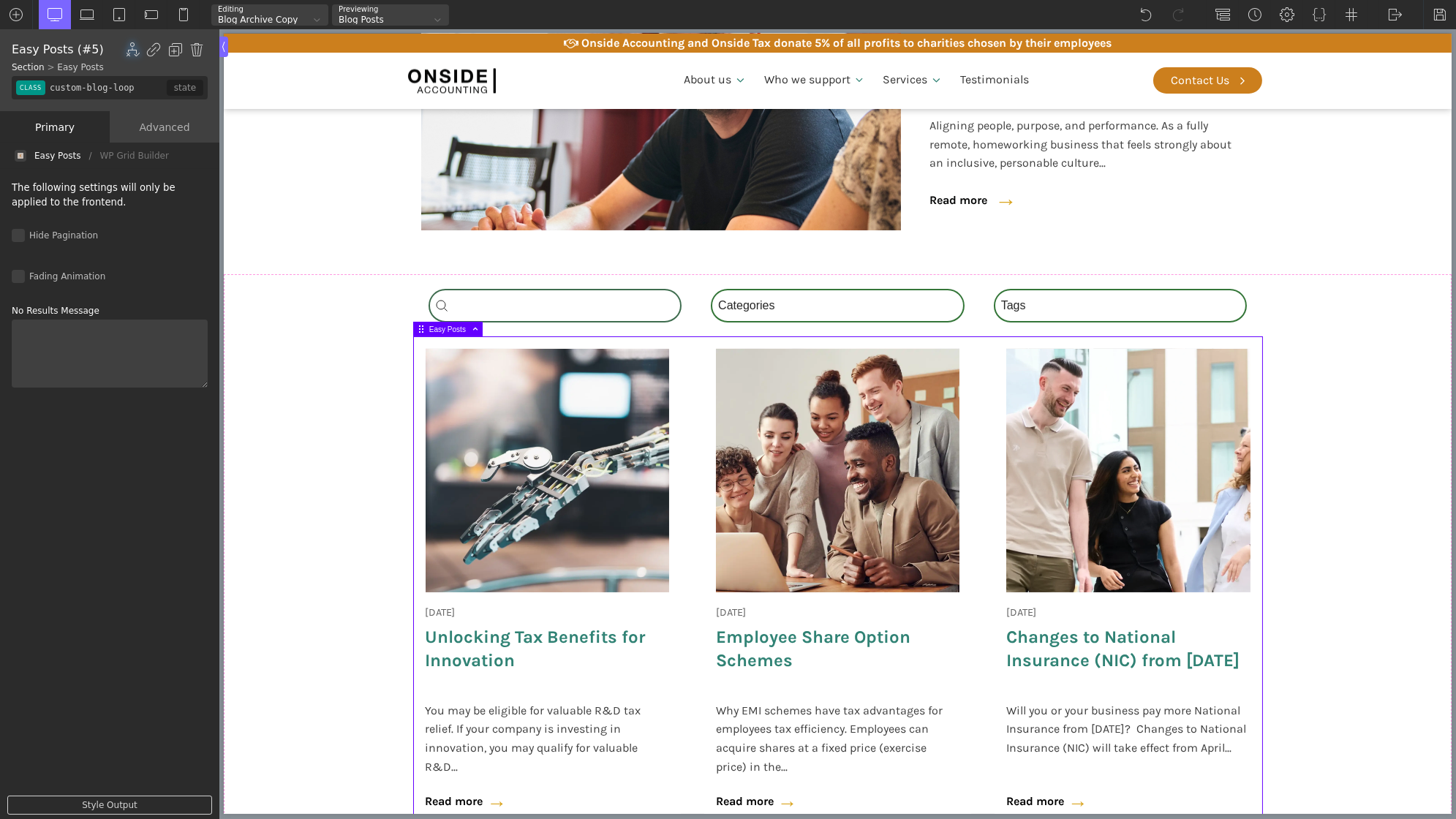
click at [52, 155] on div "Easy Posts" at bounding box center [57, 155] width 46 height 0
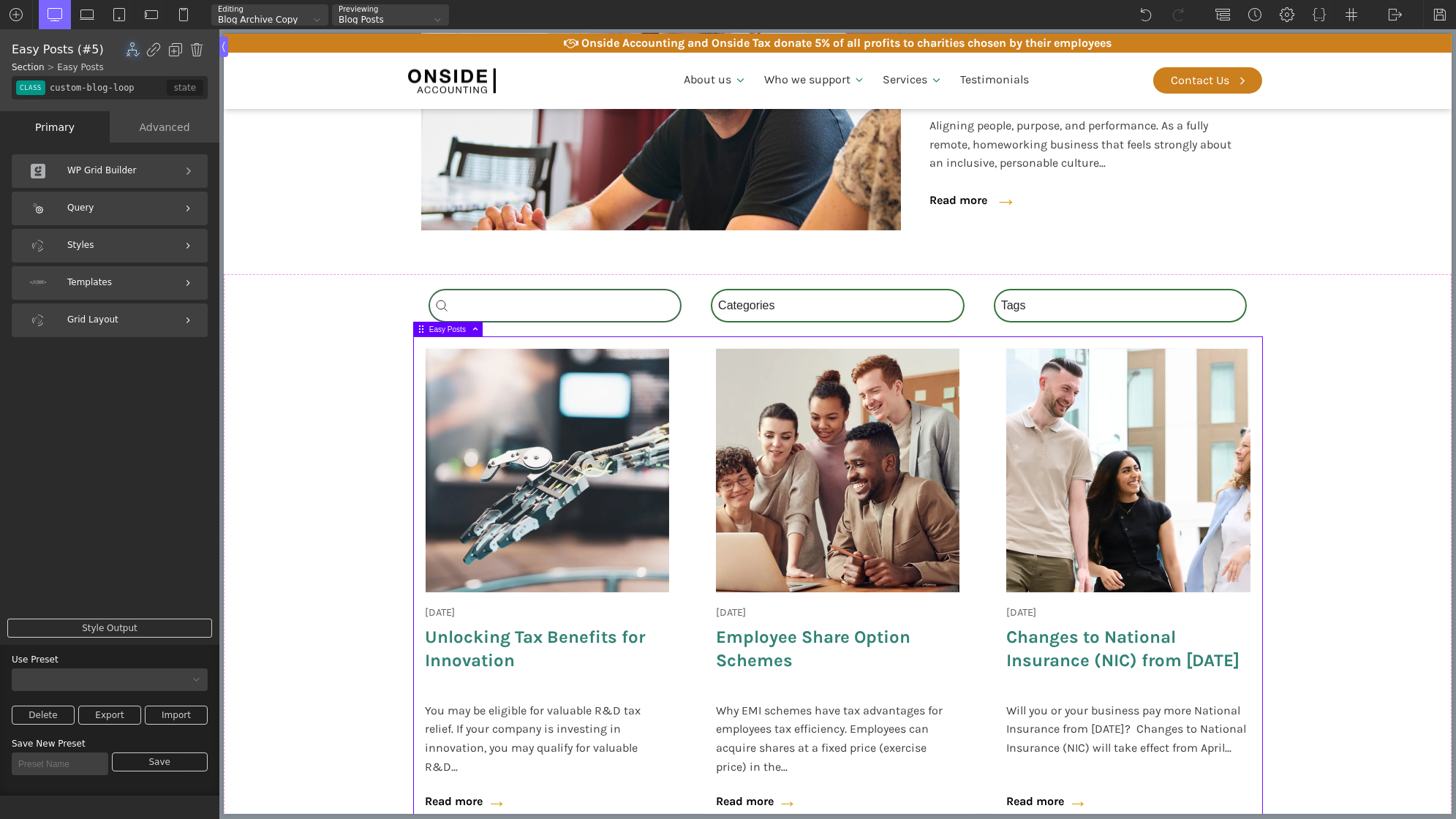
click at [700, 412] on div "18 June 2025 Onside Strategy Day Aligning people, purpose, and performance. As …" at bounding box center [837, 584] width 848 height 494
click at [127, 213] on div "Query" at bounding box center [109, 208] width 196 height 34
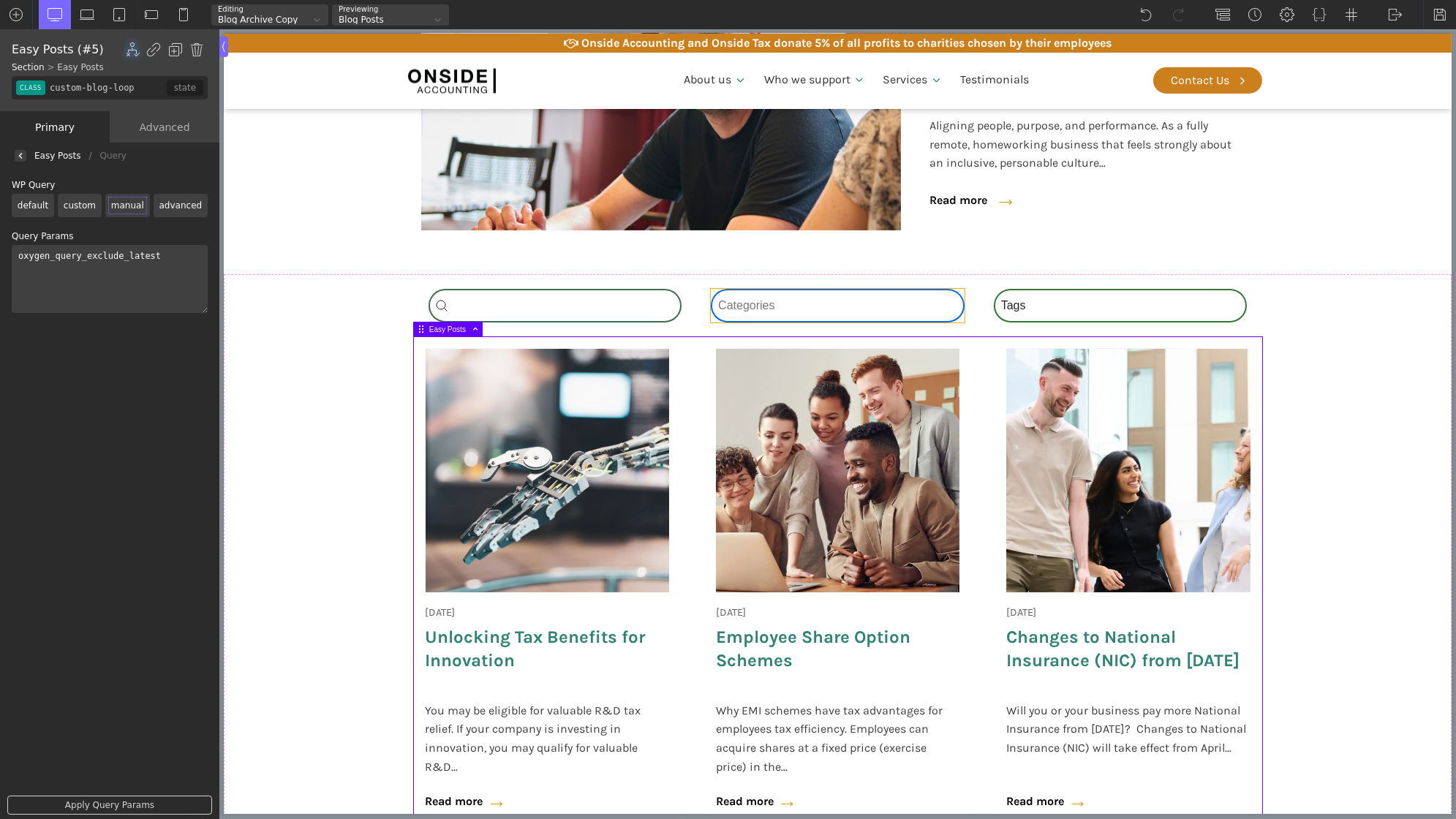
type input "-wpgb-facet-97-488"
click at [807, 310] on div "Category Select content Categories All (4) News (2) Blog (1) Fact Sheets (1)" at bounding box center [837, 306] width 254 height 34
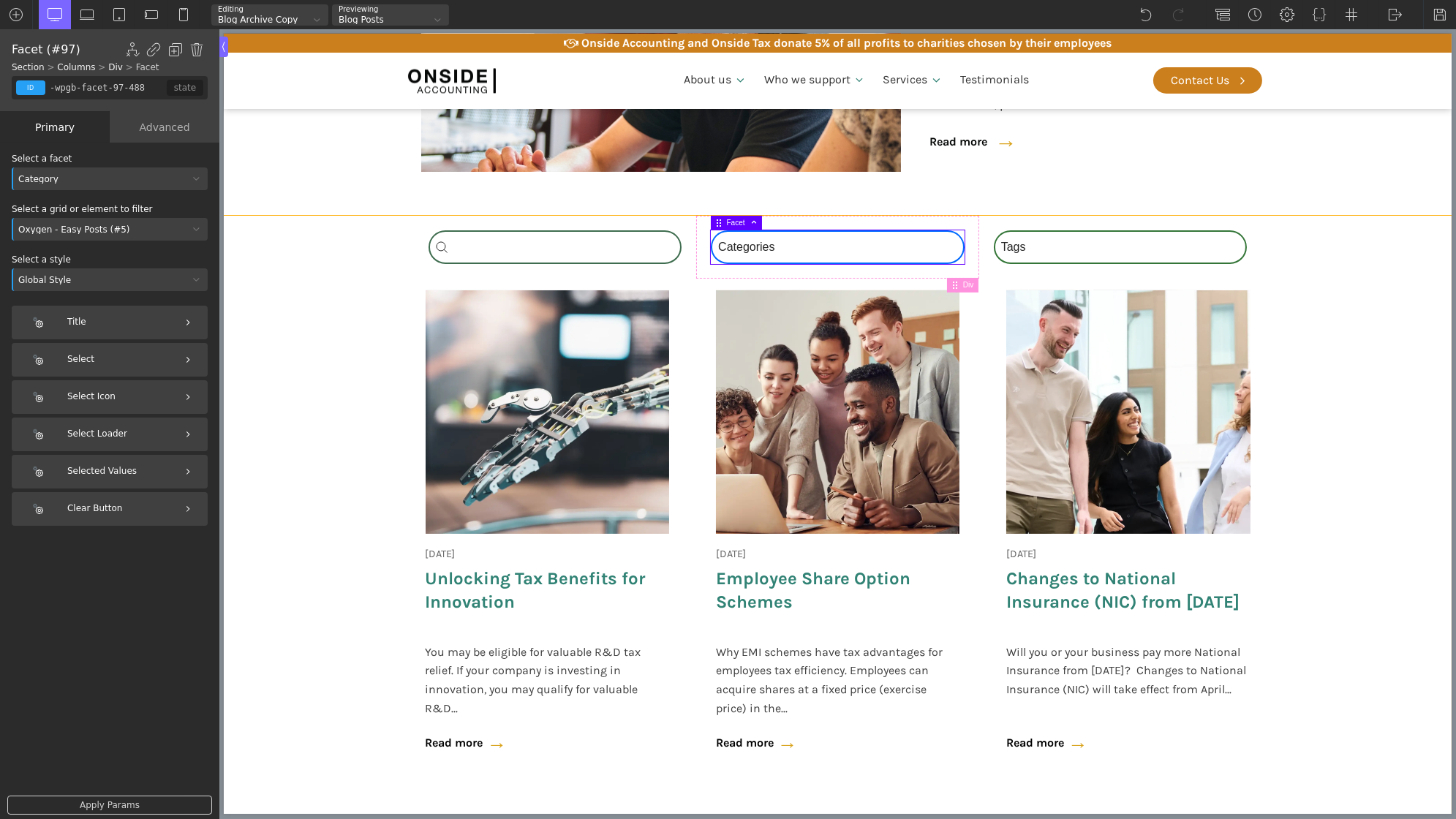
scroll to position [0, 0]
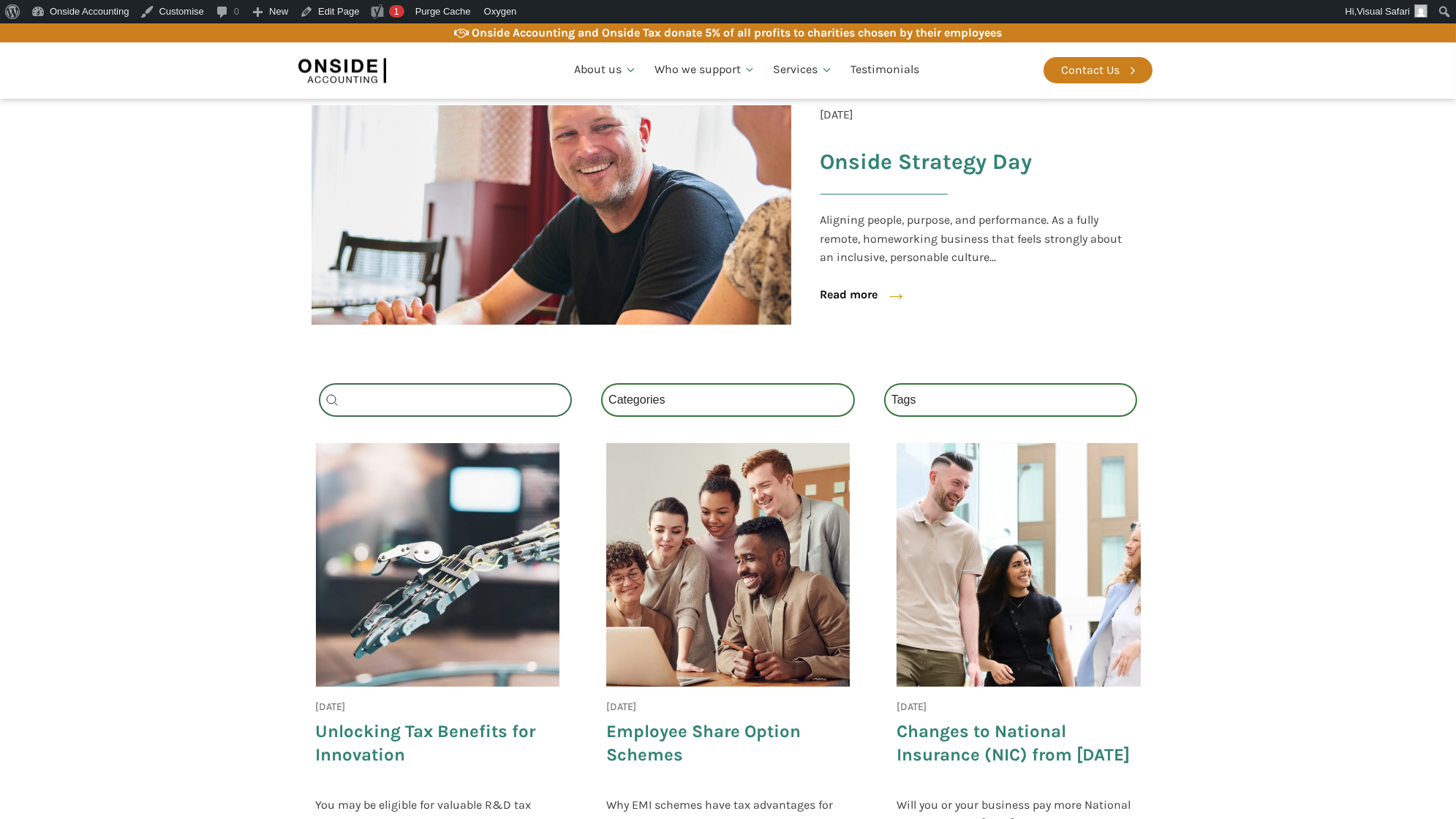
scroll to position [478, 0]
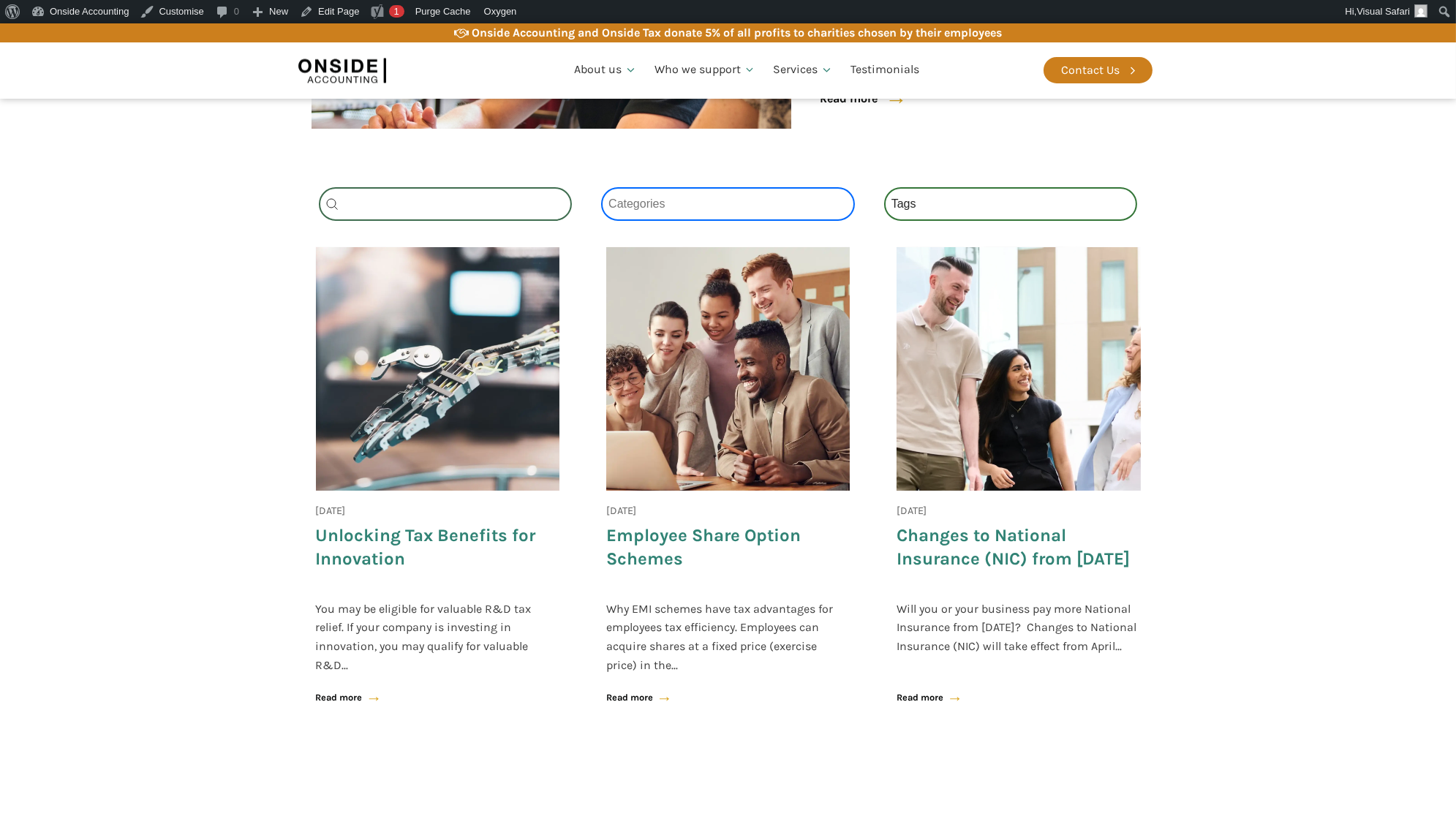
click at [732, 200] on select "Categories All (4) News (2) Blog (1) Fact Sheets (1)" at bounding box center [728, 204] width 254 height 34
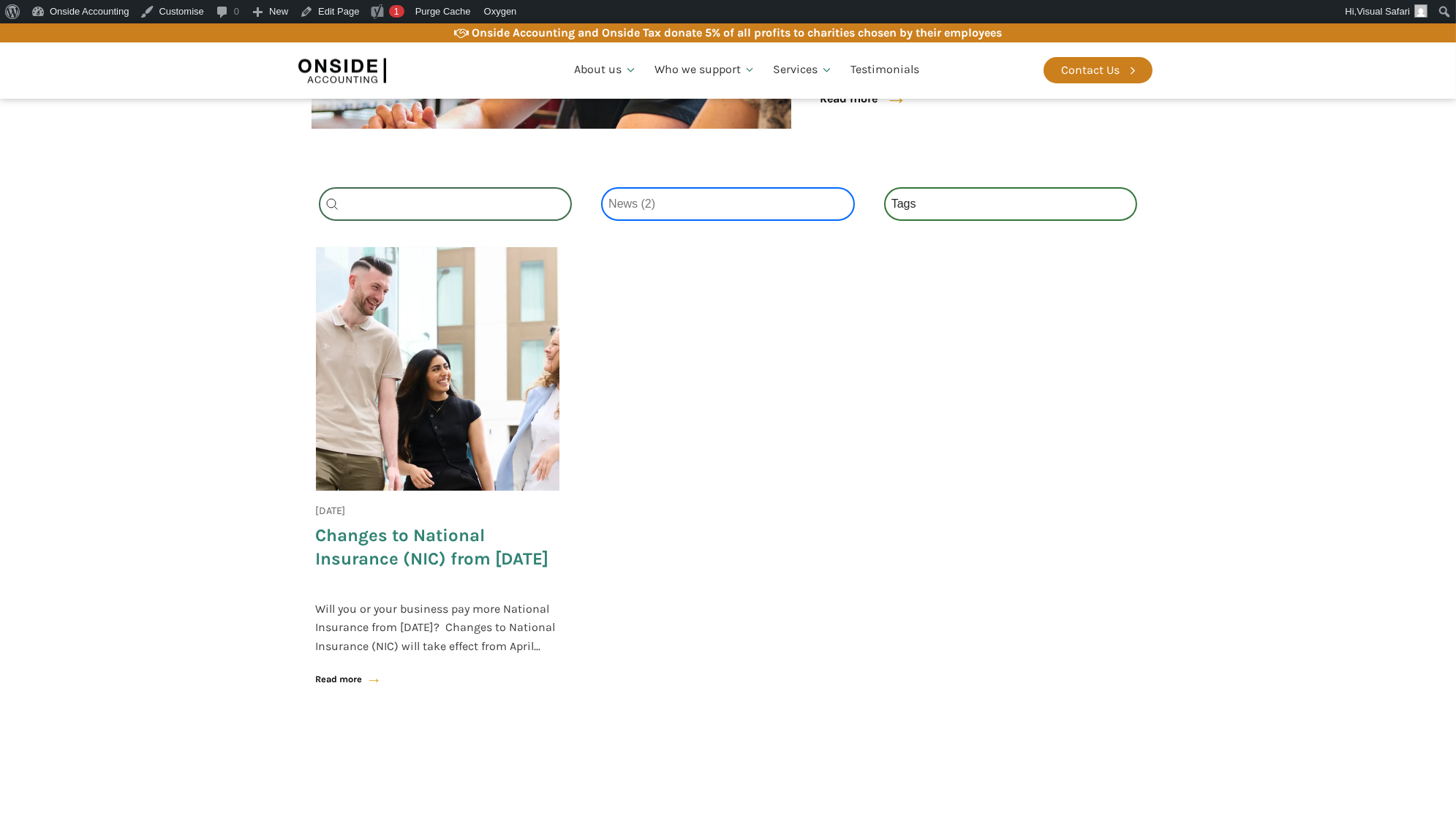
click at [688, 206] on select "Categories All (4) News (2) Blog (1) Fact Sheets (1)" at bounding box center [728, 204] width 254 height 34
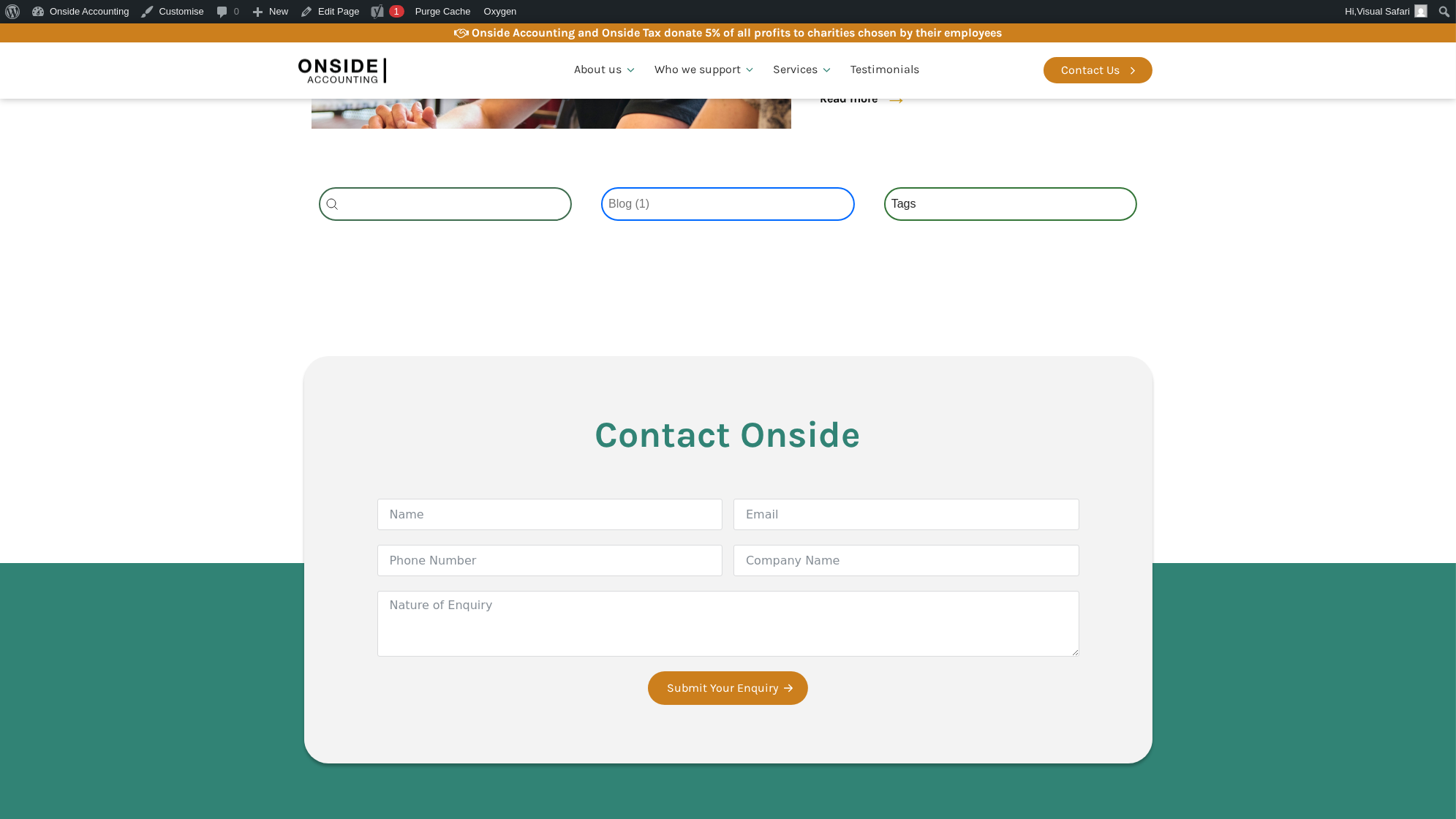
click at [674, 190] on select "Categories All (4) News (2) Blog (1) Fact Sheets (1)" at bounding box center [728, 204] width 254 height 34
click at [664, 203] on select "Categories All (4) News (2) Blog (1) Fact Sheets (1)" at bounding box center [728, 204] width 254 height 34
select select "all"
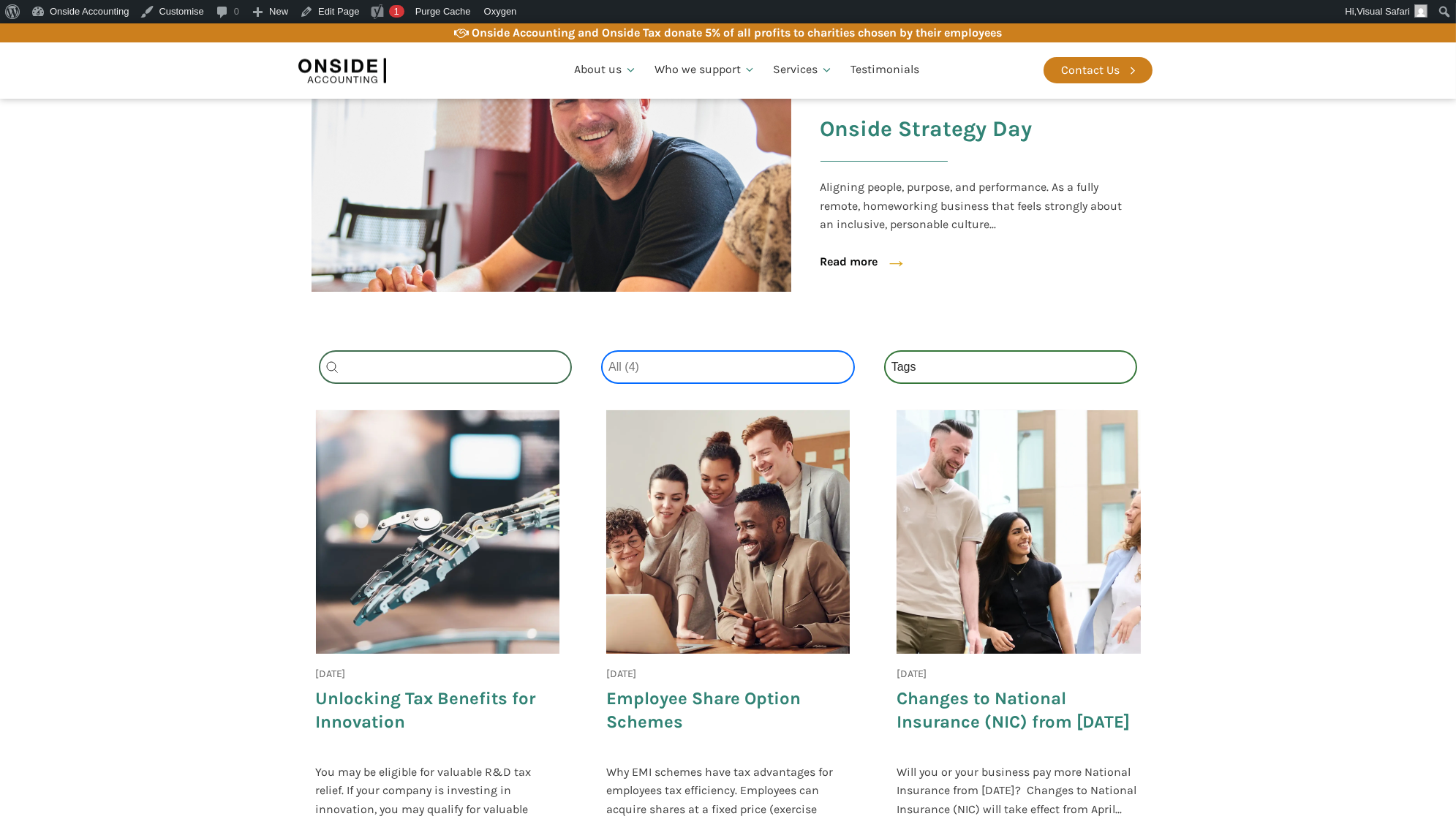
scroll to position [302, 0]
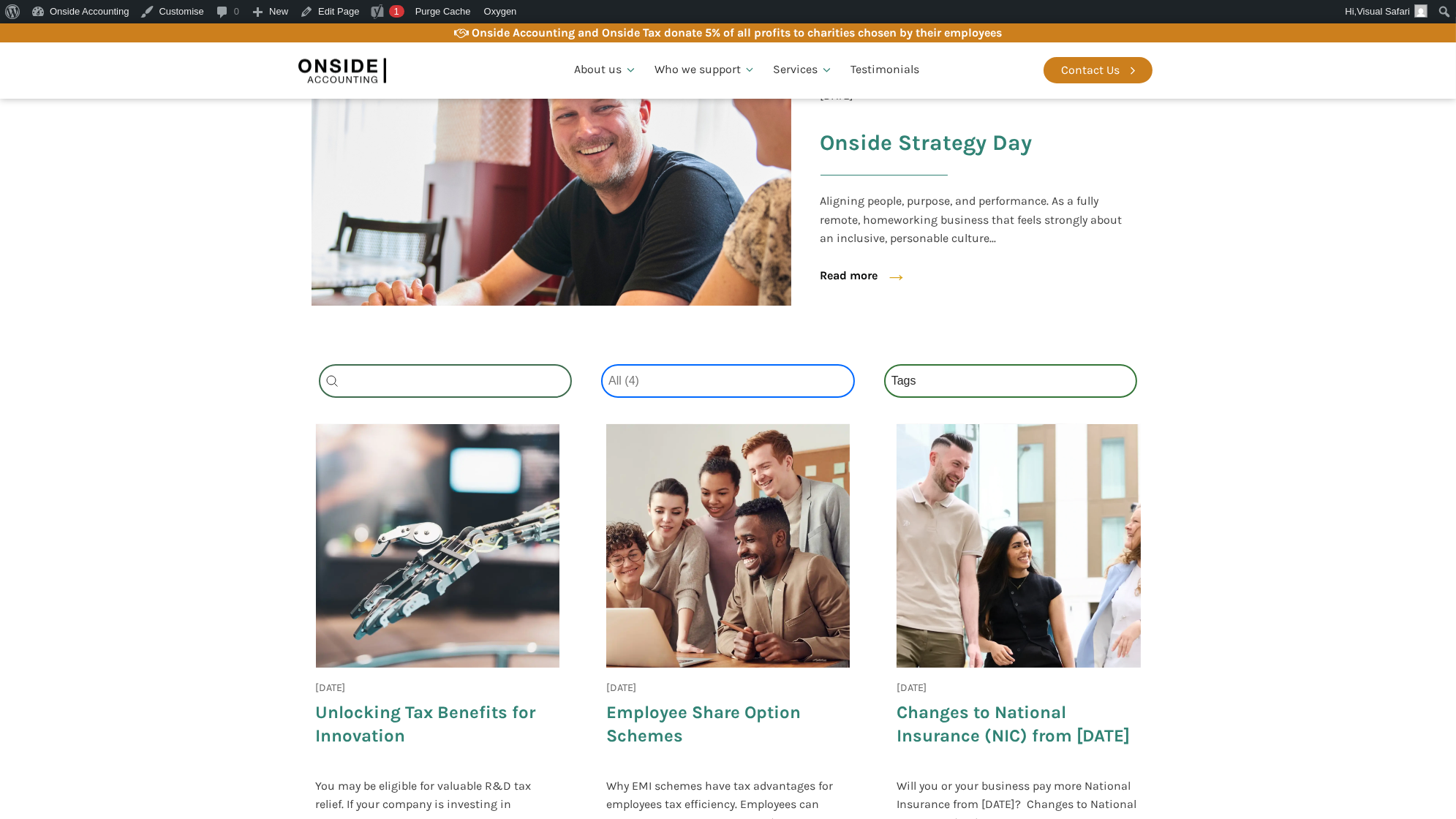
click at [680, 389] on select "Categories All (4) News (2) Blog (1) Fact Sheets (1)" at bounding box center [728, 381] width 254 height 34
select select
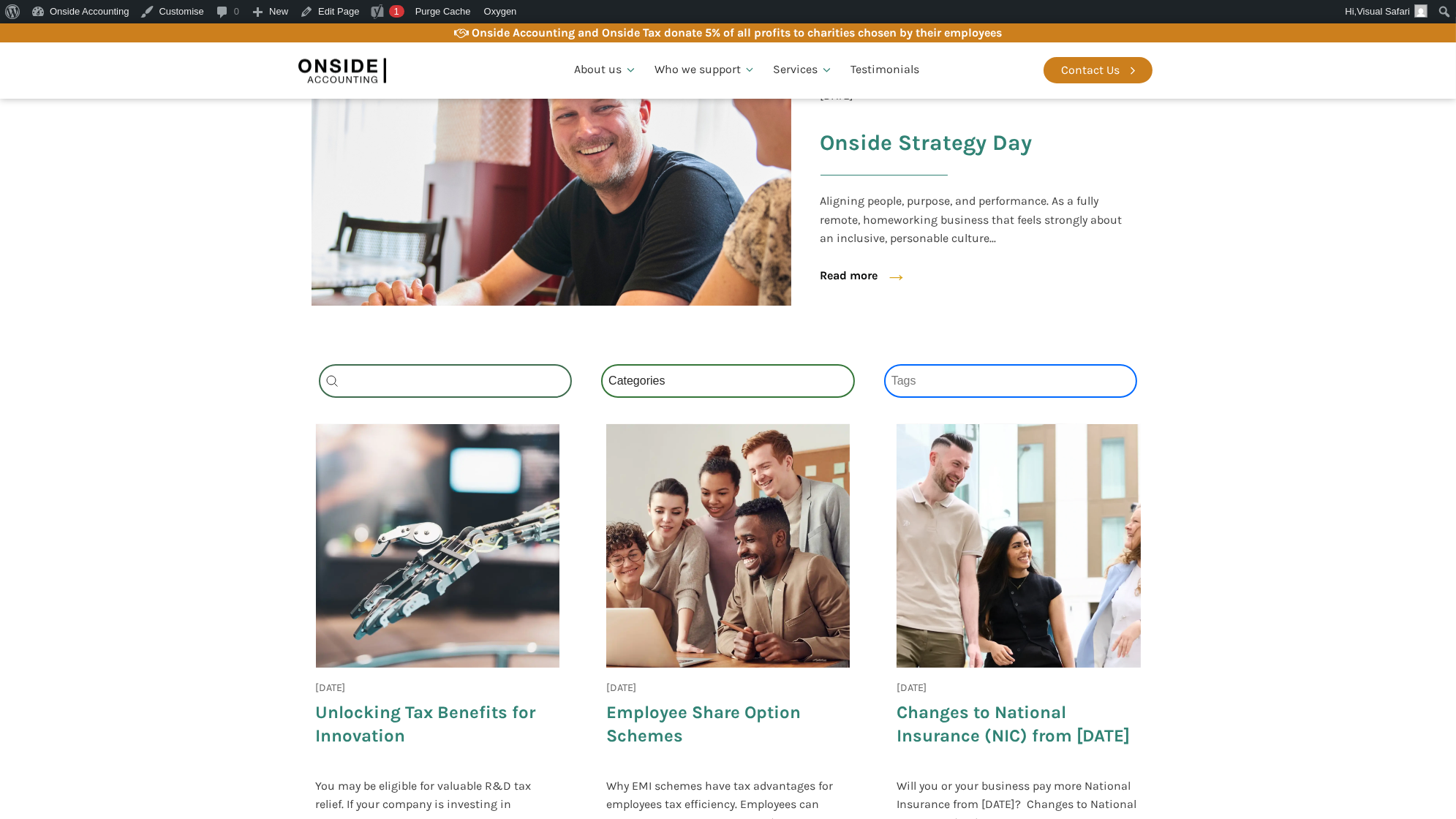
click at [951, 383] on select "Tags National Insurance (1) Onside (1) Schemes (1) Tax (1)" at bounding box center [1011, 381] width 254 height 34
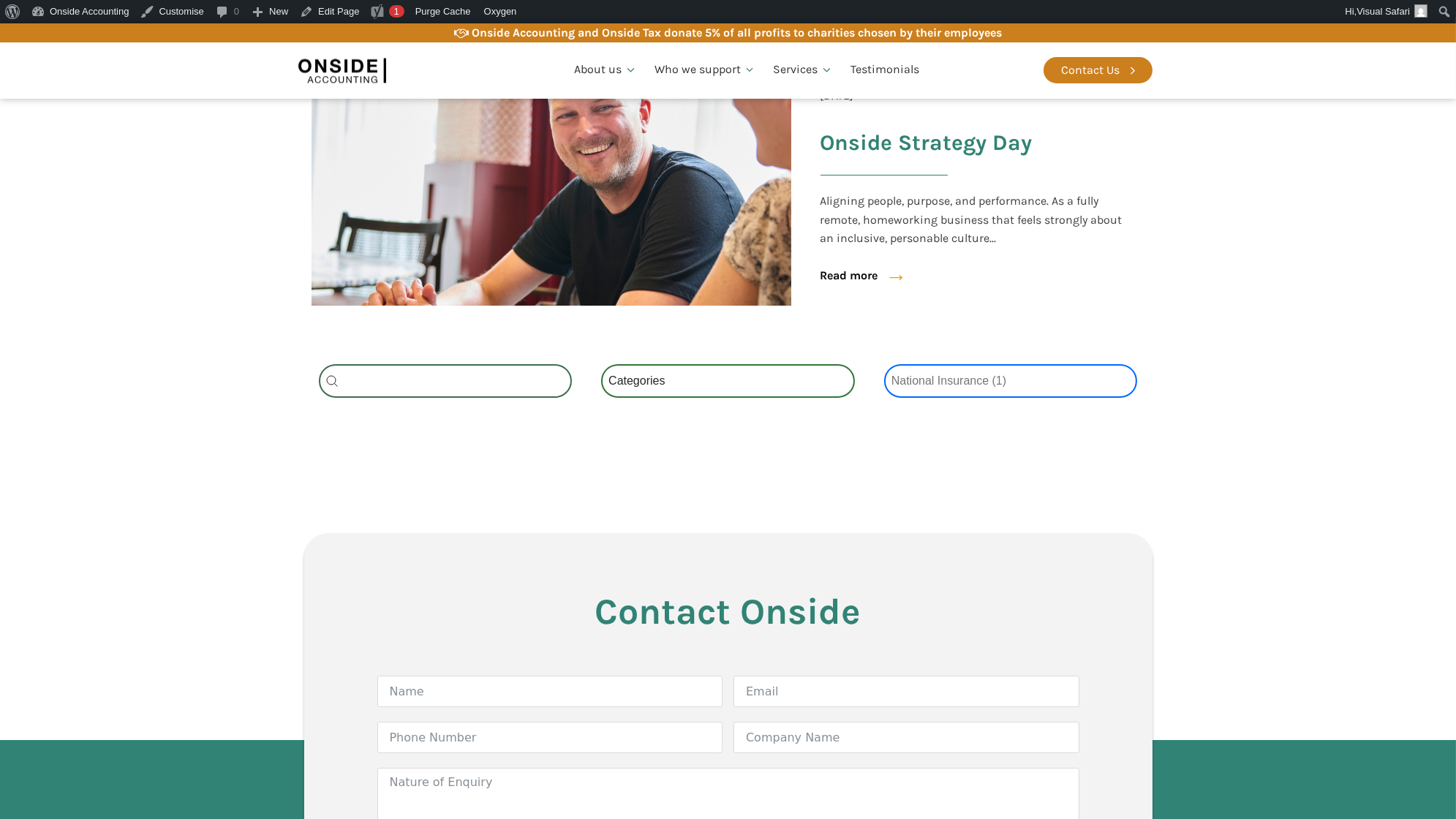
click at [939, 385] on select "Tags National Insurance (1) Onside (1) Schemes (1) Tax (1)" at bounding box center [1011, 381] width 254 height 34
select select "onside"
click at [931, 382] on select "Tags National Insurance (1) Onside (1) Schemes (1) Tax (1)" at bounding box center [1011, 381] width 254 height 34
select select
